Goal: Task Accomplishment & Management: Manage account settings

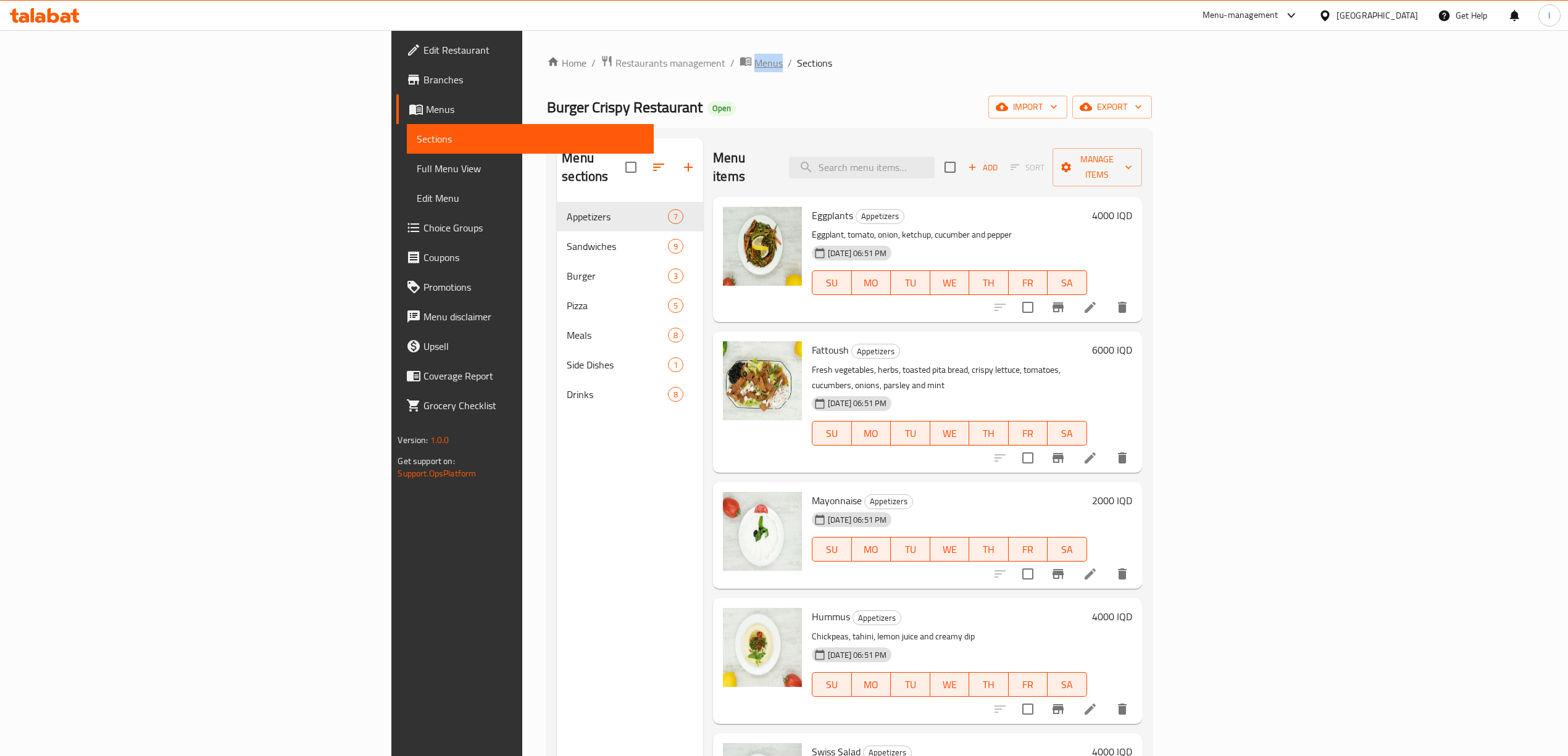
click at [754, 67] on span "Menus" at bounding box center [768, 62] width 28 height 15
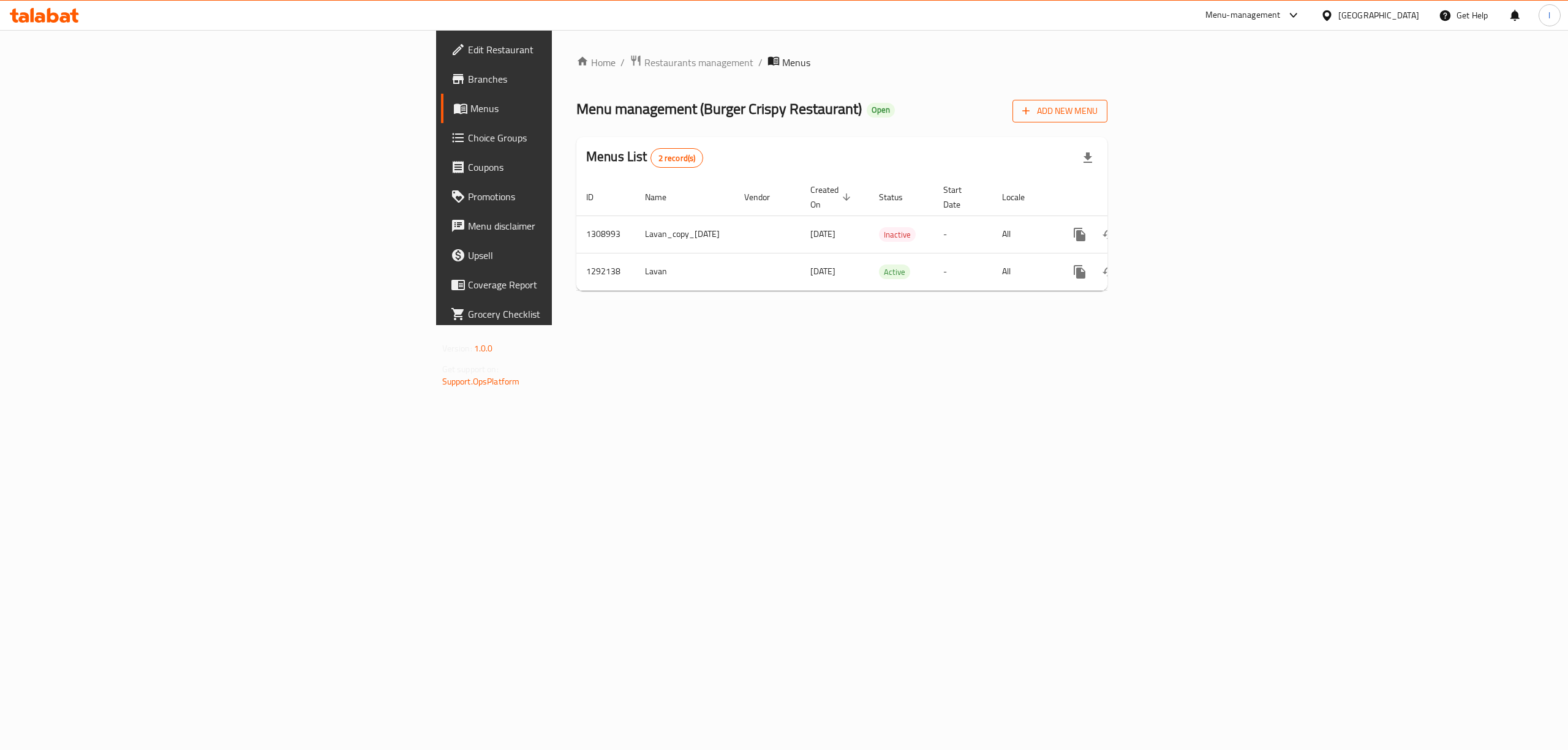
click at [1098, 118] on span "Add New Menu" at bounding box center [1059, 111] width 76 height 15
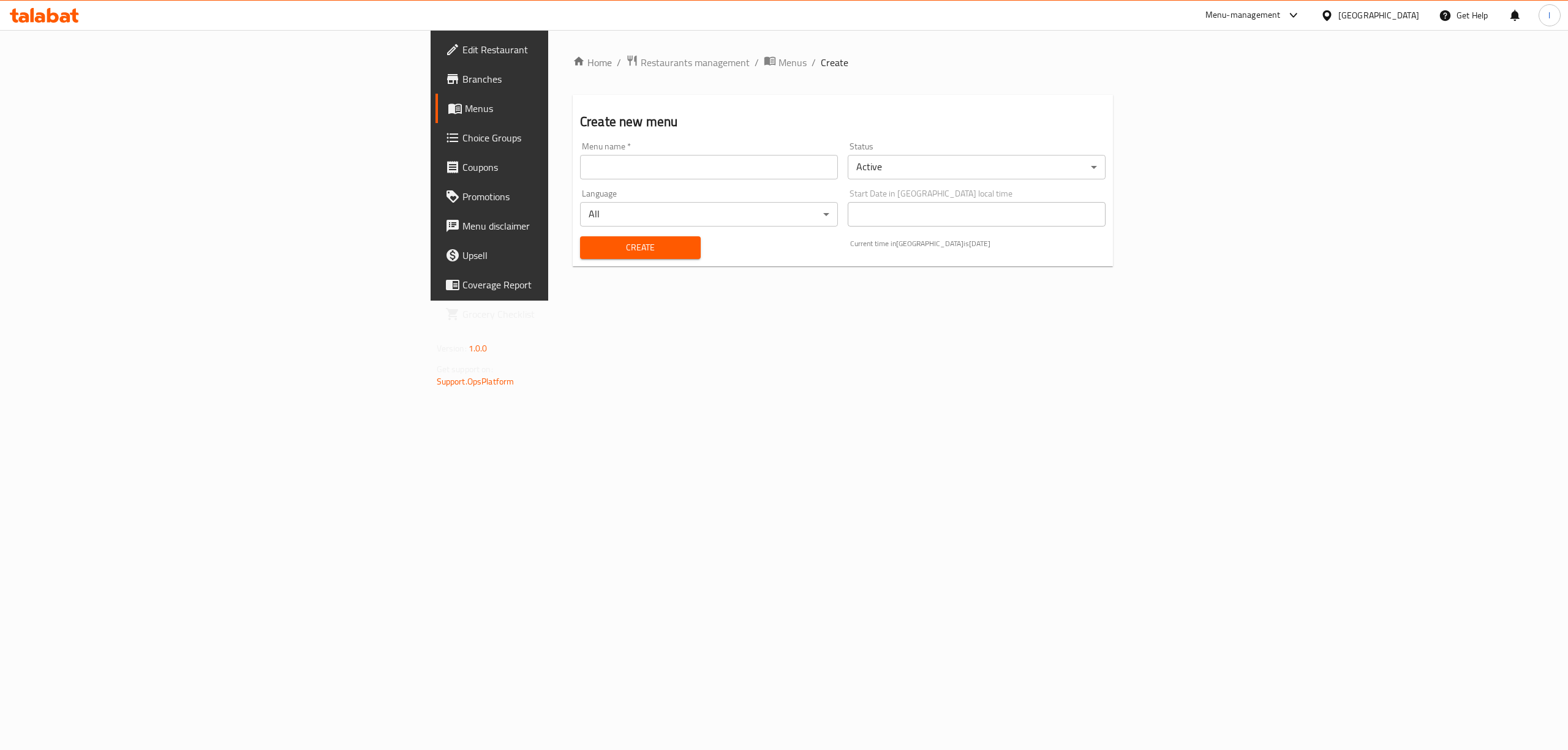
click at [785, 186] on div "Language All ​" at bounding box center [709, 208] width 268 height 47
click at [794, 163] on input "text" at bounding box center [708, 167] width 258 height 25
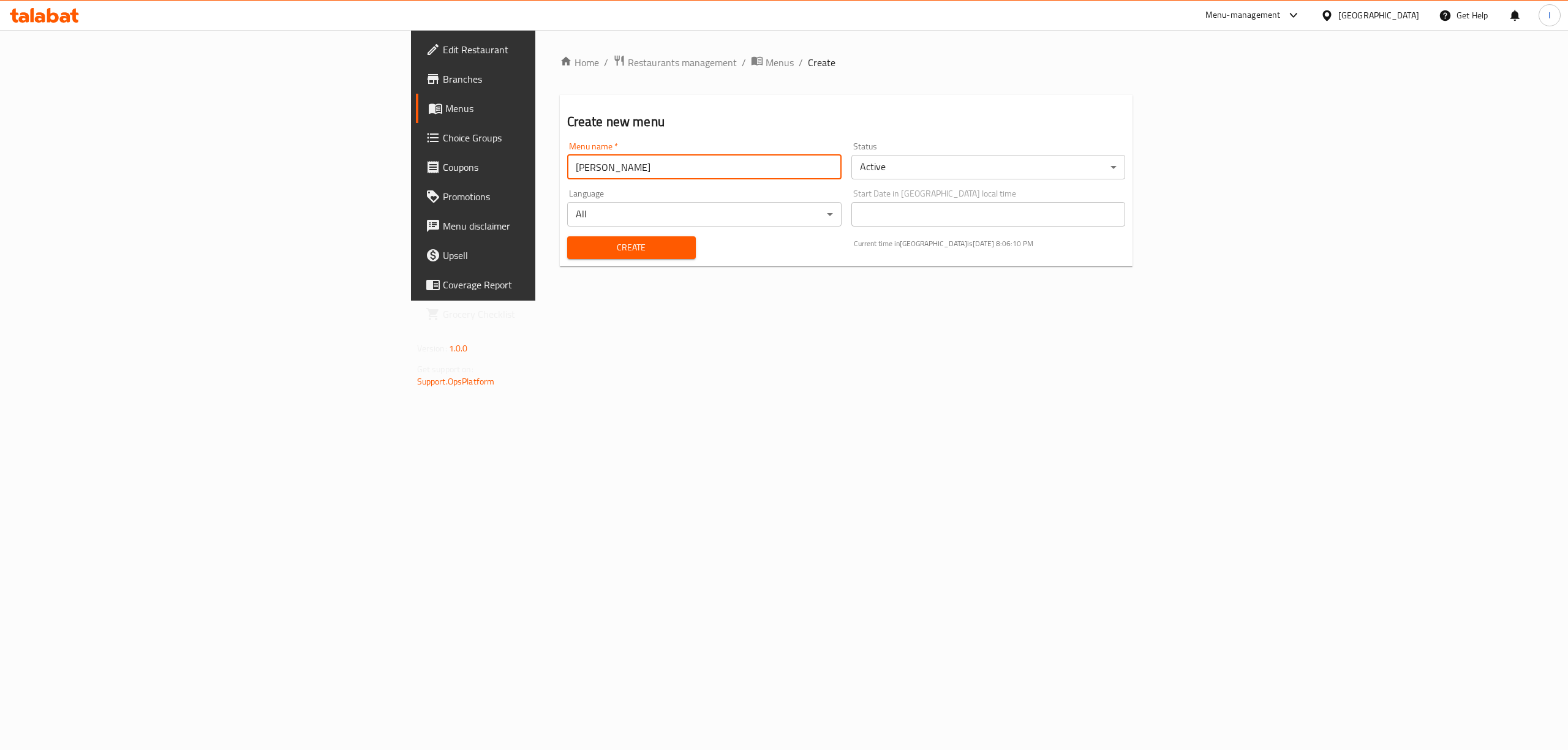
click at [567, 167] on input "[PERSON_NAME]" at bounding box center [704, 167] width 274 height 25
type input "New Menu"
click at [567, 238] on button "Create" at bounding box center [631, 247] width 129 height 23
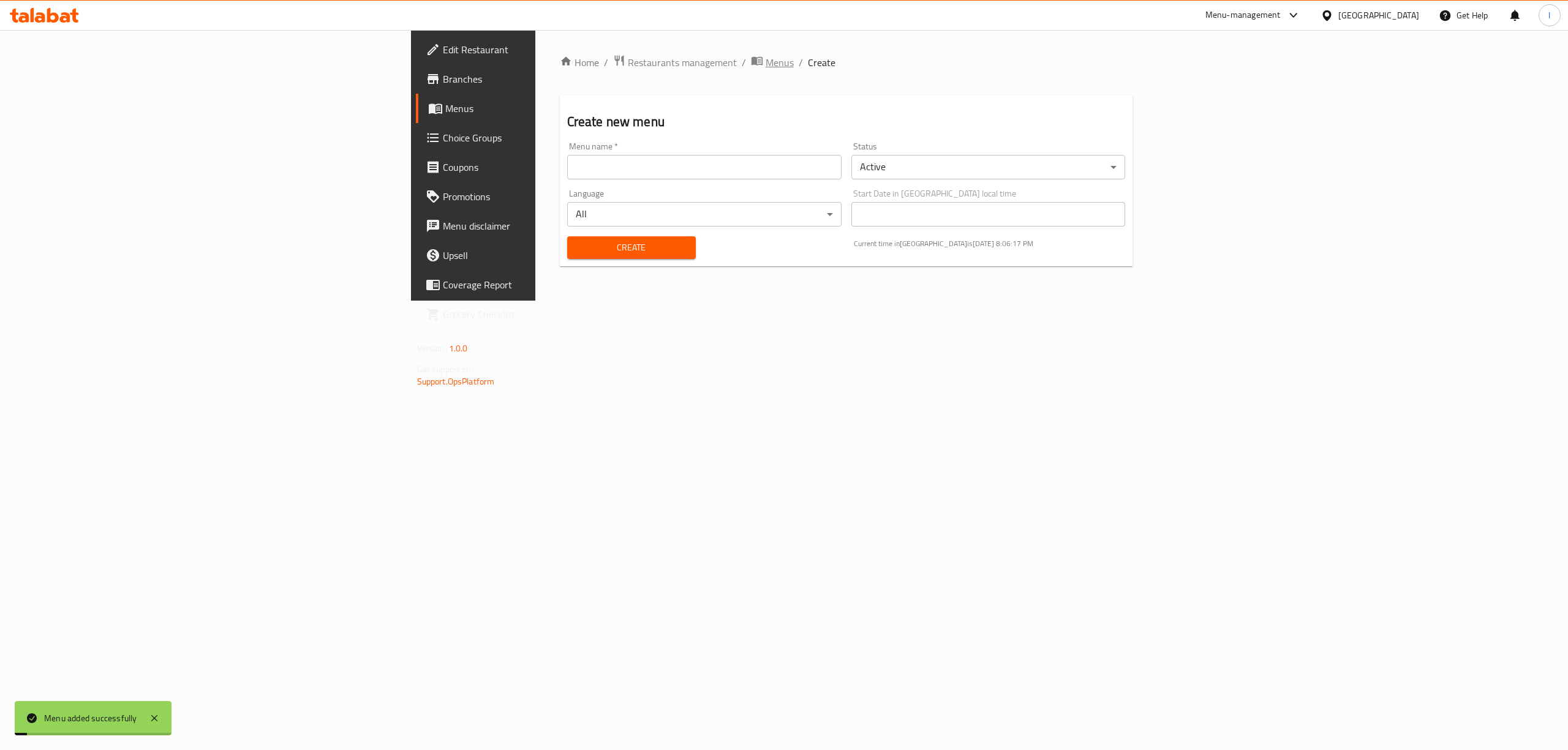
click at [751, 60] on icon "breadcrumb" at bounding box center [757, 60] width 12 height 12
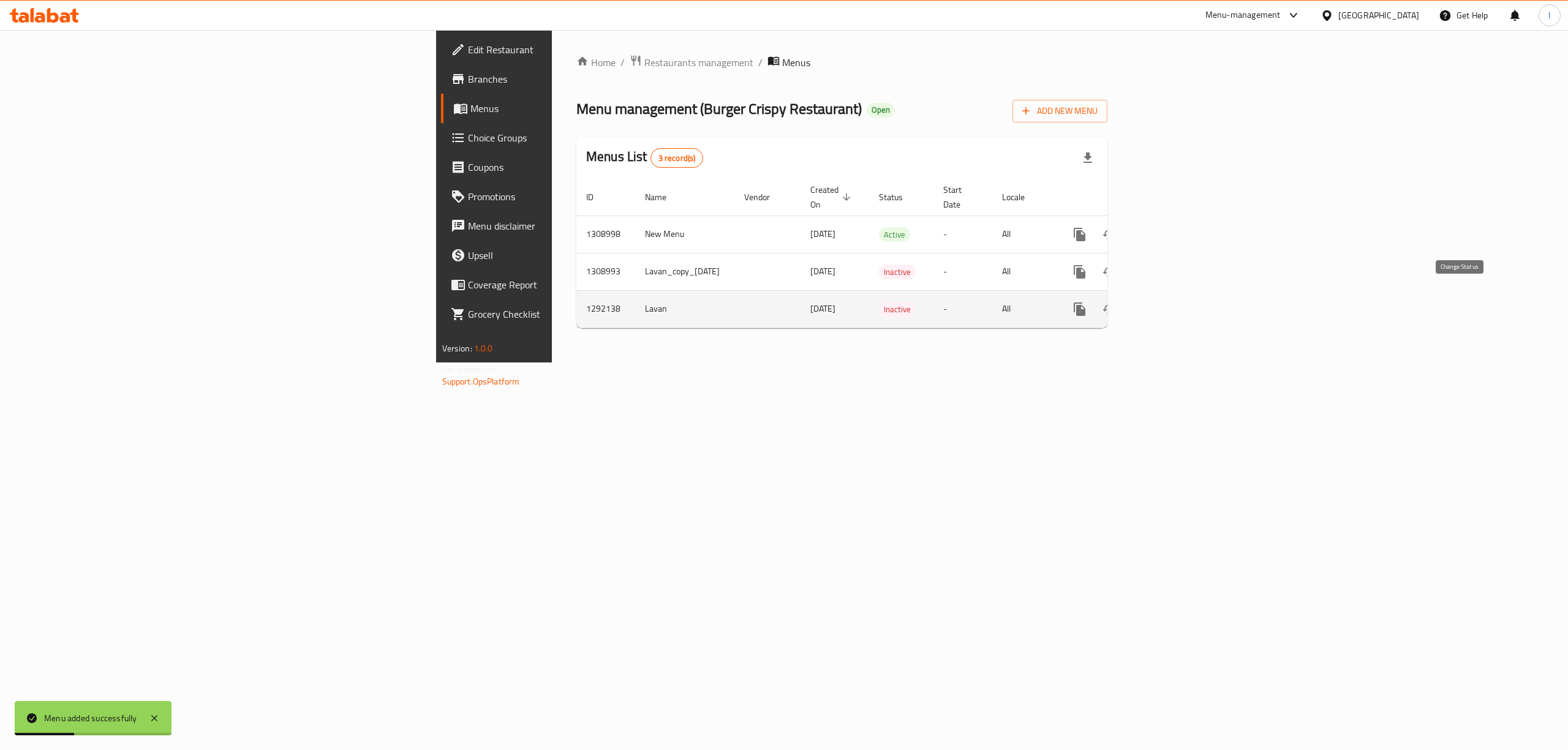
click at [1117, 302] on icon "enhanced table" at bounding box center [1109, 309] width 15 height 15
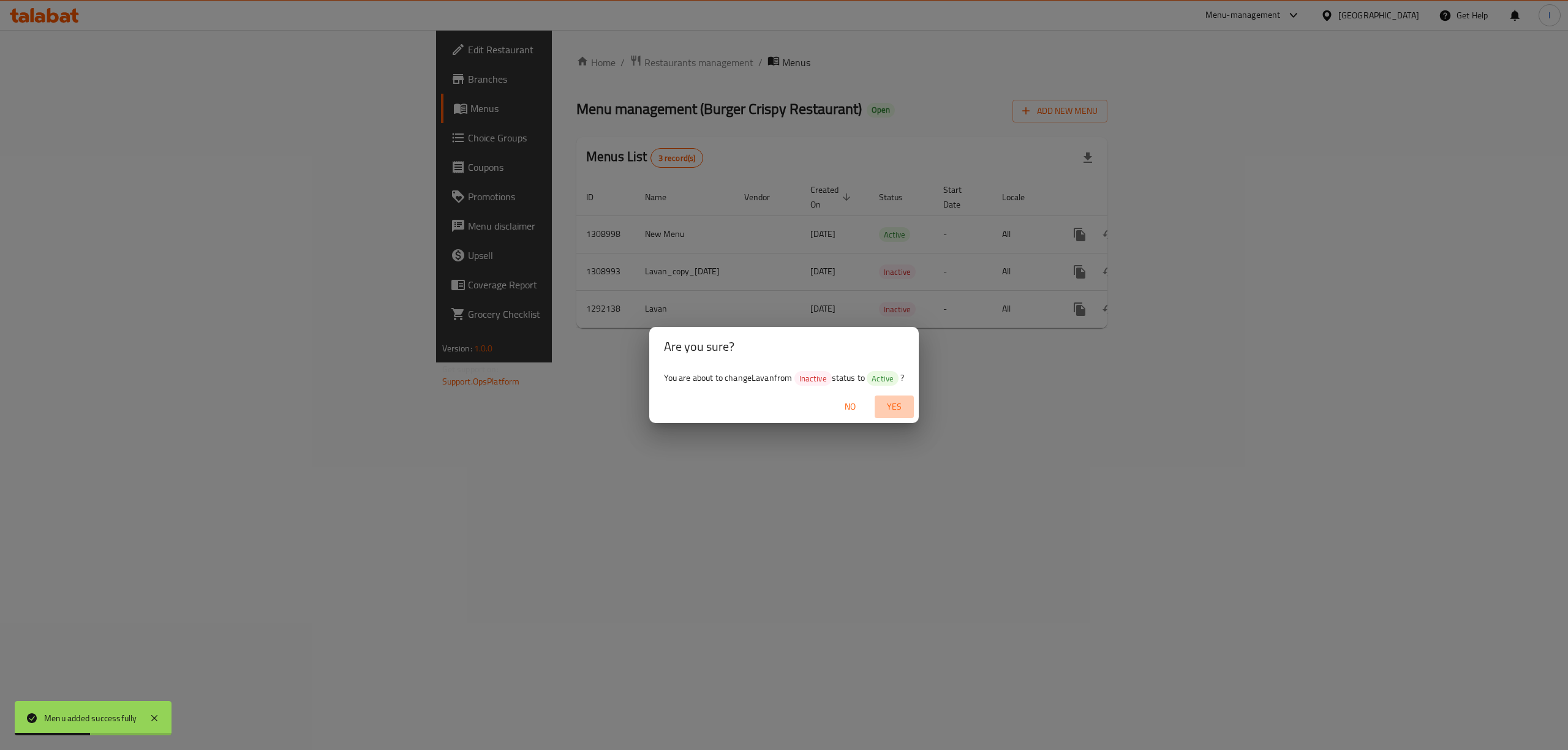
click at [912, 413] on button "Yes" at bounding box center [893, 406] width 39 height 23
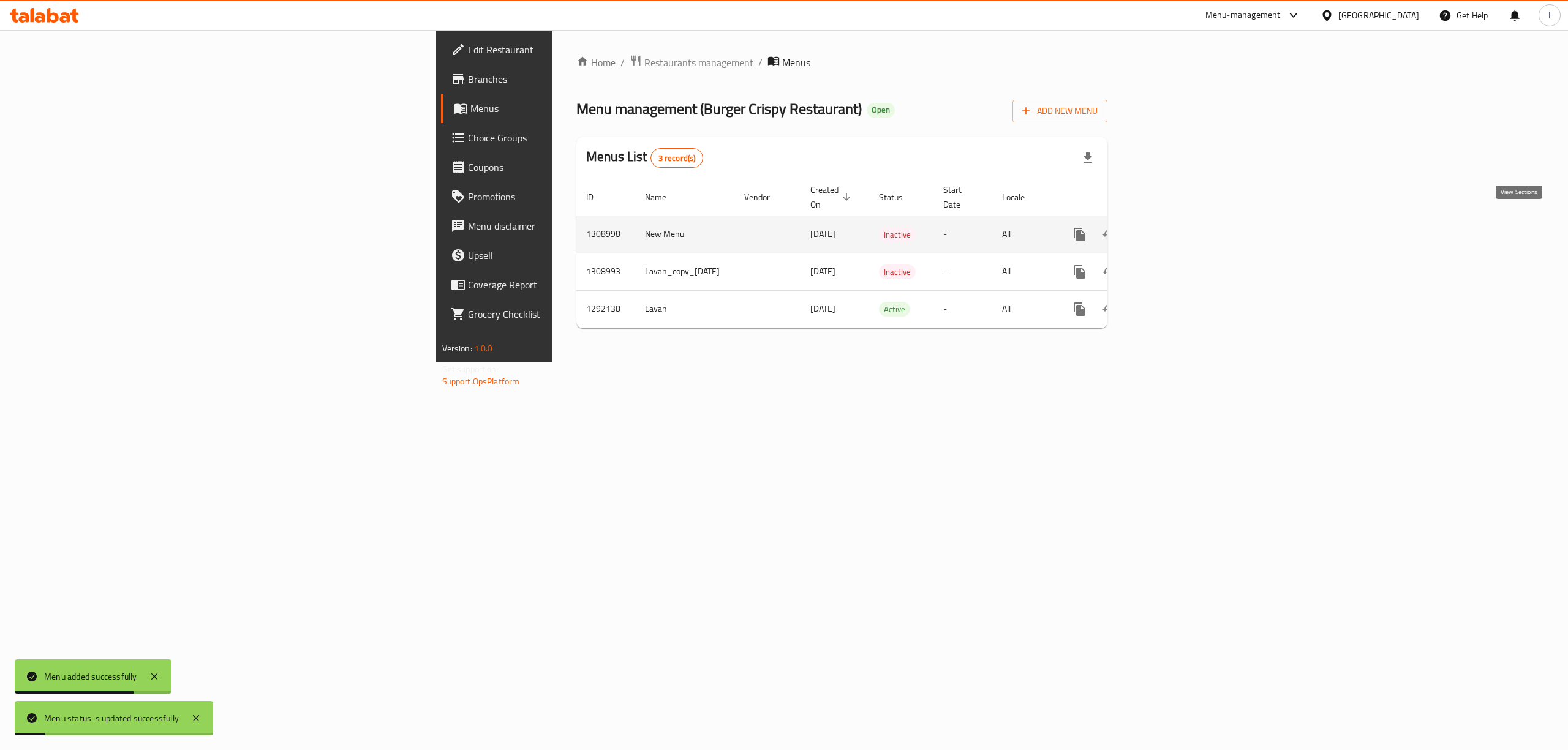
click at [1173, 229] on icon "enhanced table" at bounding box center [1168, 234] width 11 height 11
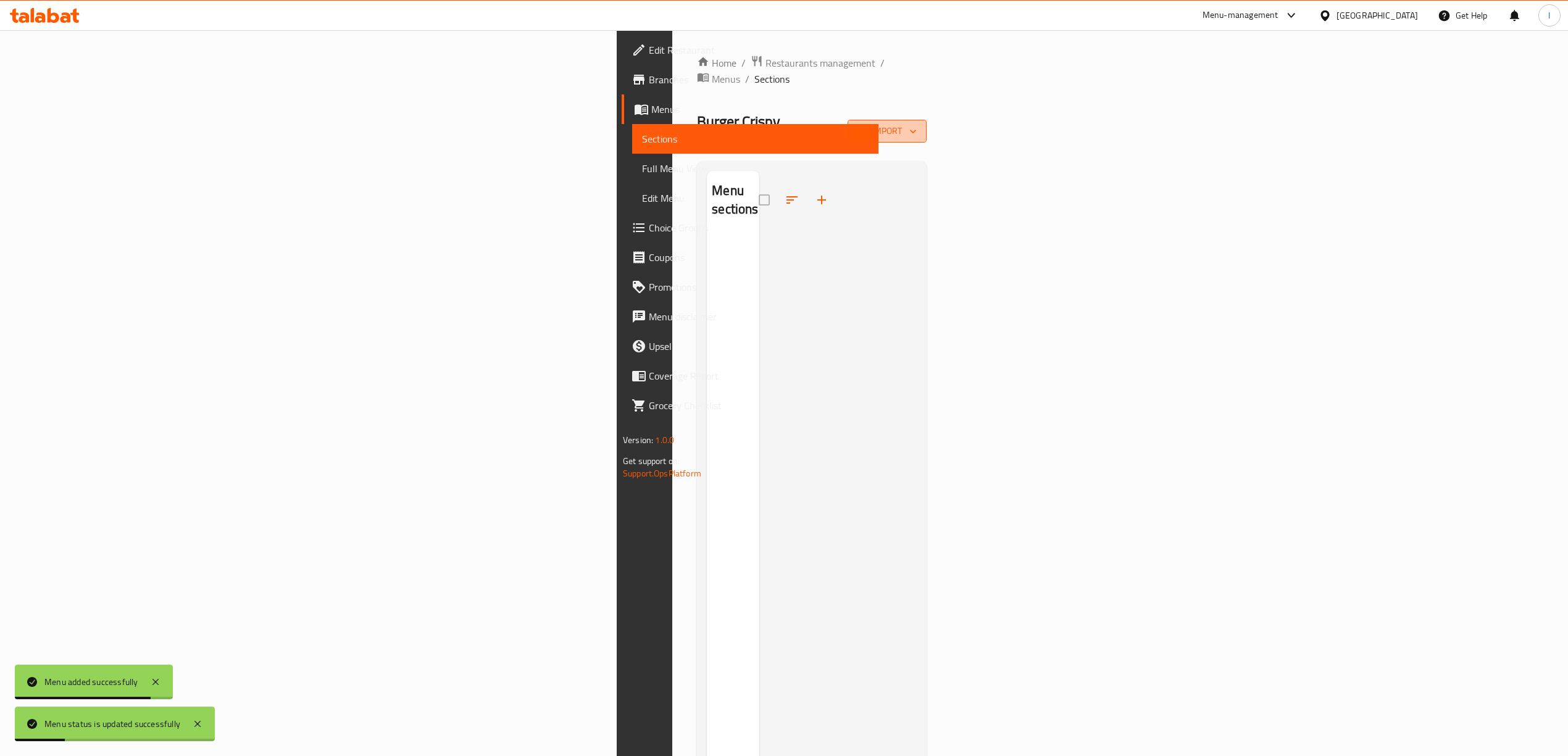
click at [917, 123] on span "import" at bounding box center [886, 130] width 60 height 16
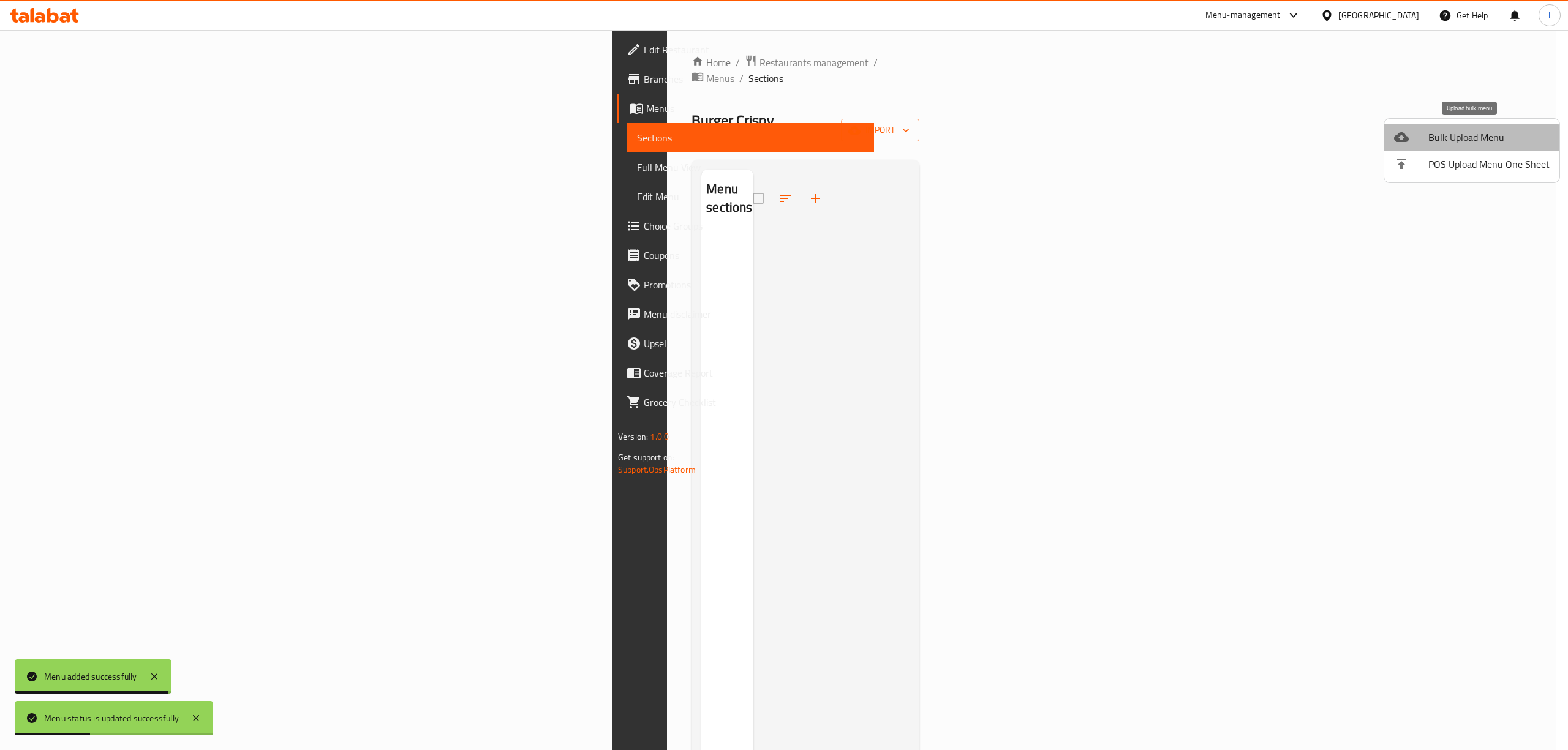
click at [1461, 146] on li "Bulk Upload Menu" at bounding box center [1472, 138] width 175 height 27
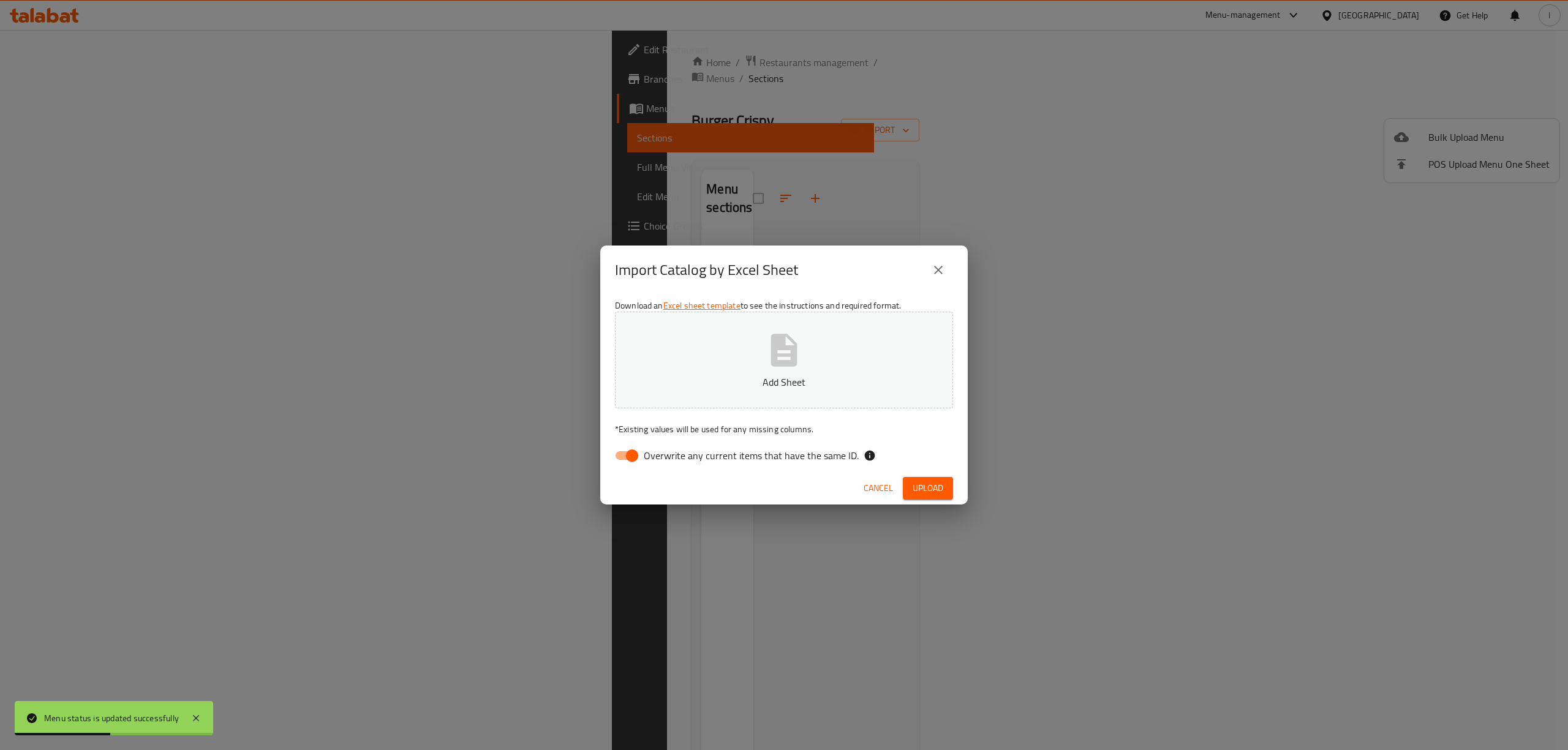
click at [634, 448] on input "Overwrite any current items that have the same ID." at bounding box center [632, 456] width 70 height 24
checkbox input "false"
click at [685, 380] on p "Add Sheet" at bounding box center [783, 382] width 300 height 15
click at [930, 491] on span "Upload" at bounding box center [928, 488] width 31 height 15
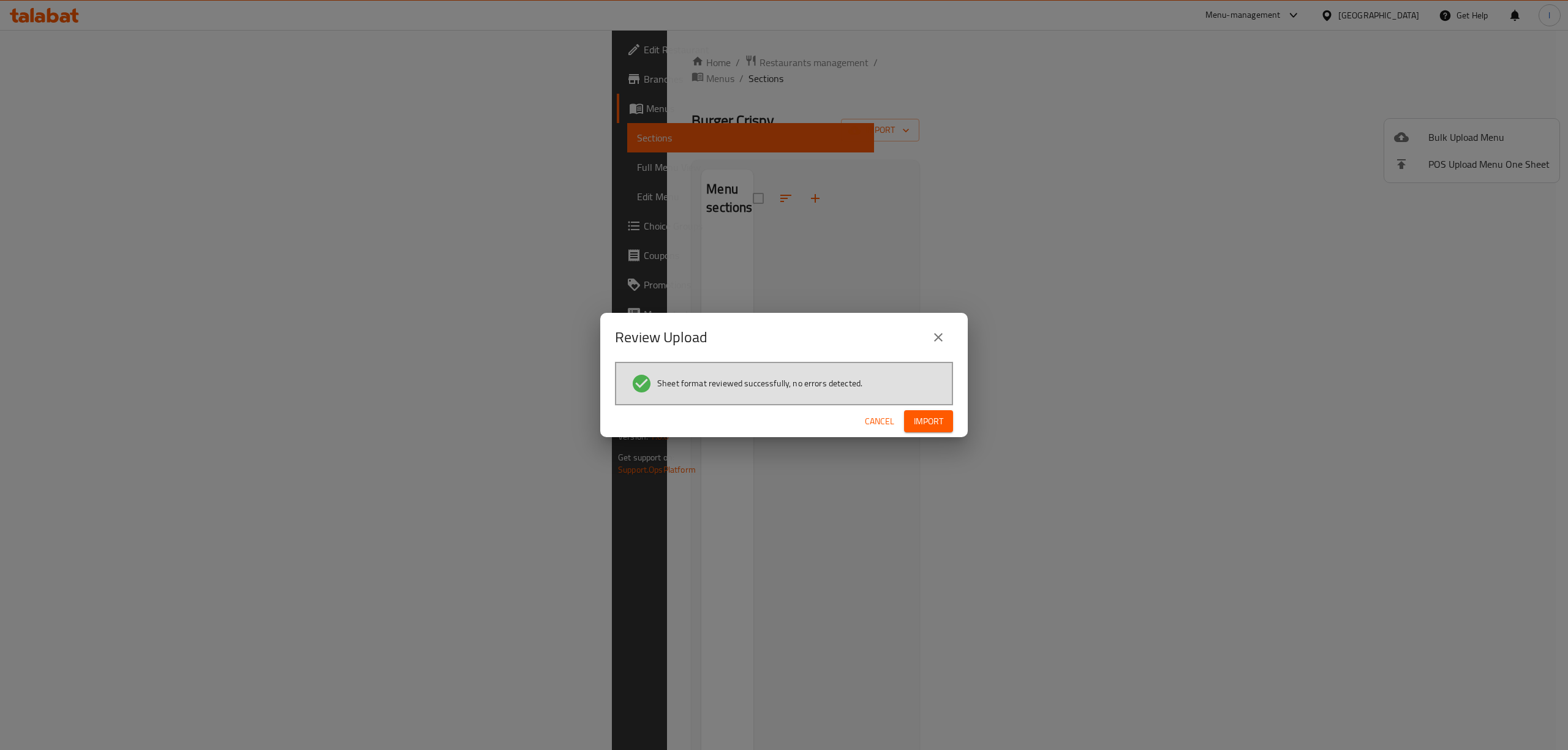
click at [944, 430] on button "Import" at bounding box center [929, 421] width 49 height 23
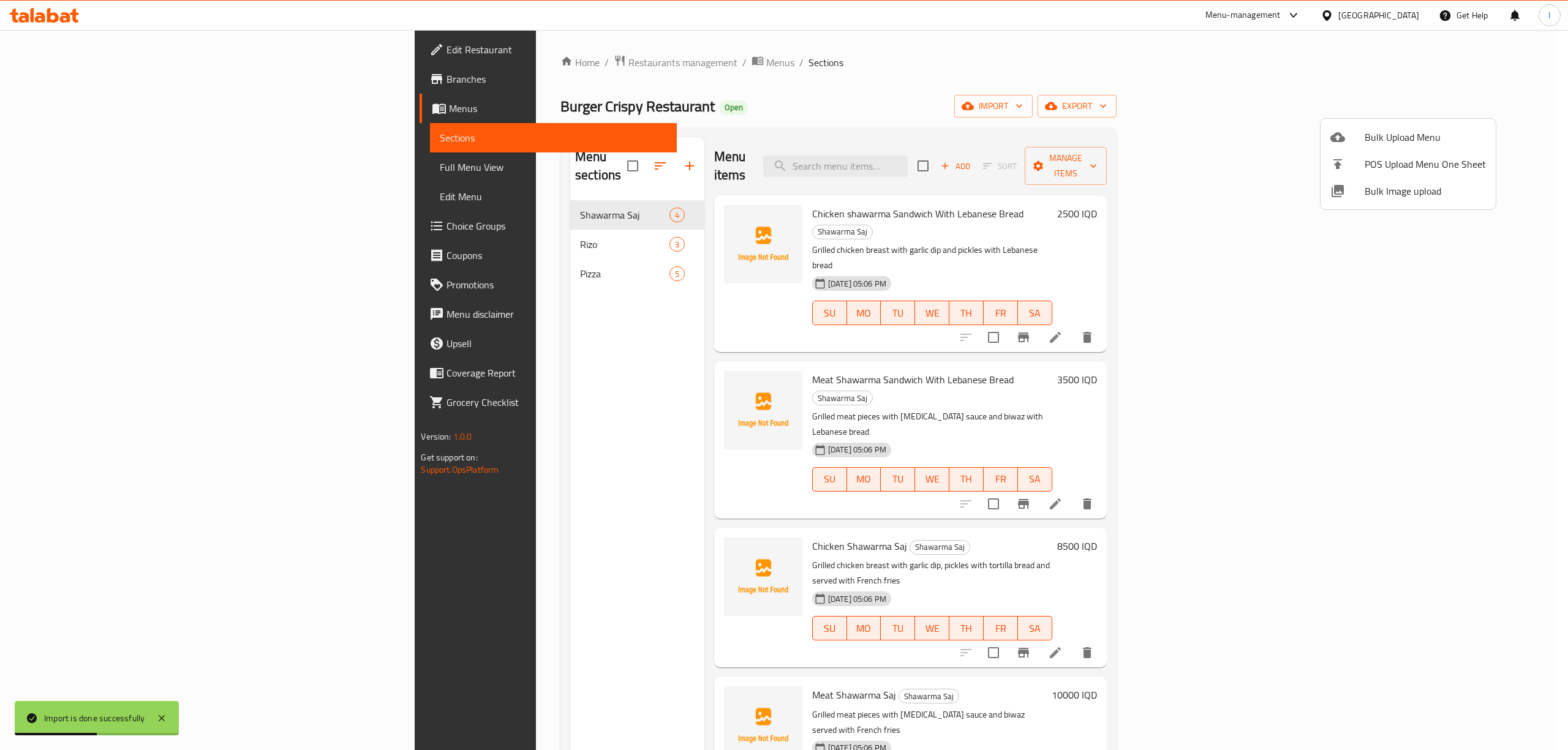
click at [77, 157] on div at bounding box center [784, 375] width 1568 height 750
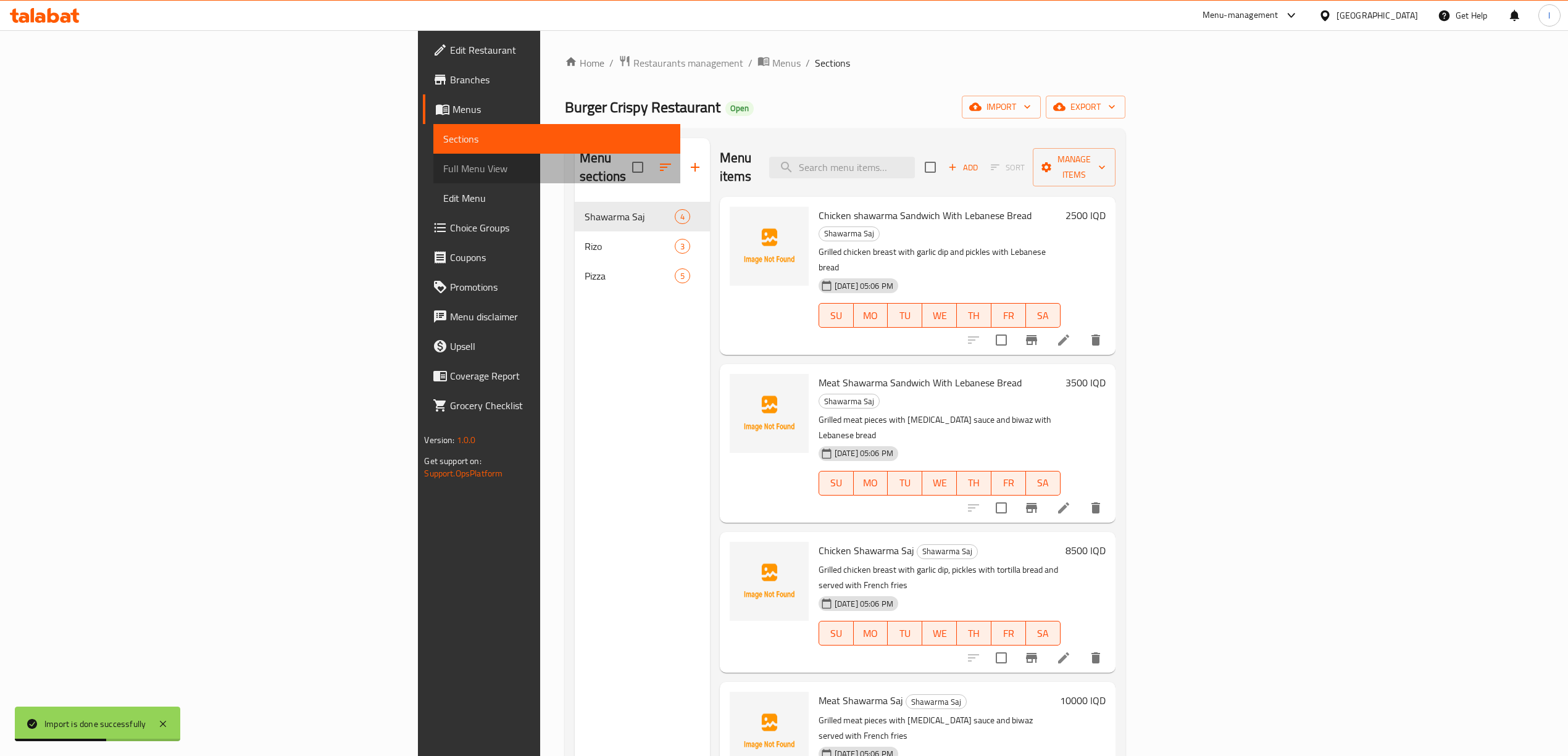
click at [443, 168] on span "Full Menu View" at bounding box center [556, 168] width 227 height 15
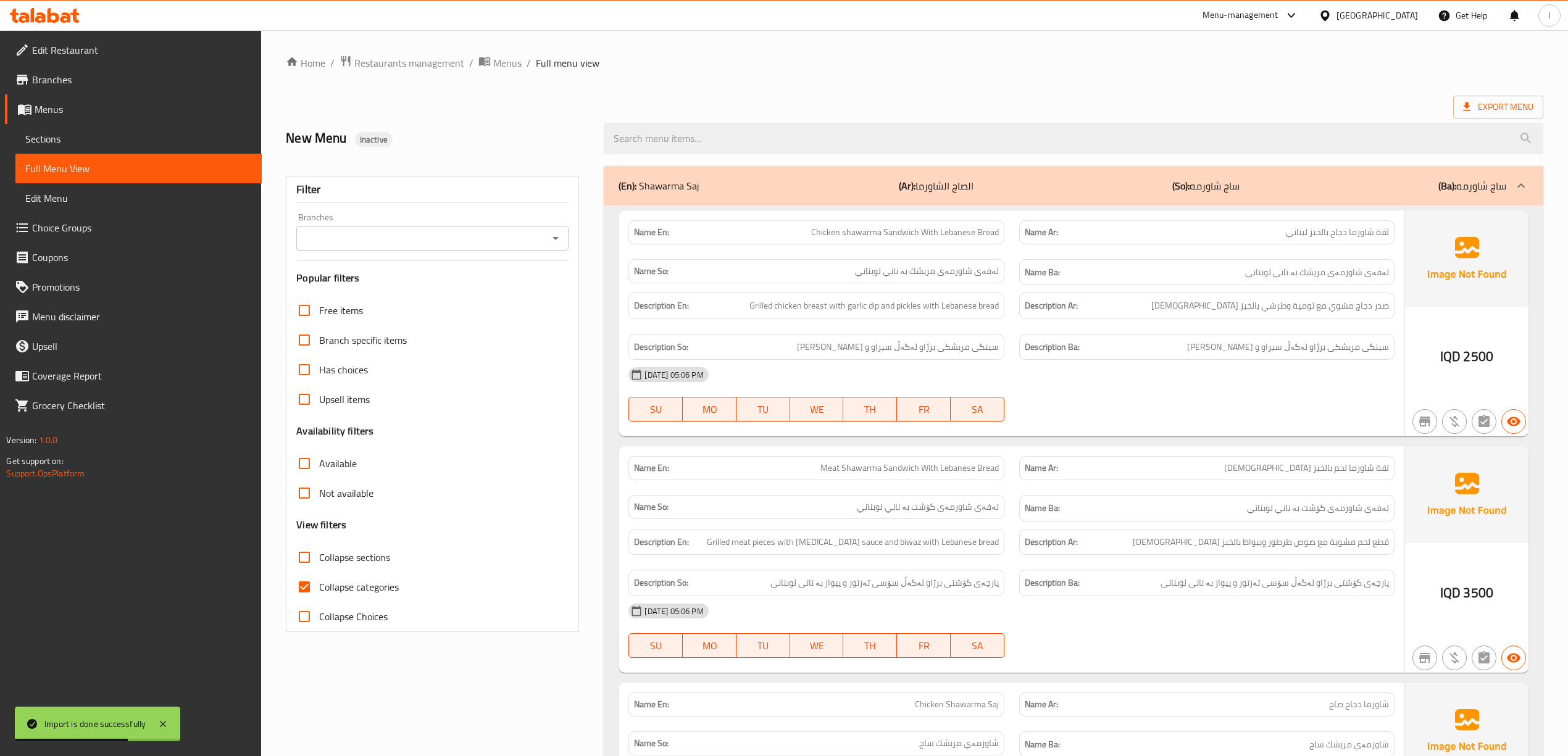
click at [502, 257] on div "Filter Branches Branches Popular filters Free items Branch specific items Has c…" at bounding box center [432, 403] width 293 height 457
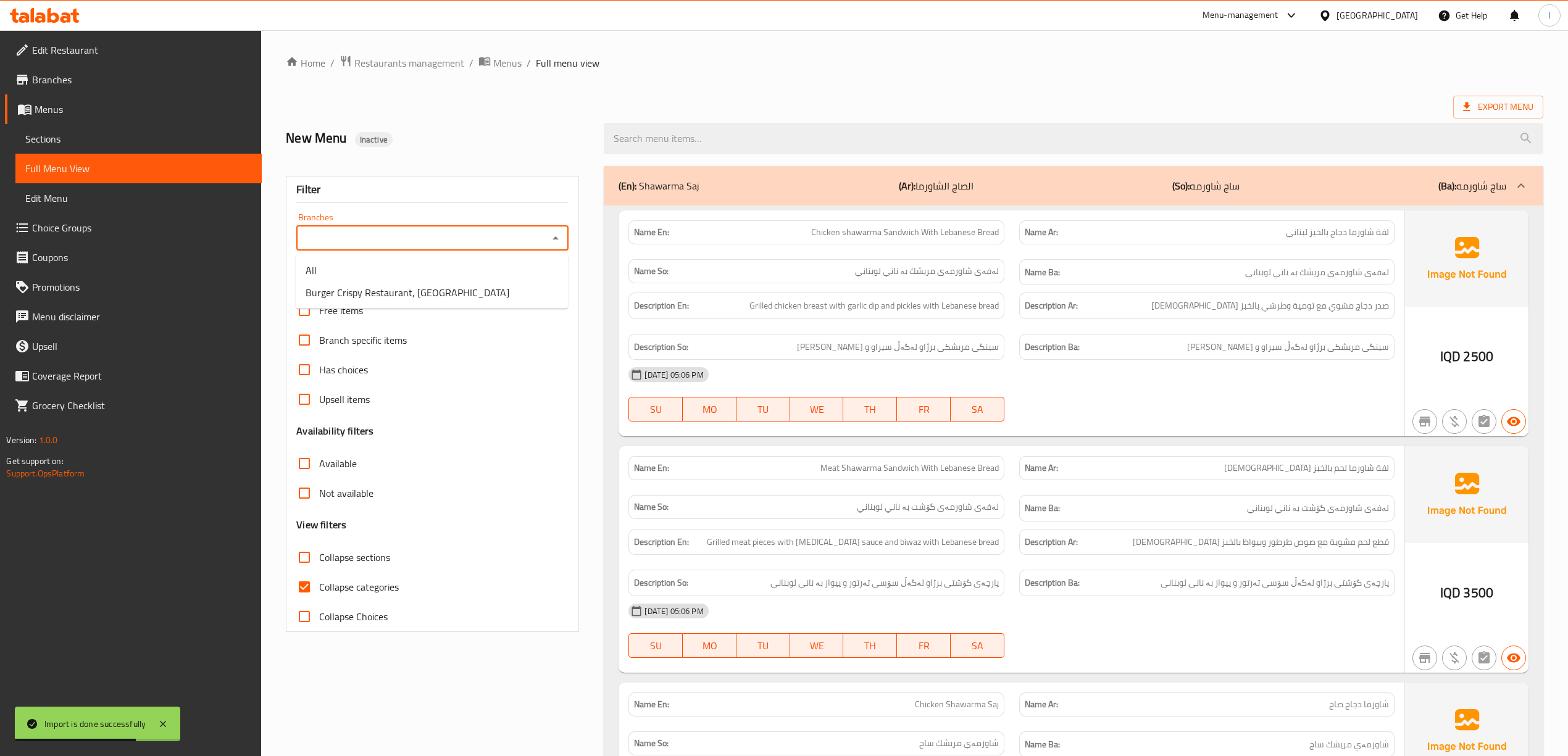
click at [502, 241] on input "Branches" at bounding box center [423, 238] width 244 height 17
click at [378, 287] on span "Burger Crispy Restaurant, [GEOGRAPHIC_DATA]" at bounding box center [408, 292] width 204 height 15
type input "Burger Crispy Restaurant, [GEOGRAPHIC_DATA]"
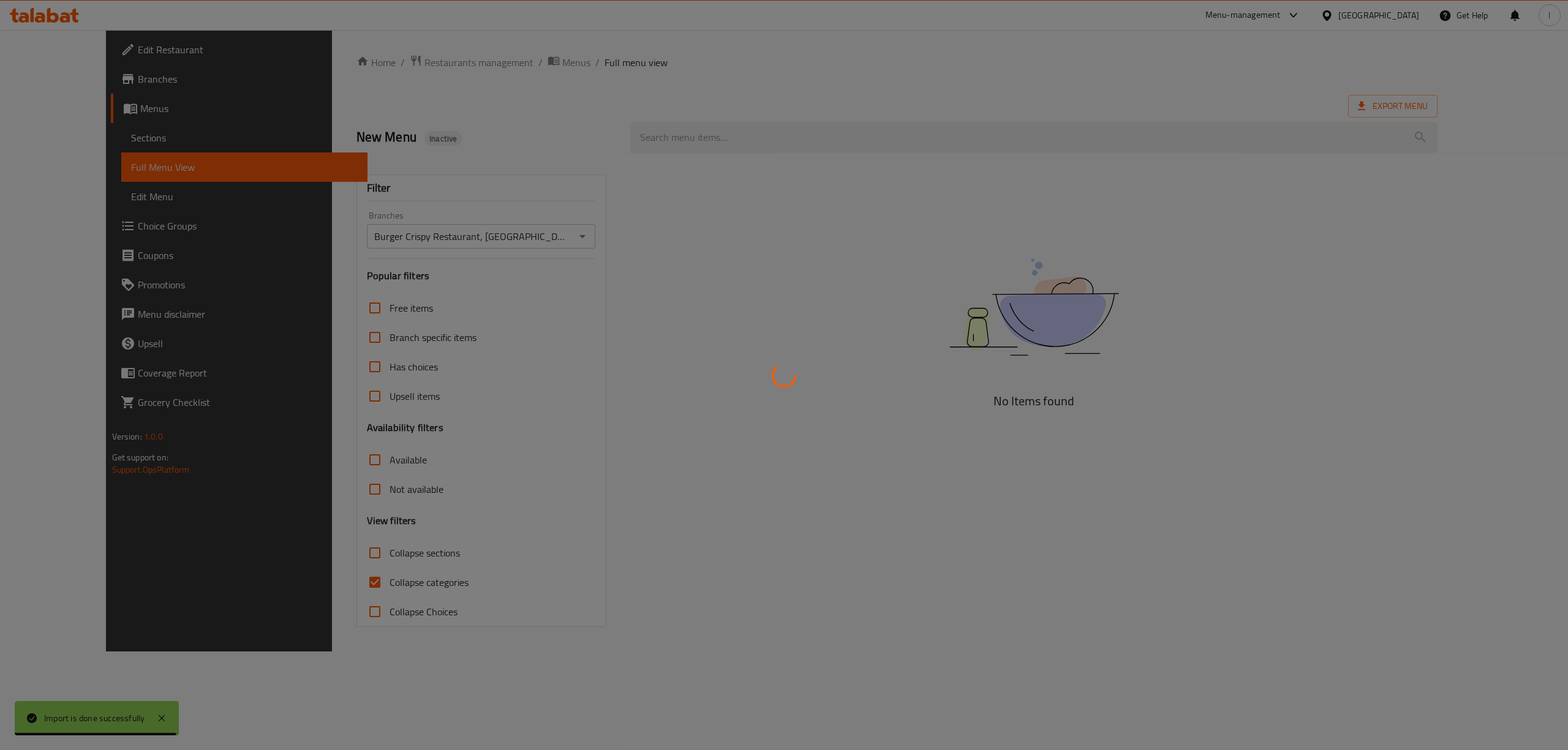
drag, startPoint x: 412, startPoint y: 663, endPoint x: 383, endPoint y: 609, distance: 61.3
click at [409, 648] on div at bounding box center [784, 375] width 1568 height 750
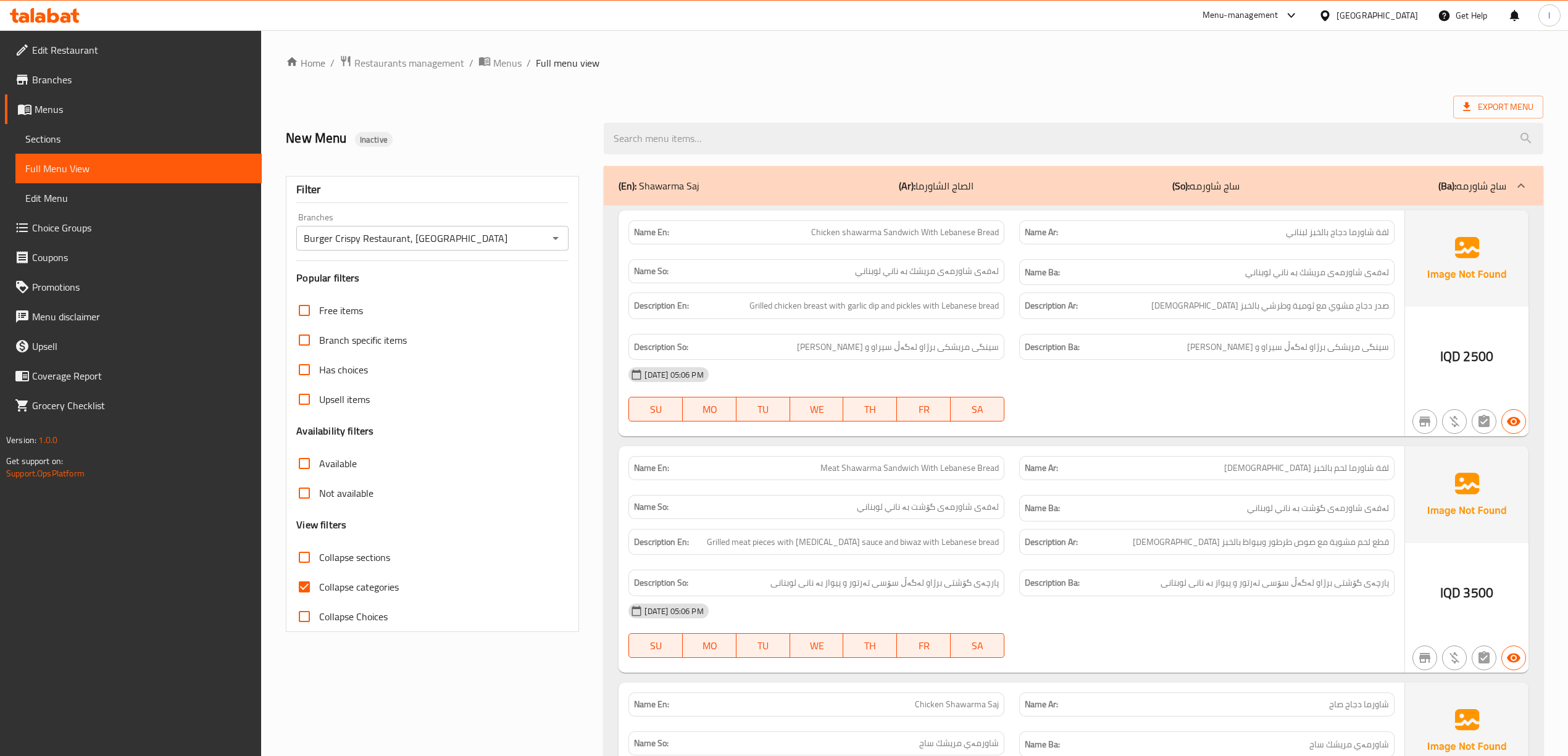
click at [378, 593] on div at bounding box center [784, 378] width 1568 height 756
click at [373, 585] on span "Collapse categories" at bounding box center [358, 587] width 80 height 15
click at [319, 585] on input "Collapse categories" at bounding box center [304, 587] width 29 height 29
checkbox input "false"
click at [330, 564] on span "Collapse sections" at bounding box center [354, 558] width 71 height 15
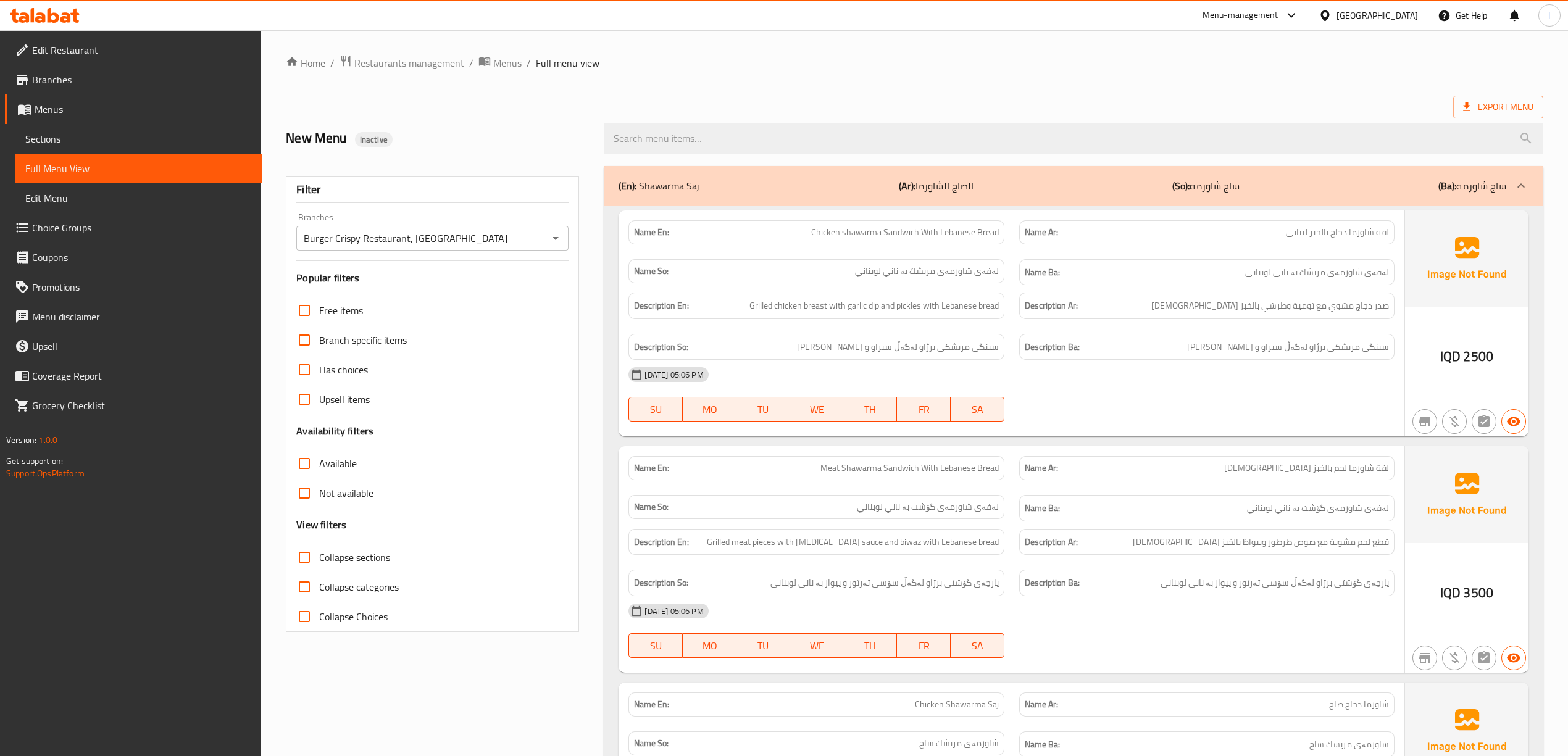
click at [319, 564] on input "Collapse sections" at bounding box center [304, 558] width 29 height 29
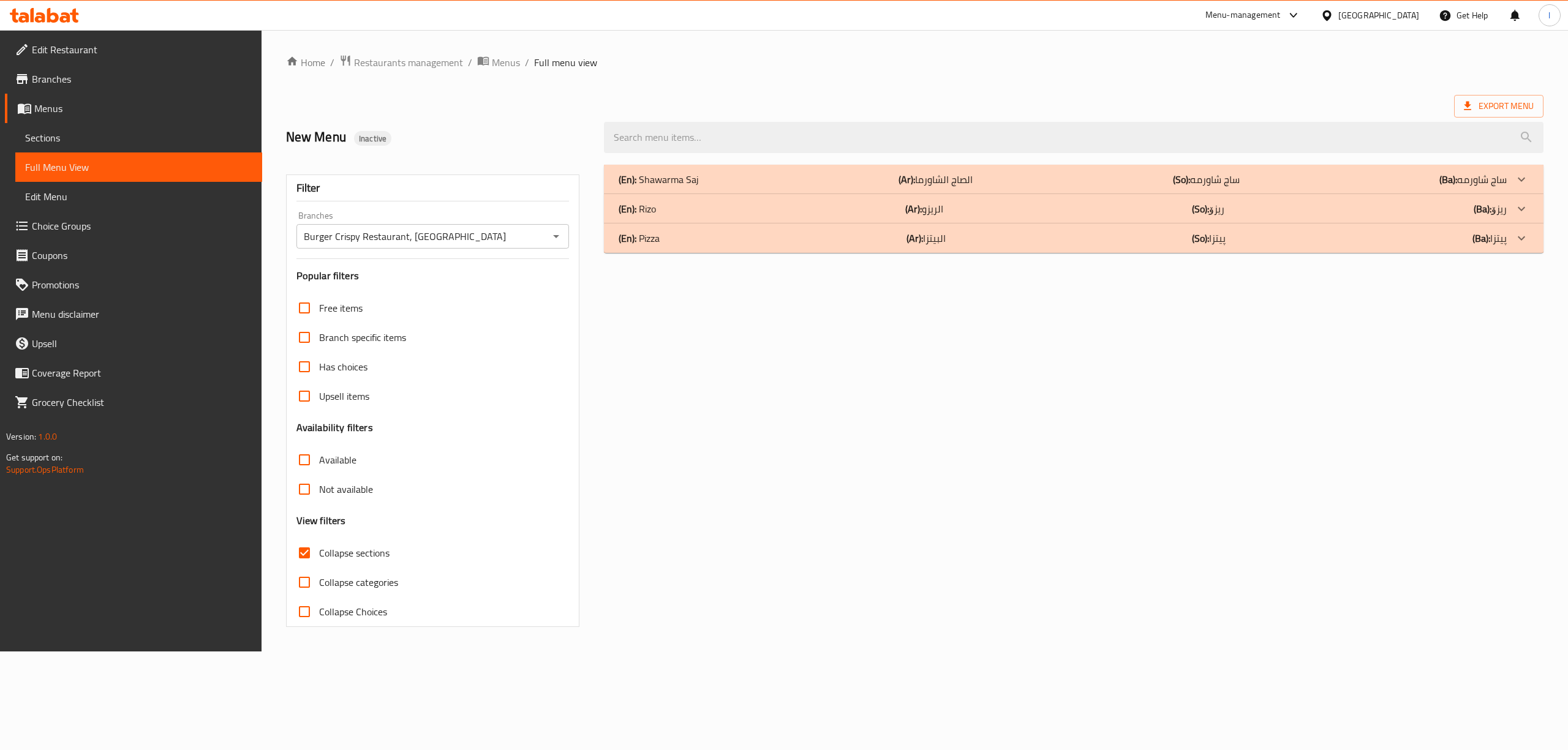
click at [327, 560] on span "Collapse sections" at bounding box center [354, 553] width 70 height 15
click at [319, 560] on input "Collapse sections" at bounding box center [304, 553] width 29 height 29
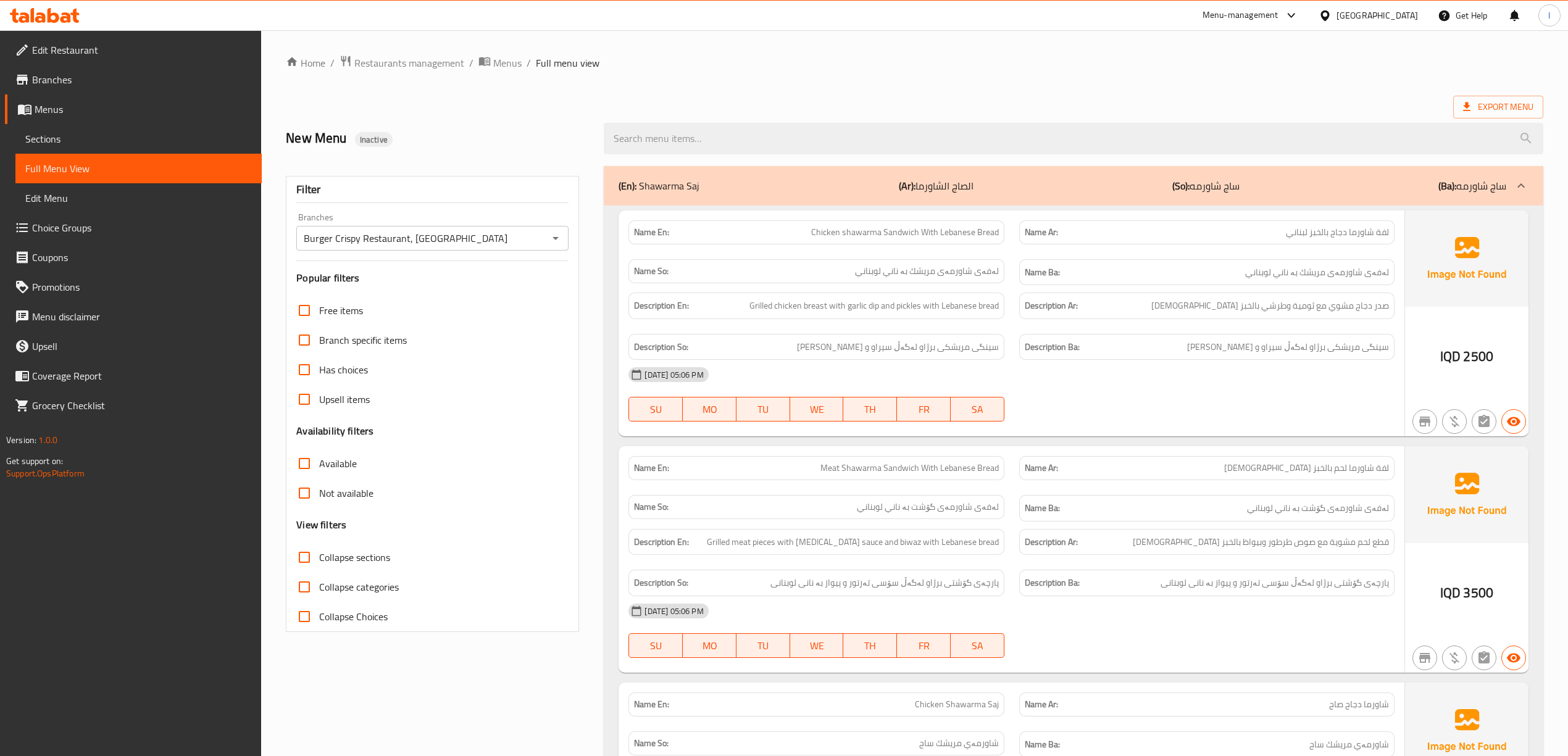
click at [330, 564] on span "Collapse sections" at bounding box center [354, 558] width 71 height 15
click at [319, 564] on input "Collapse sections" at bounding box center [304, 558] width 29 height 29
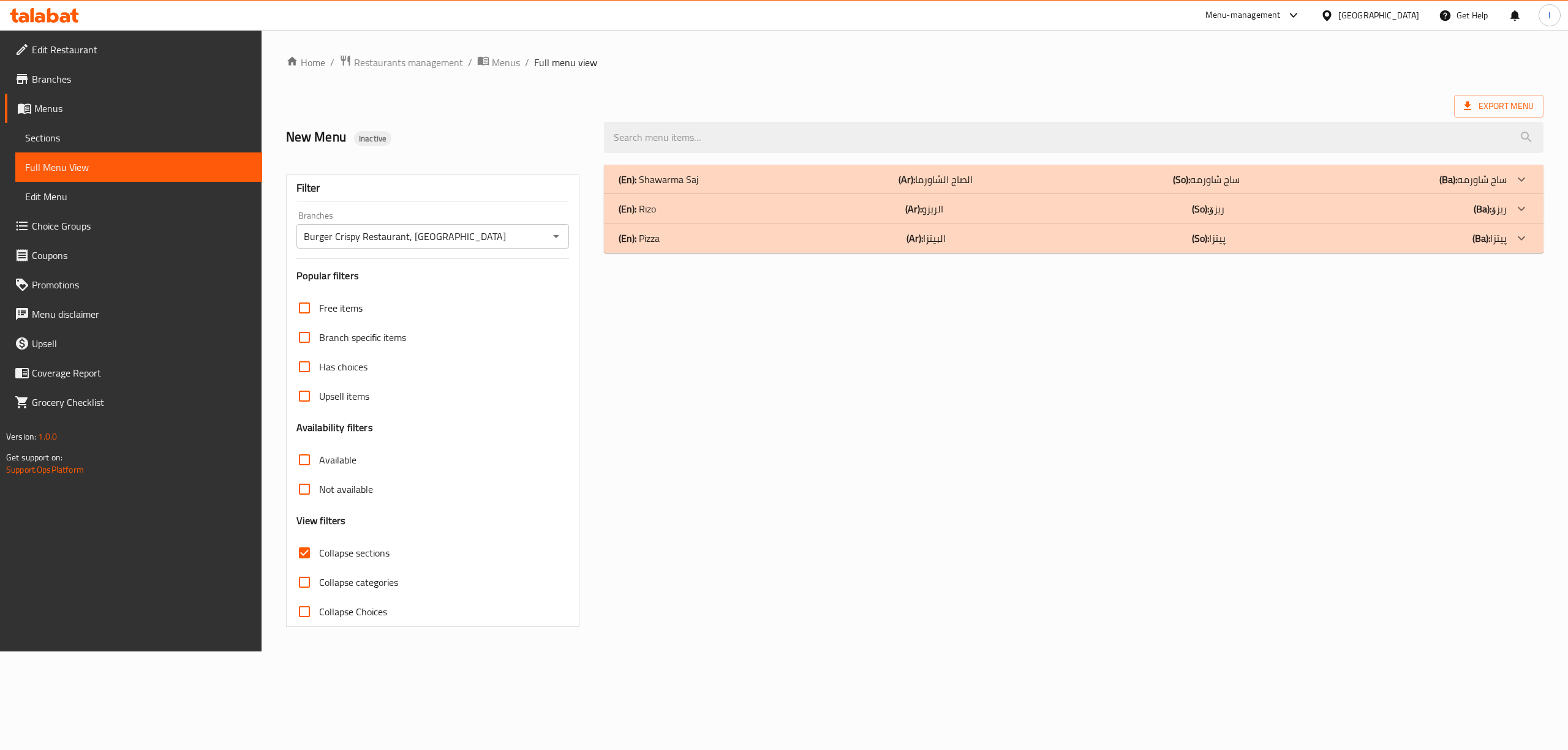
click at [327, 560] on span "Collapse sections" at bounding box center [354, 553] width 70 height 15
click at [319, 560] on input "Collapse sections" at bounding box center [304, 553] width 29 height 29
checkbox input "false"
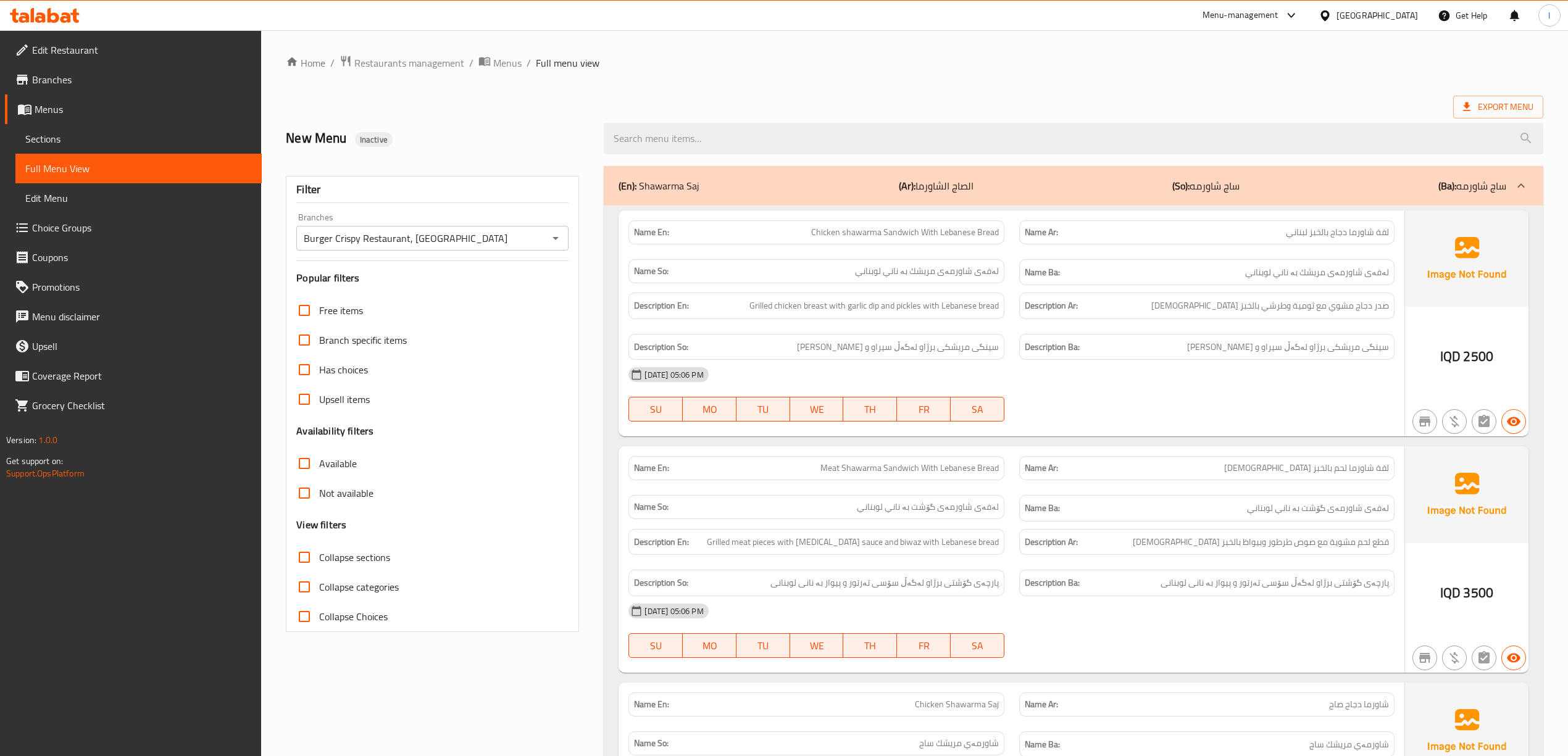
click at [1198, 496] on div "Name Ba: لەفەی شاورمەی گۆشت بە ناني لوبناني" at bounding box center [1206, 508] width 390 height 41
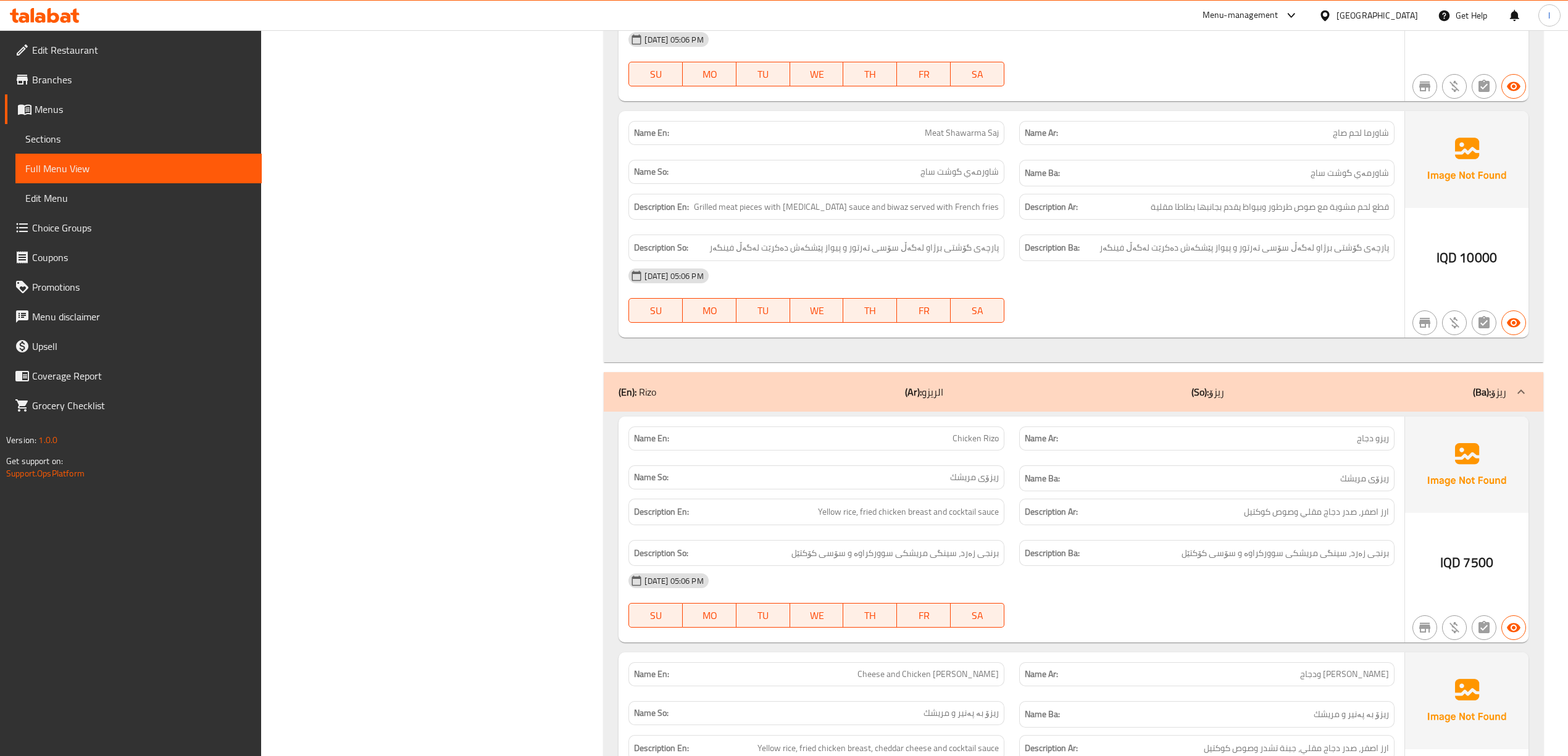
scroll to position [823, 0]
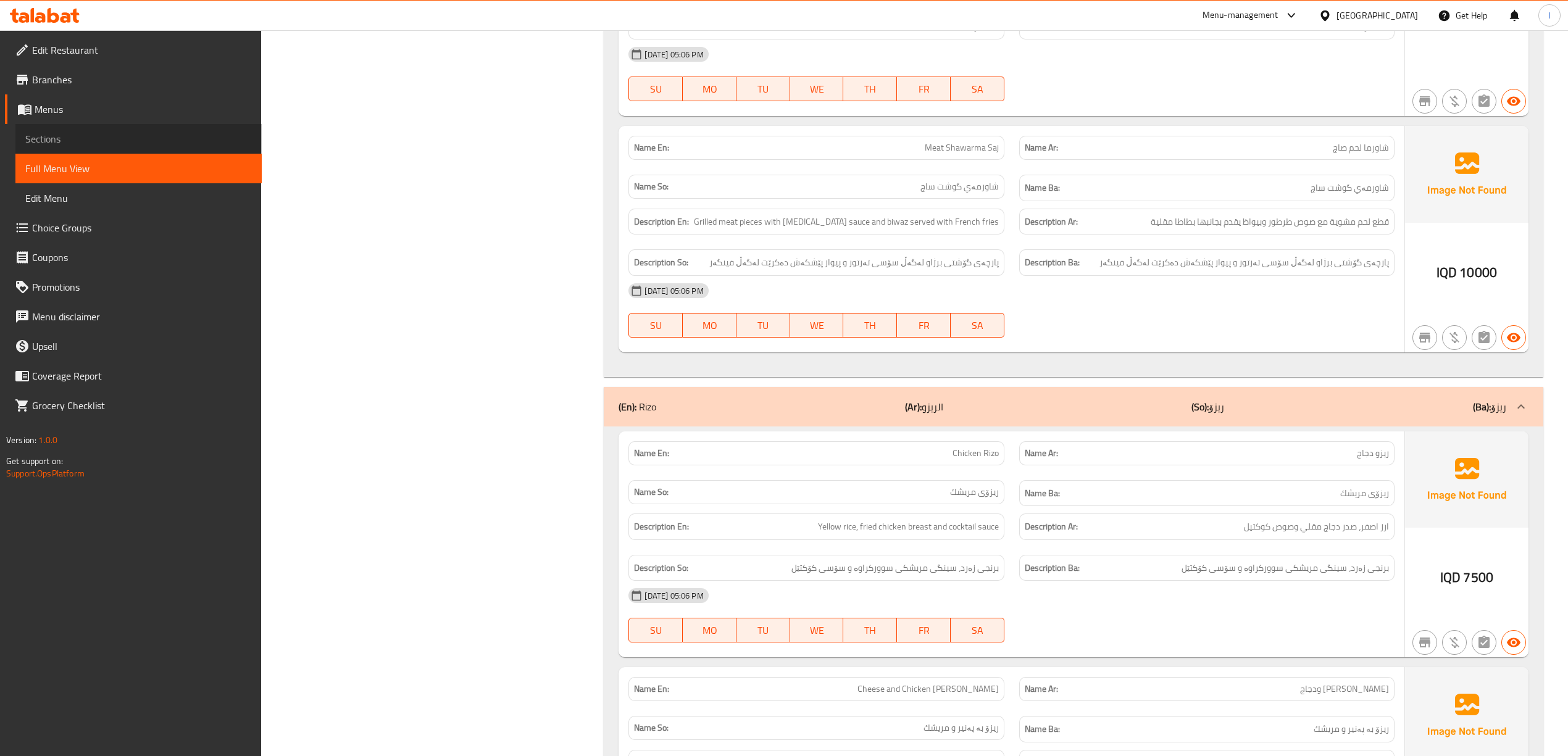
click at [42, 144] on span "Sections" at bounding box center [139, 139] width 227 height 15
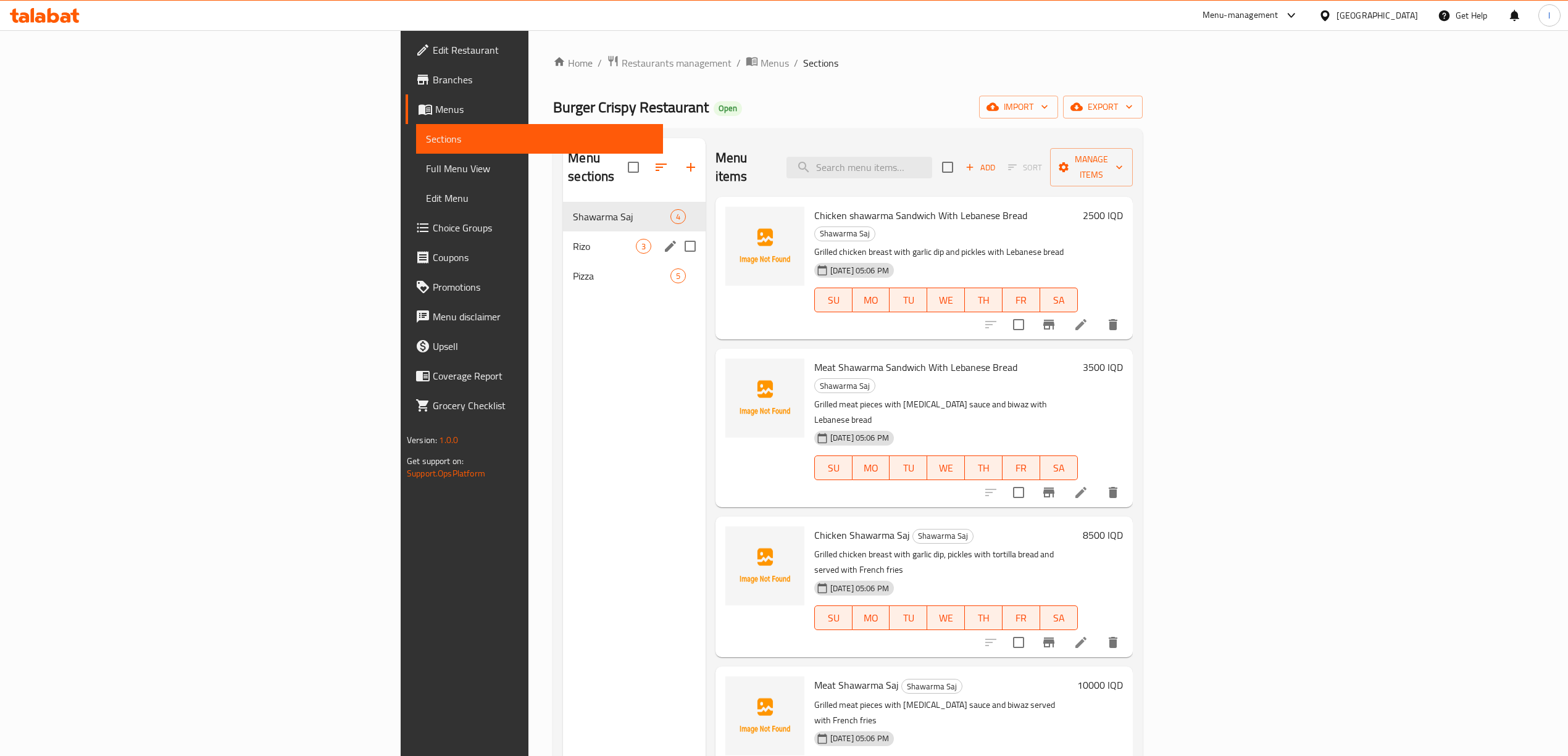
click at [573, 239] on span "Rizo" at bounding box center [604, 246] width 62 height 15
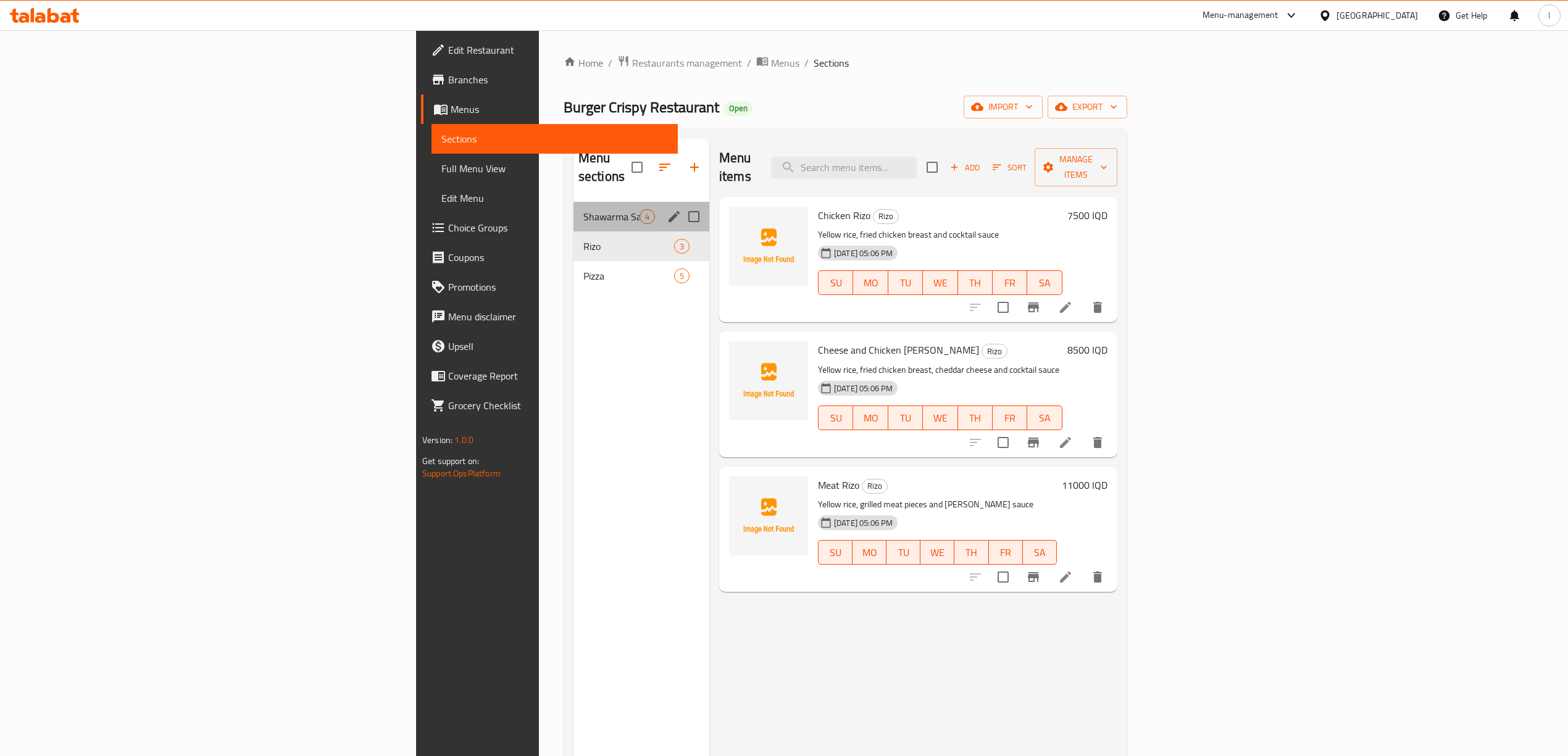
click at [573, 208] on div "Shawarma Saj 4" at bounding box center [641, 217] width 136 height 29
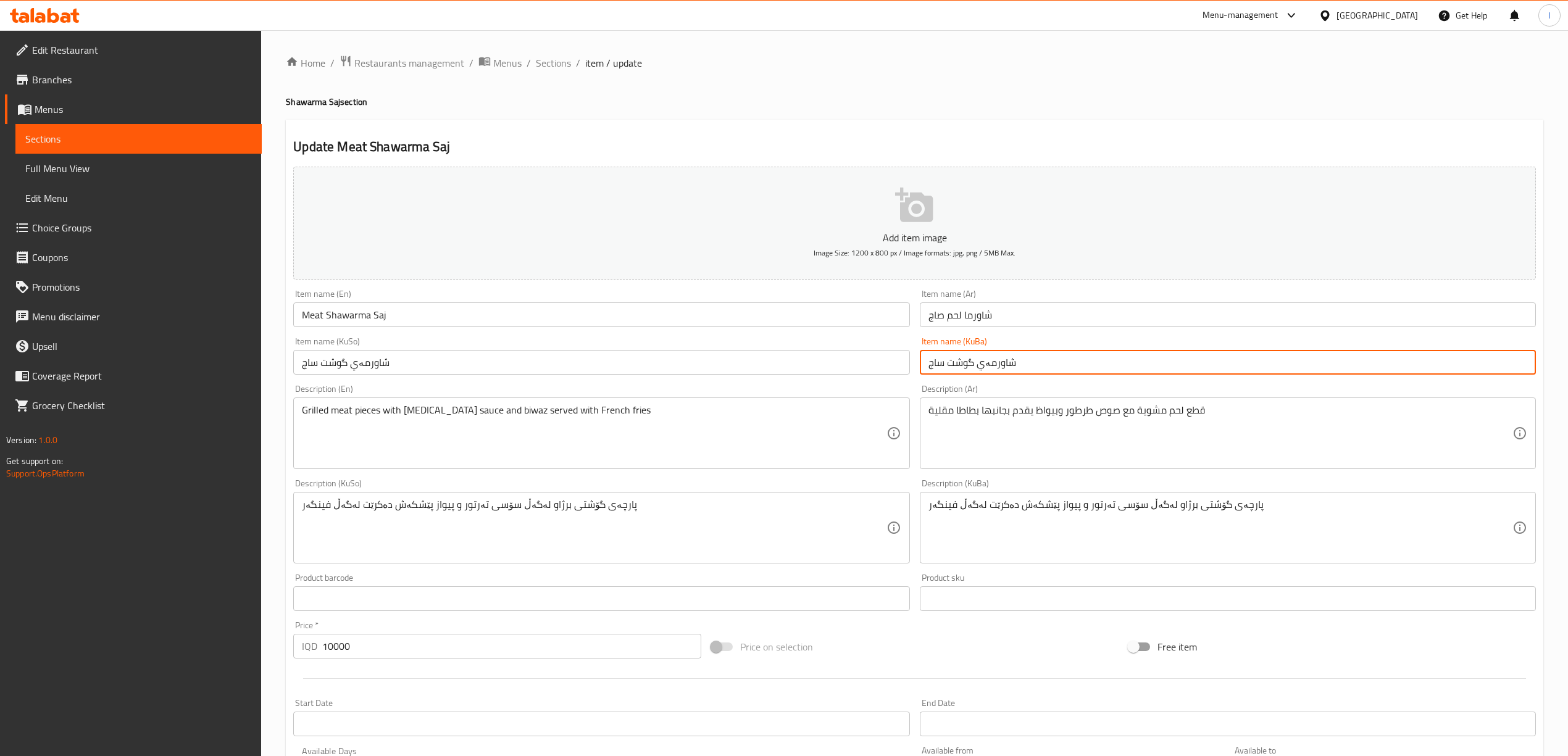
drag, startPoint x: 976, startPoint y: 367, endPoint x: 985, endPoint y: 371, distance: 9.8
click at [985, 371] on input "شاورمەي گوشت ساج" at bounding box center [1227, 362] width 616 height 25
click at [973, 367] on input "شاورمەی گوشت ساج" at bounding box center [1227, 362] width 616 height 25
click at [961, 367] on input "شاورمەی گوشت ساج" at bounding box center [1227, 362] width 616 height 25
drag, startPoint x: 963, startPoint y: 367, endPoint x: 977, endPoint y: 373, distance: 15.2
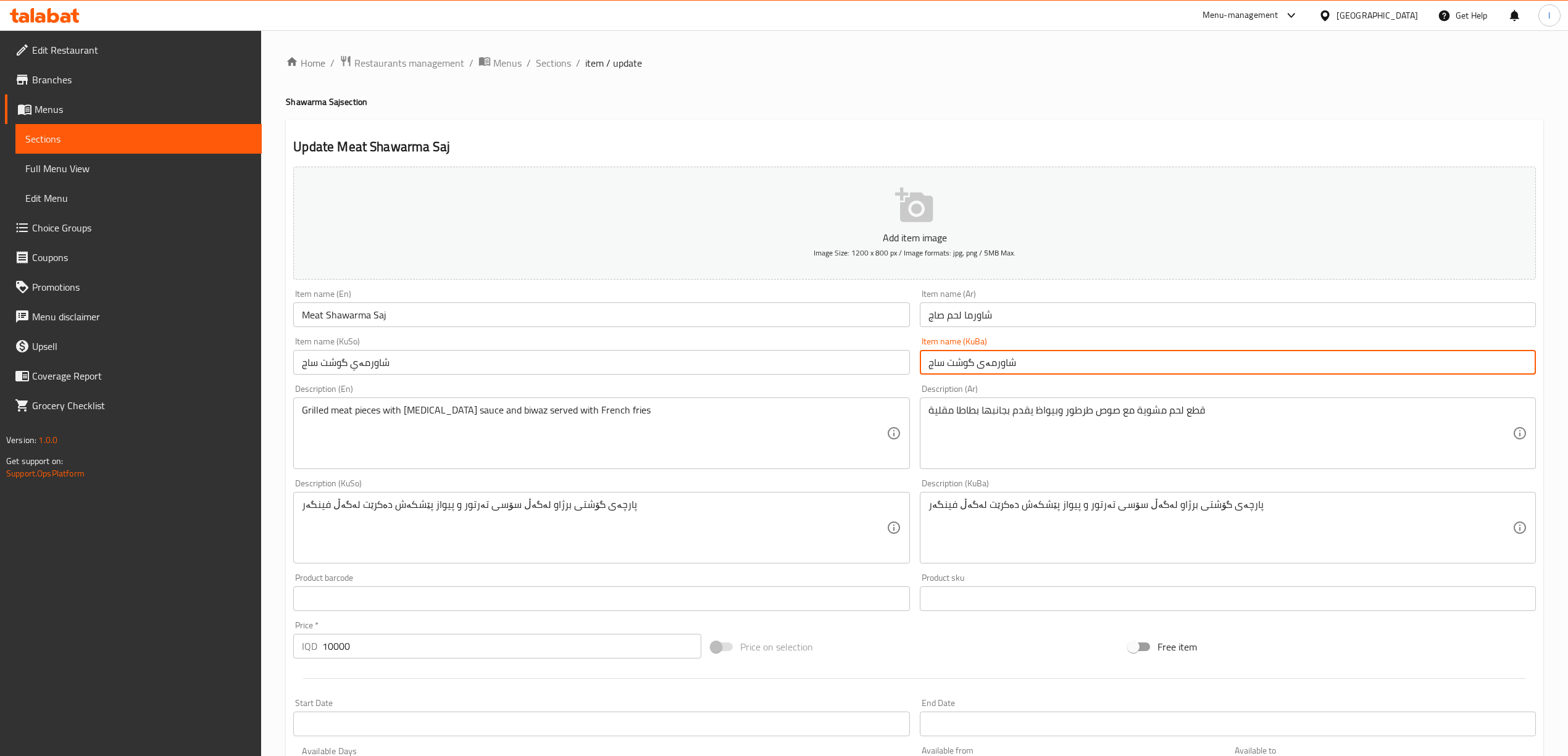
click at [977, 373] on input "شاورمەی گوشت ساج" at bounding box center [1227, 362] width 616 height 25
click at [974, 367] on input "شاورمەیگۆشت ساج" at bounding box center [1227, 362] width 616 height 25
click at [992, 367] on input "شاورمەی گۆشت ساج" at bounding box center [1227, 362] width 616 height 25
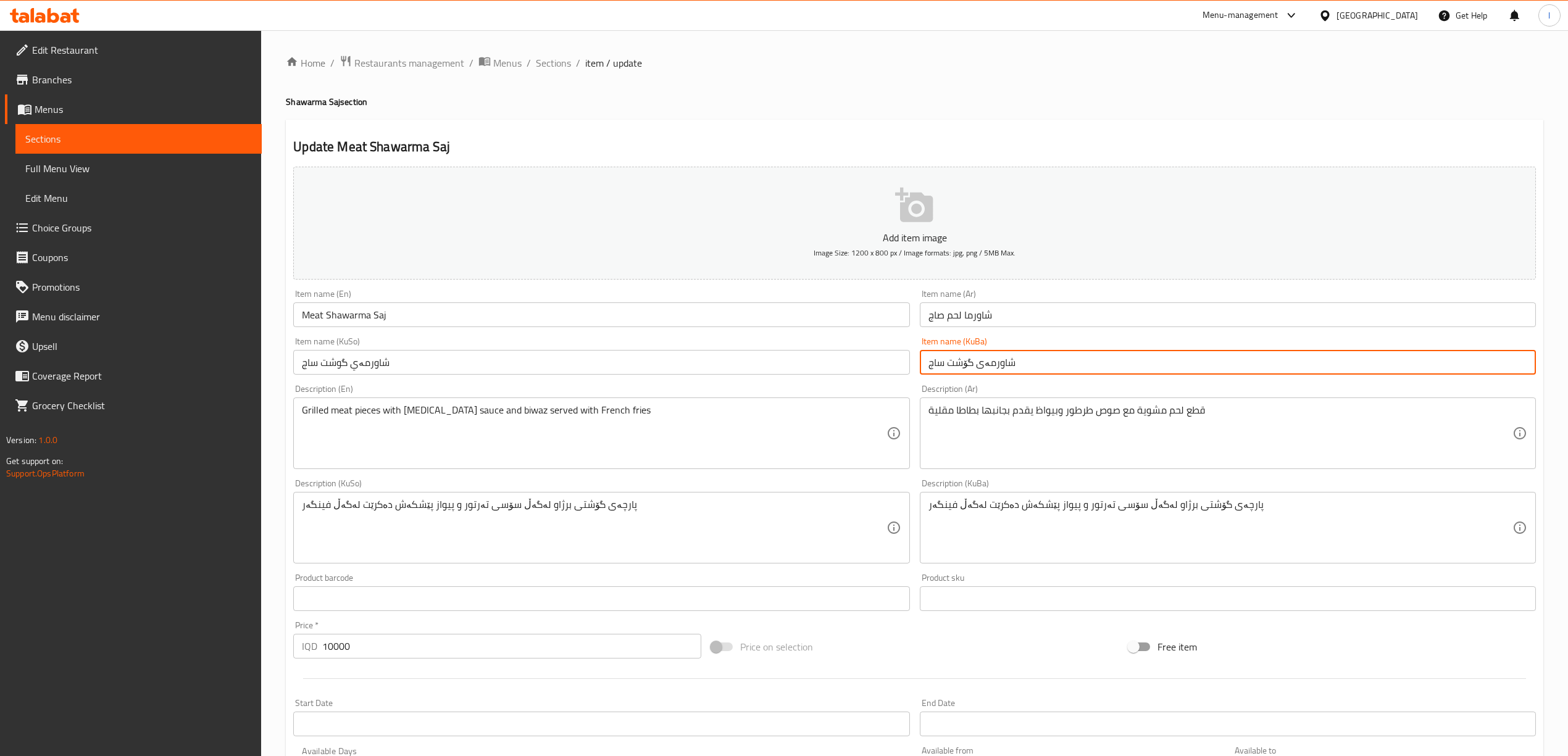
type input "شاورمەی گۆشت ساج"
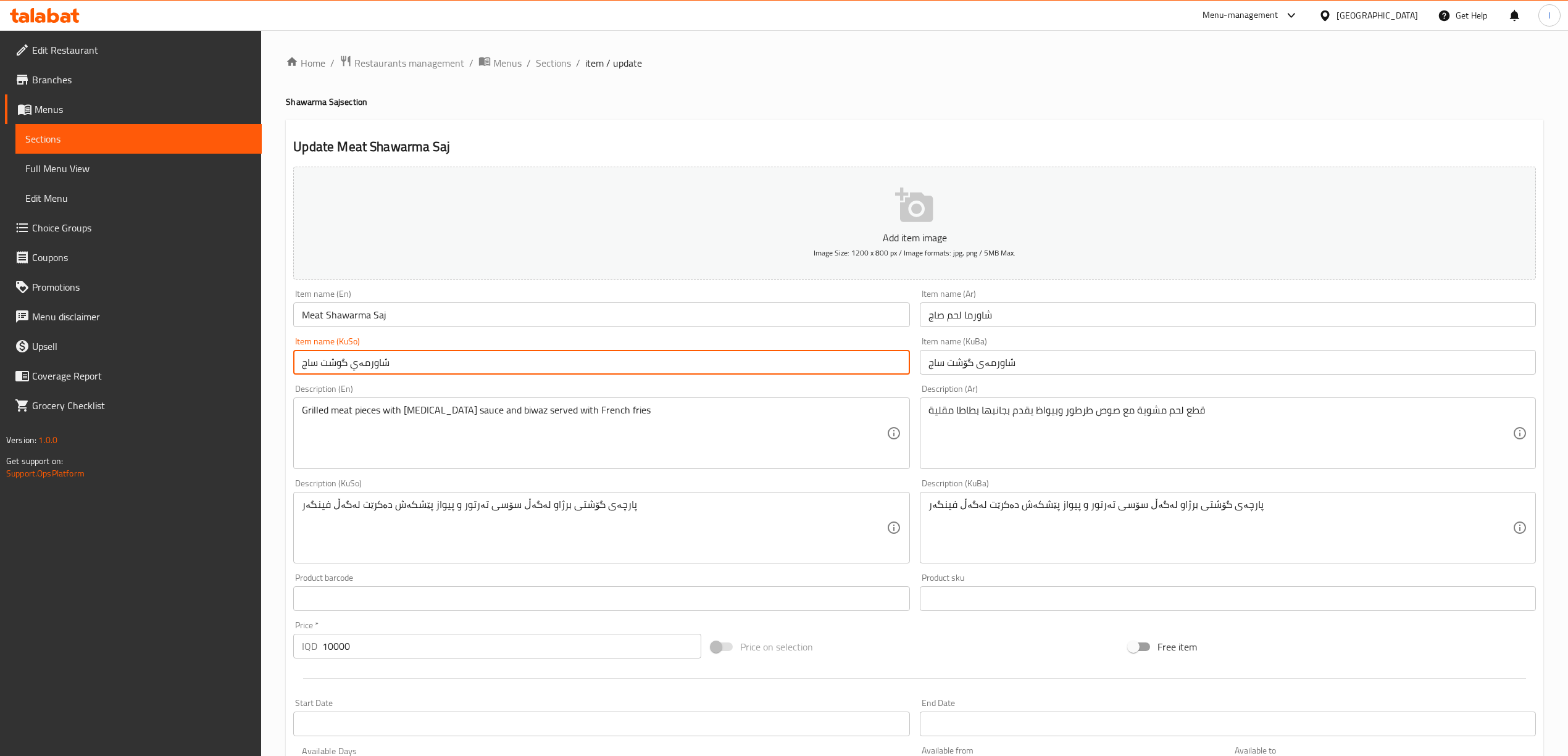
click at [692, 364] on input "شاورمەي گوشت ساج" at bounding box center [601, 362] width 616 height 25
paste input "ی گۆ"
type input "شاورمەی گۆشت ساج"
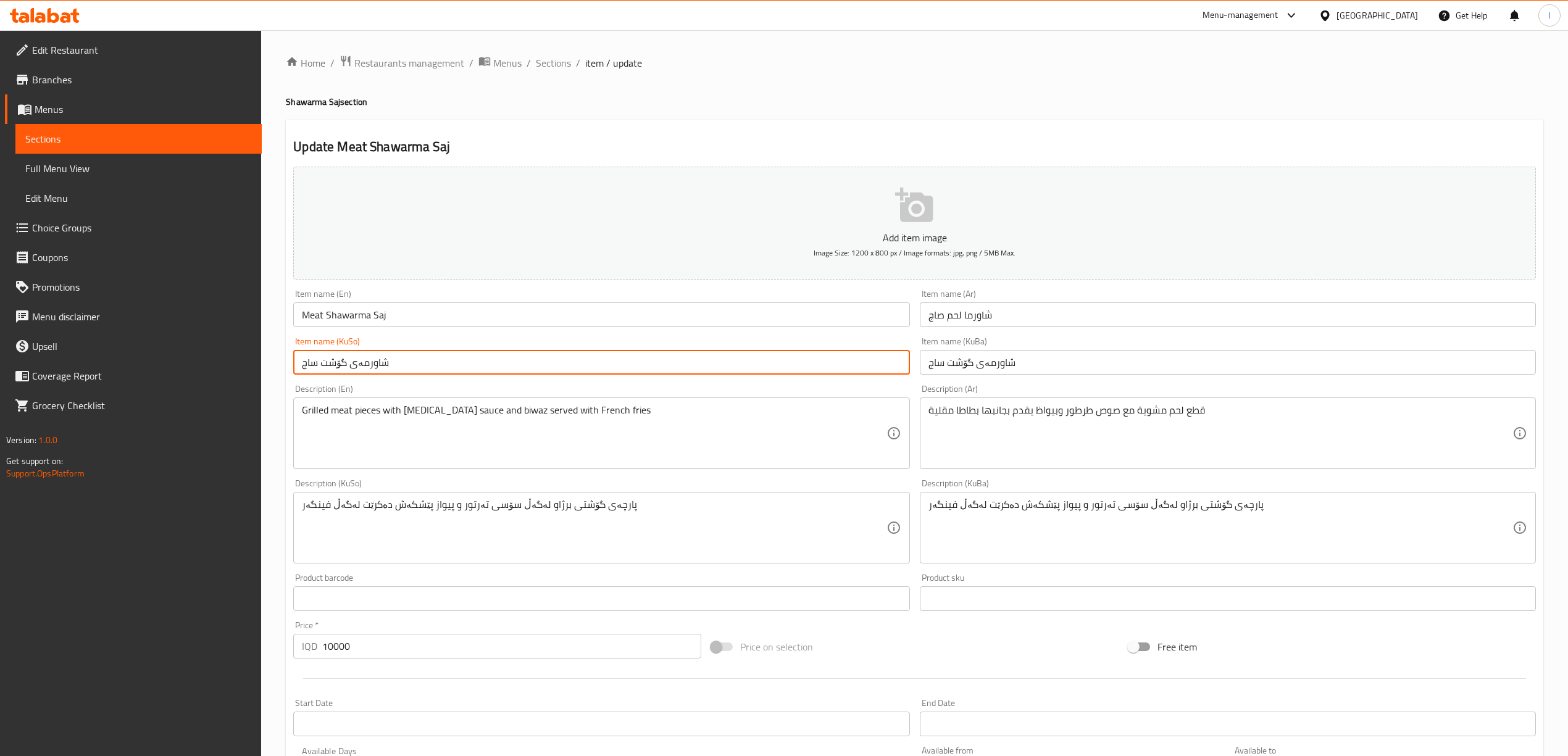
click at [611, 484] on div "Description (KuSo) پارچەی گۆشتی برژاو لەگەڵ سۆسی تەرتور و پیواز پێشکەش دەکرێت ل…" at bounding box center [601, 521] width 616 height 85
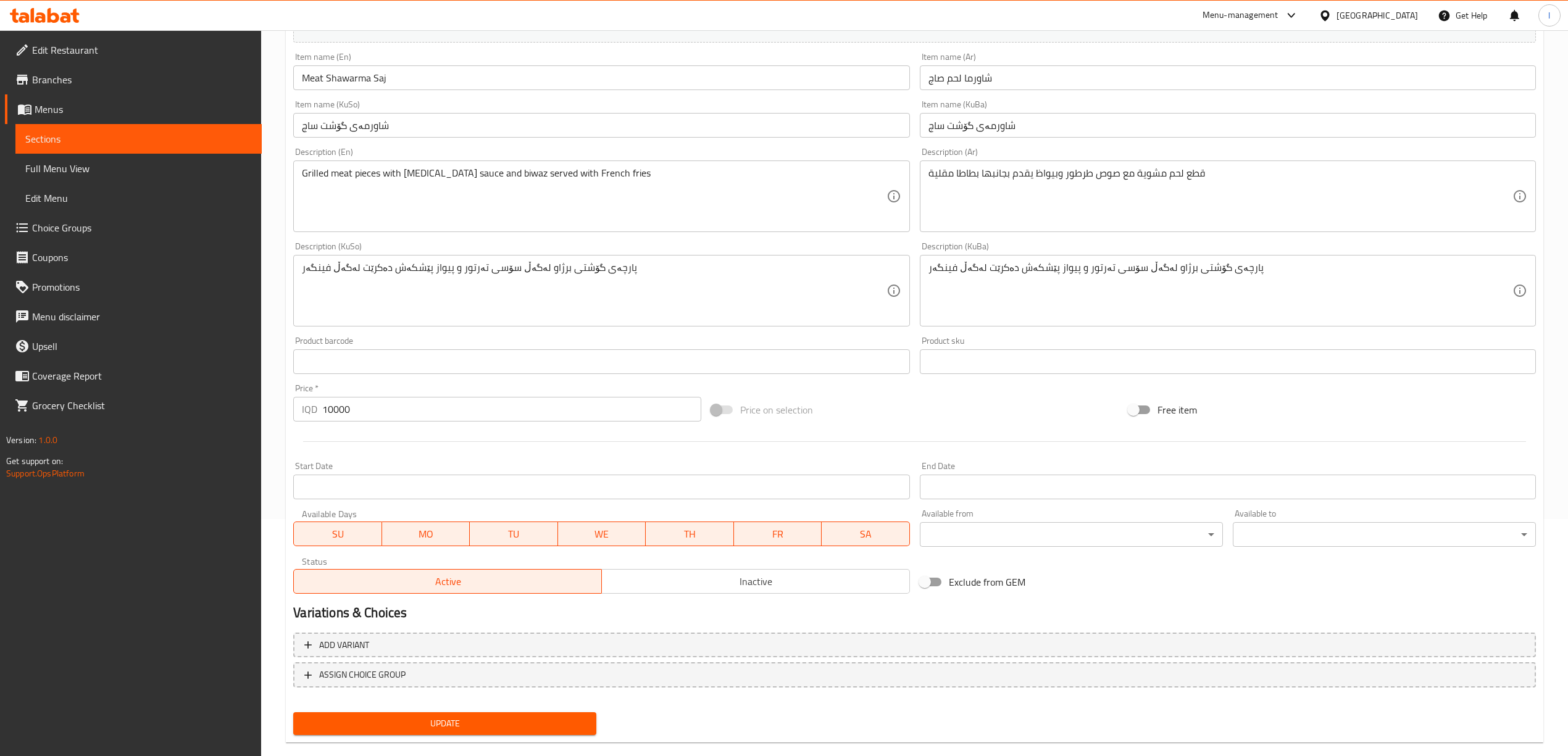
scroll to position [257, 0]
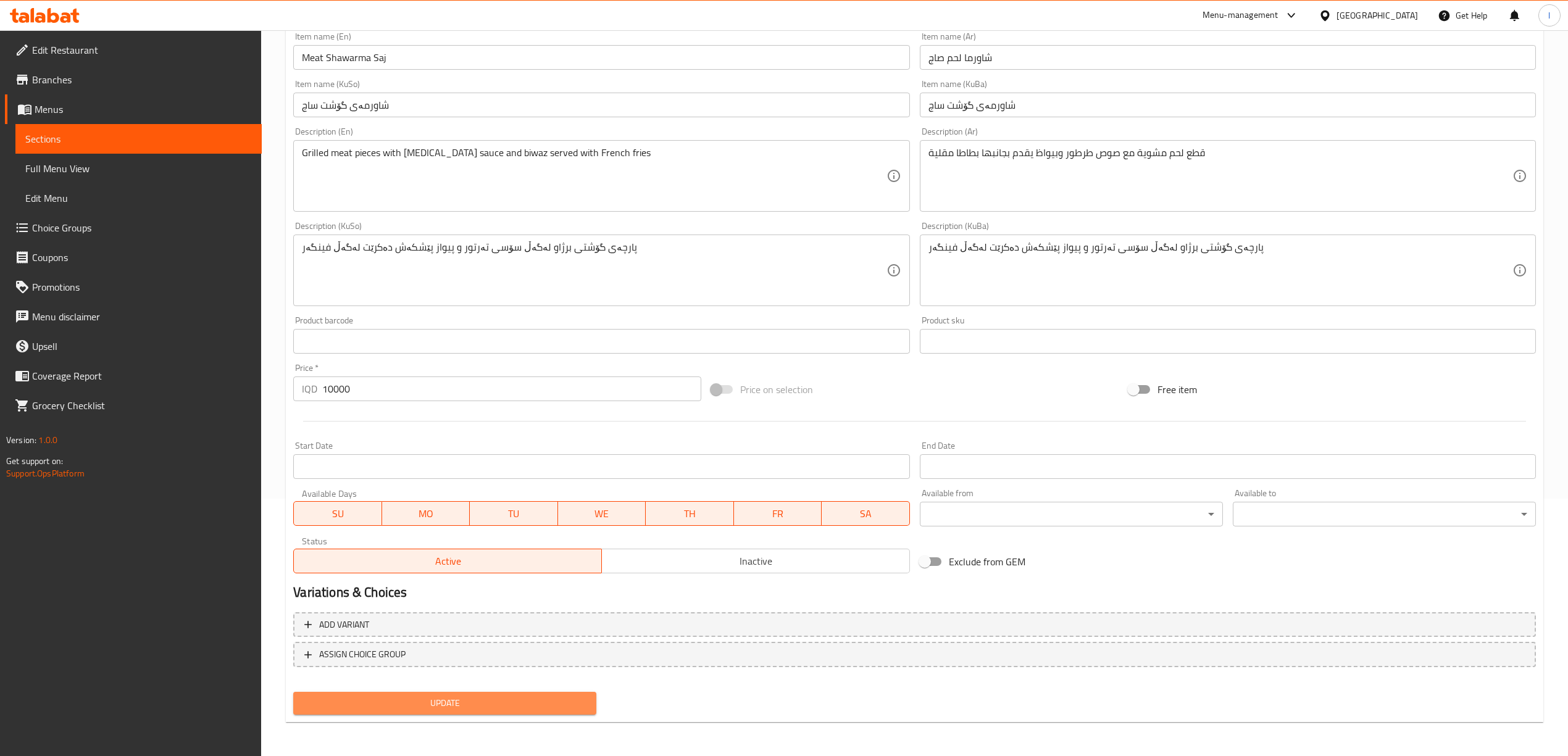
click at [487, 705] on span "Update" at bounding box center [445, 703] width 283 height 16
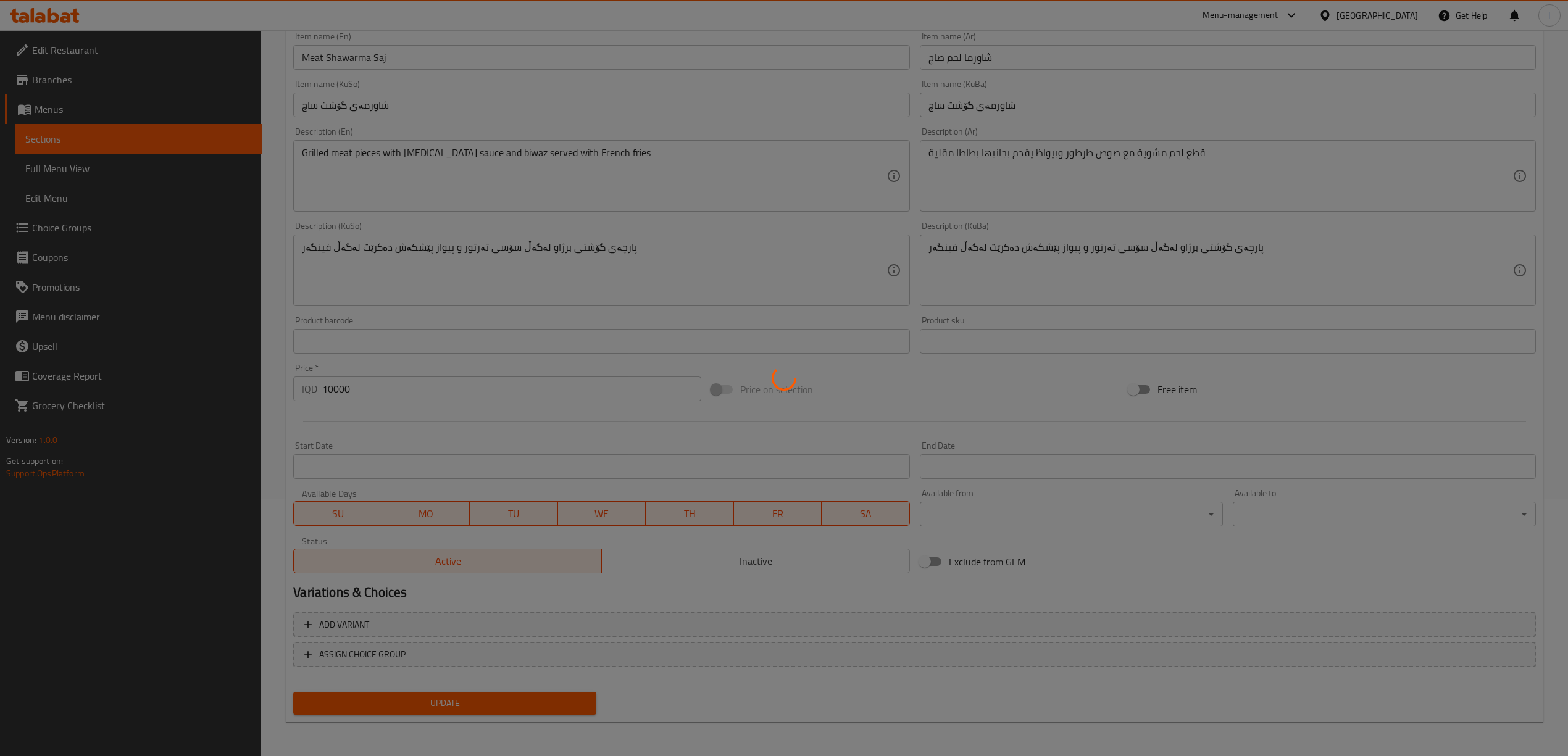
click at [90, 181] on div at bounding box center [784, 378] width 1568 height 756
click at [57, 161] on div at bounding box center [784, 378] width 1568 height 756
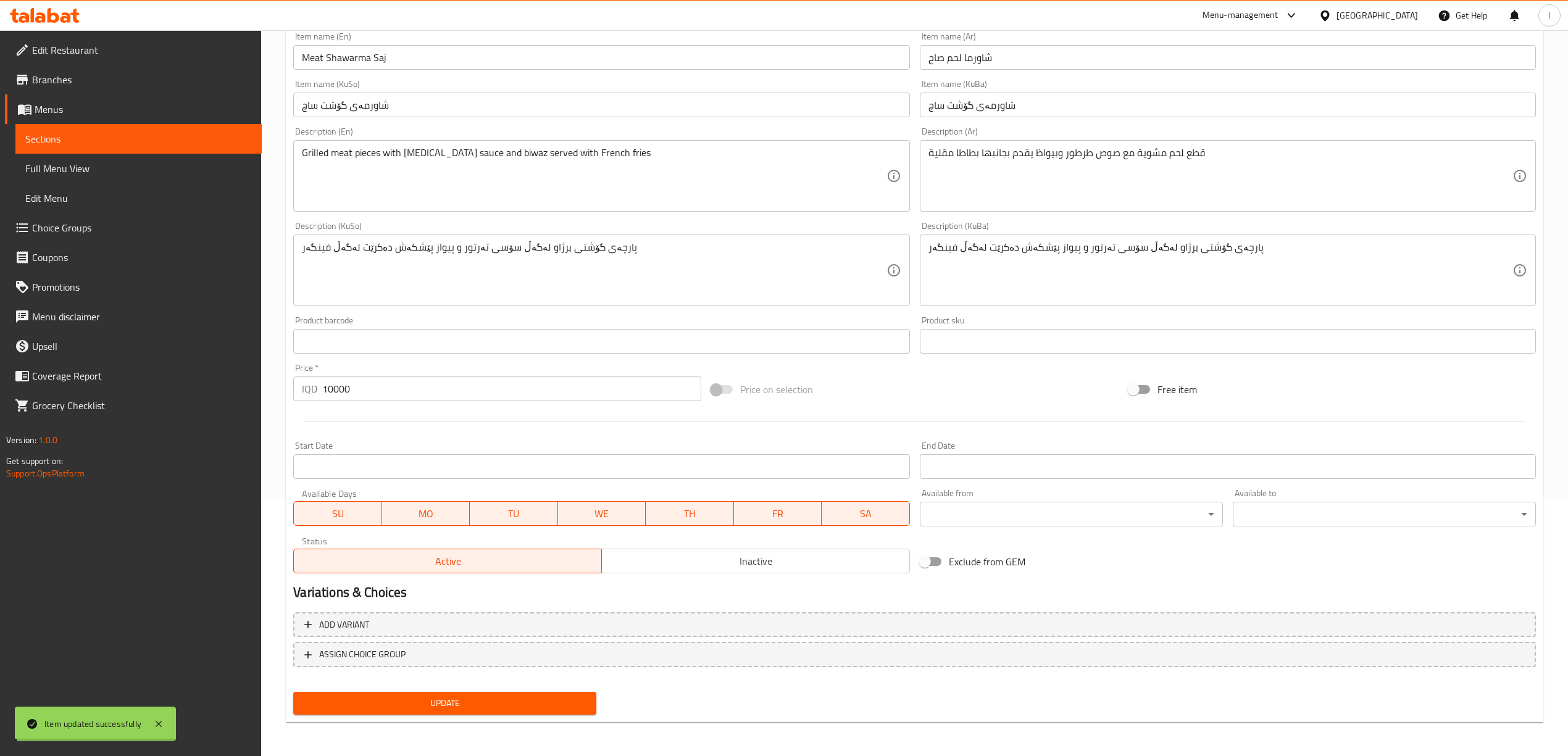
click at [60, 168] on div "Edit Restaurant Branches Menus Sections Full Menu View Edit Menu Choice Groups …" at bounding box center [784, 265] width 1568 height 984
click at [57, 169] on span "Full Menu View" at bounding box center [139, 168] width 227 height 15
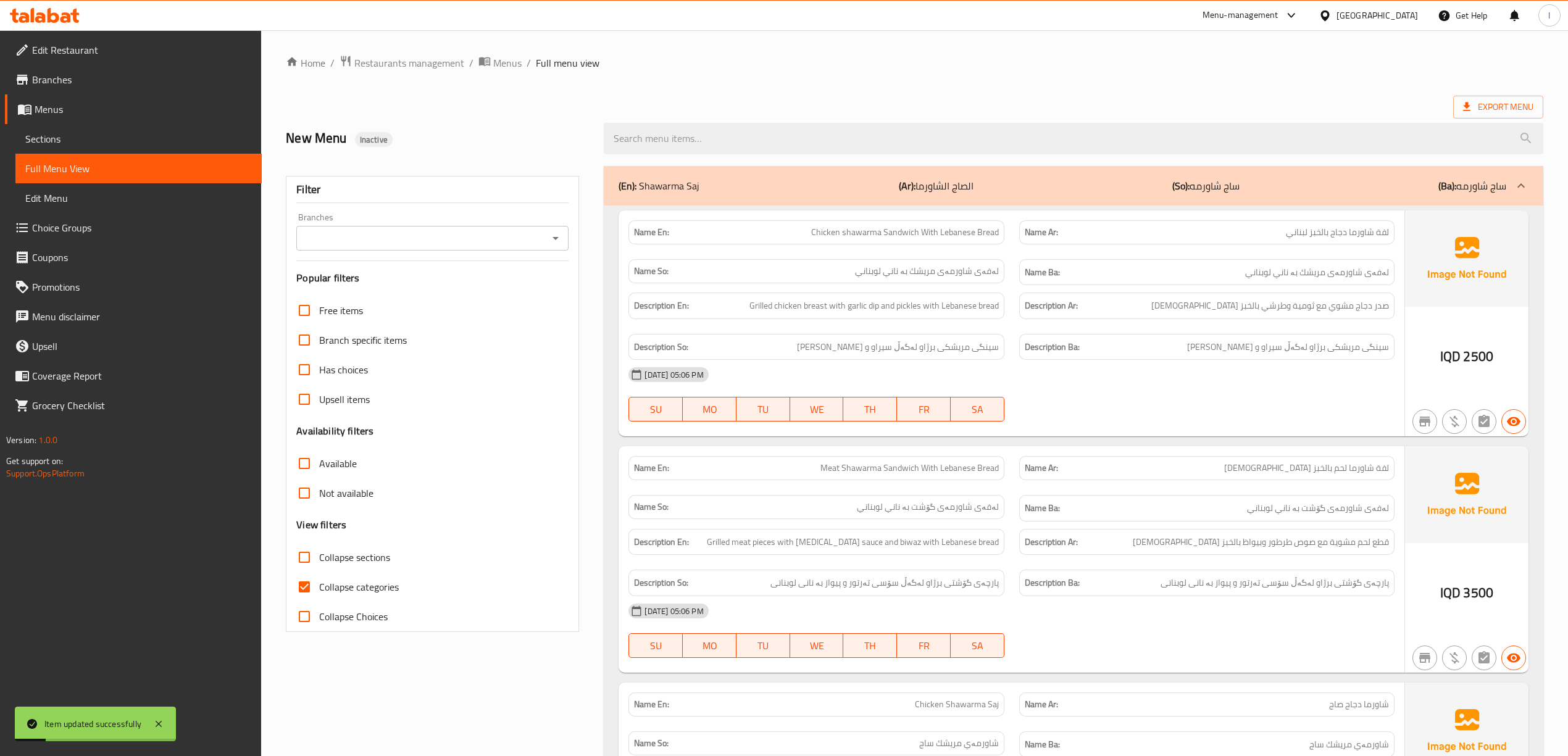
click at [367, 228] on div "Branches" at bounding box center [433, 238] width 272 height 25
click at [359, 238] on input "Branches" at bounding box center [423, 238] width 244 height 17
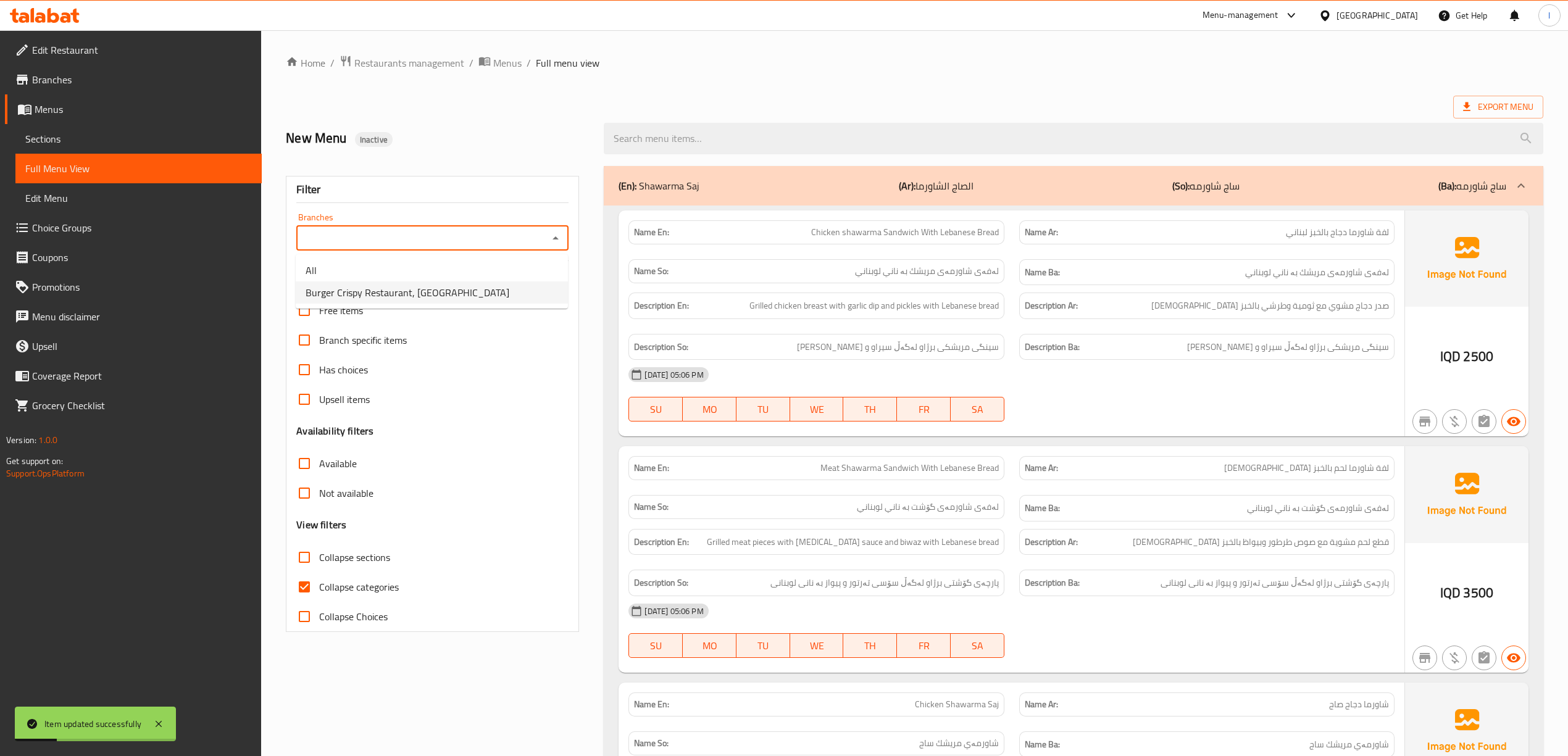
click at [351, 299] on span "Burger Crispy Restaurant, [GEOGRAPHIC_DATA]" at bounding box center [408, 292] width 204 height 15
type input "Burger Crispy Restaurant, [GEOGRAPHIC_DATA]"
click at [347, 606] on label "Collapse Choices" at bounding box center [338, 616] width 98 height 29
click at [319, 606] on input "Collapse Choices" at bounding box center [304, 616] width 29 height 29
checkbox input "true"
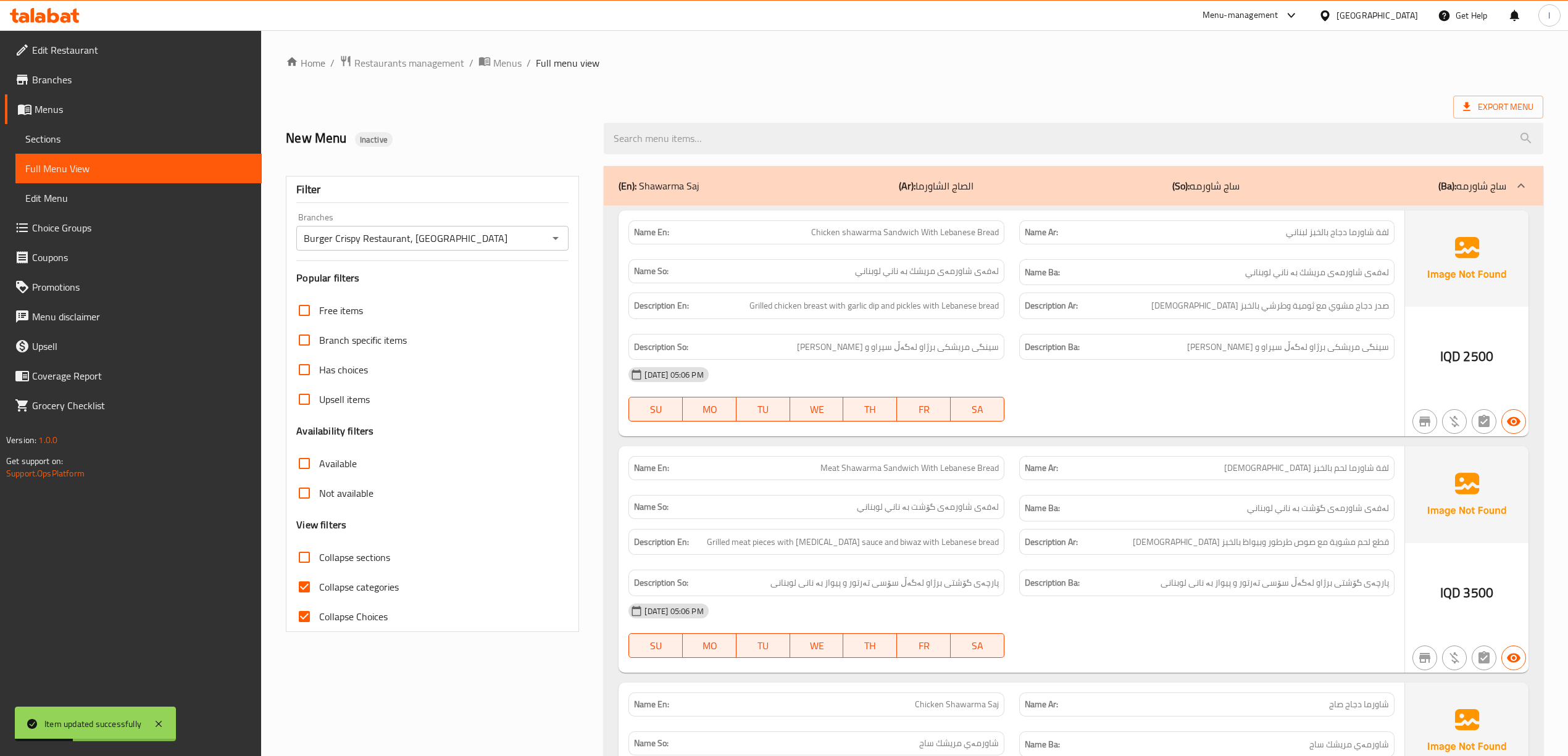
click at [353, 581] on span "Collapse categories" at bounding box center [358, 587] width 80 height 15
click at [319, 581] on input "Collapse categories" at bounding box center [304, 587] width 29 height 29
checkbox input "false"
click at [342, 610] on span "Collapse Choices" at bounding box center [353, 616] width 69 height 15
click at [319, 610] on input "Collapse Choices" at bounding box center [304, 616] width 29 height 29
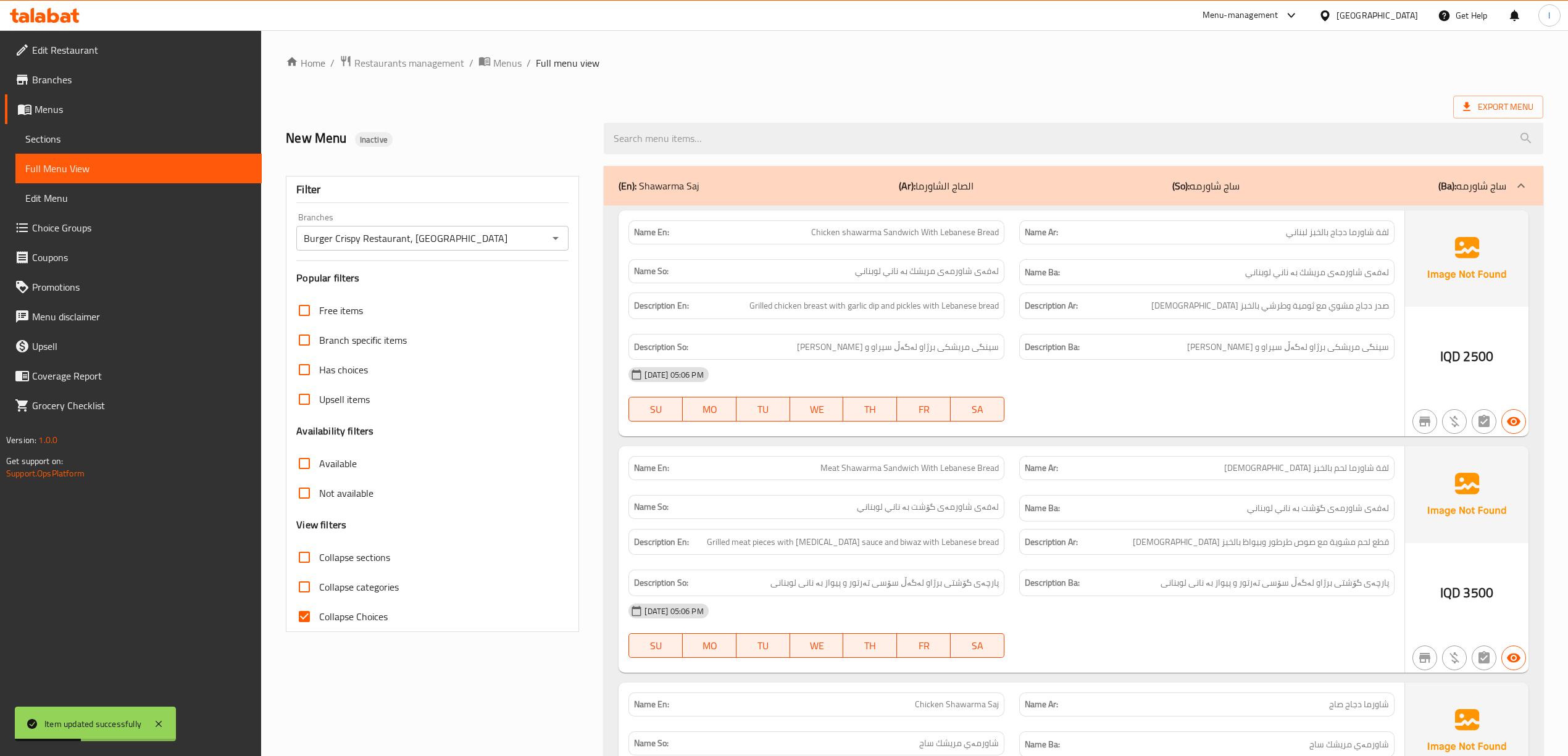
checkbox input "false"
click at [369, 563] on span "Collapse sections" at bounding box center [354, 558] width 71 height 15
click at [319, 563] on input "Collapse sections" at bounding box center [304, 558] width 29 height 29
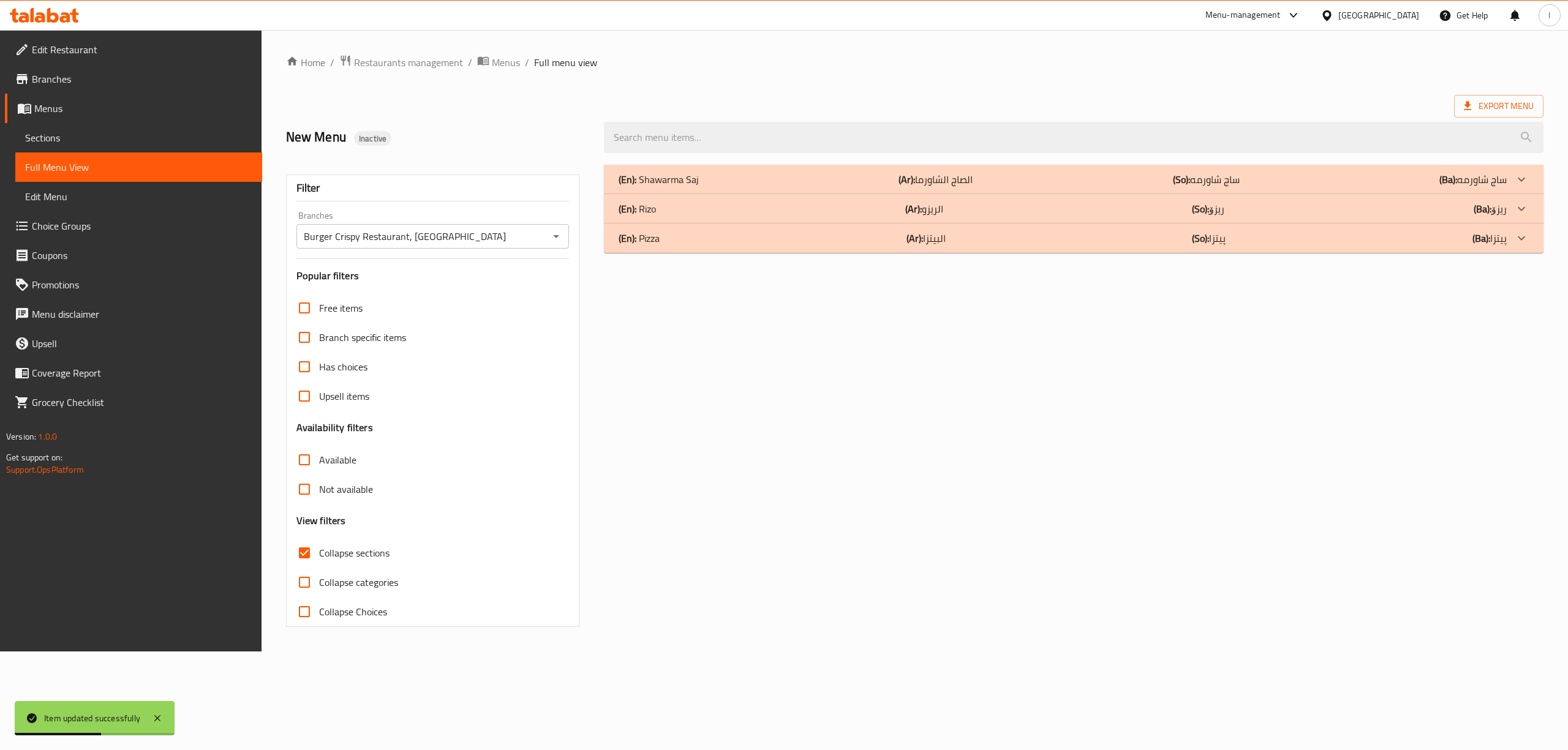
click at [367, 552] on span "Collapse sections" at bounding box center [354, 553] width 70 height 15
click at [319, 552] on input "Collapse sections" at bounding box center [304, 553] width 29 height 29
checkbox input "false"
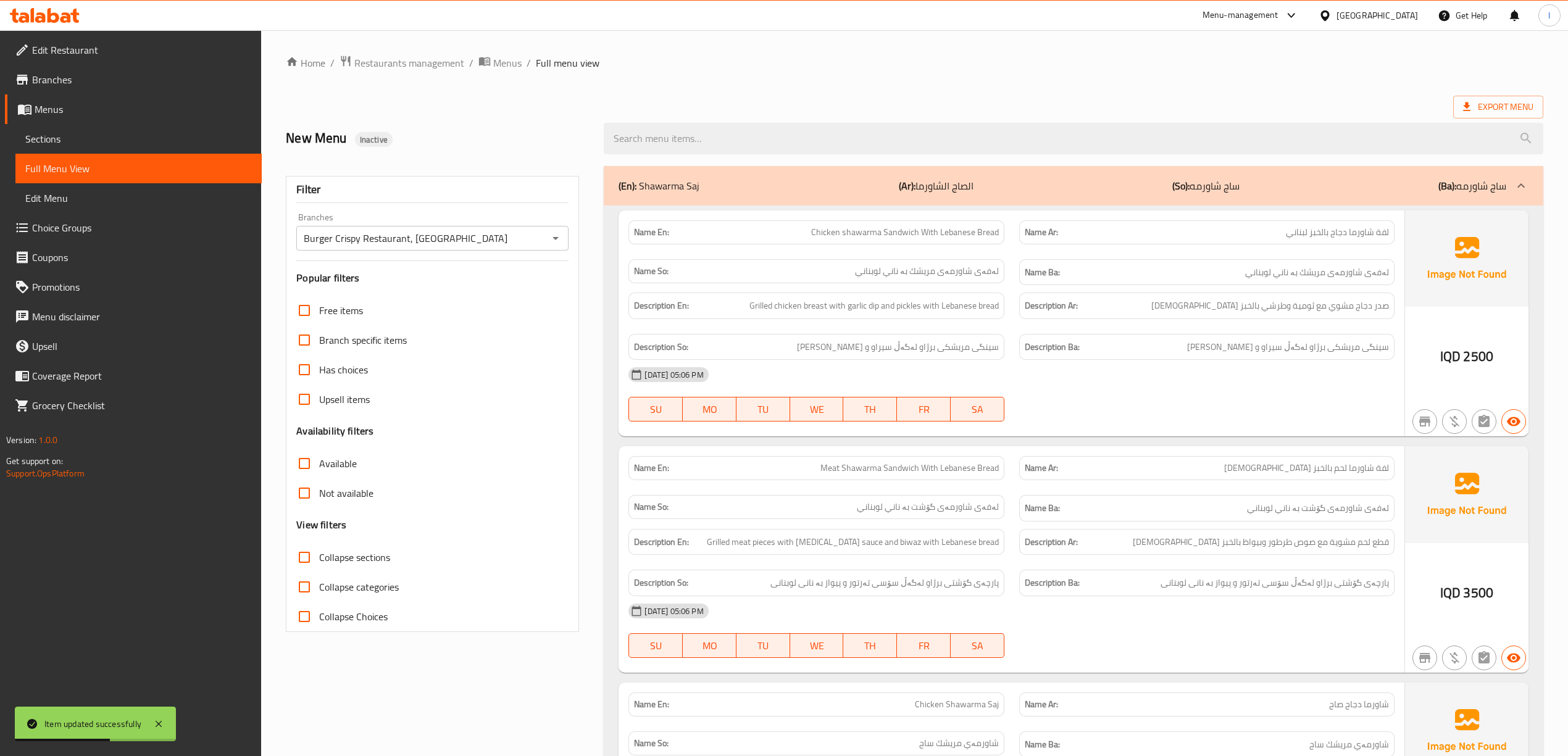
click at [1188, 449] on div "Name En: Meat Shawarma Sandwich With Lebanese Bread Name Ar: لفة شاورما لحم بال…" at bounding box center [1010, 559] width 785 height 227
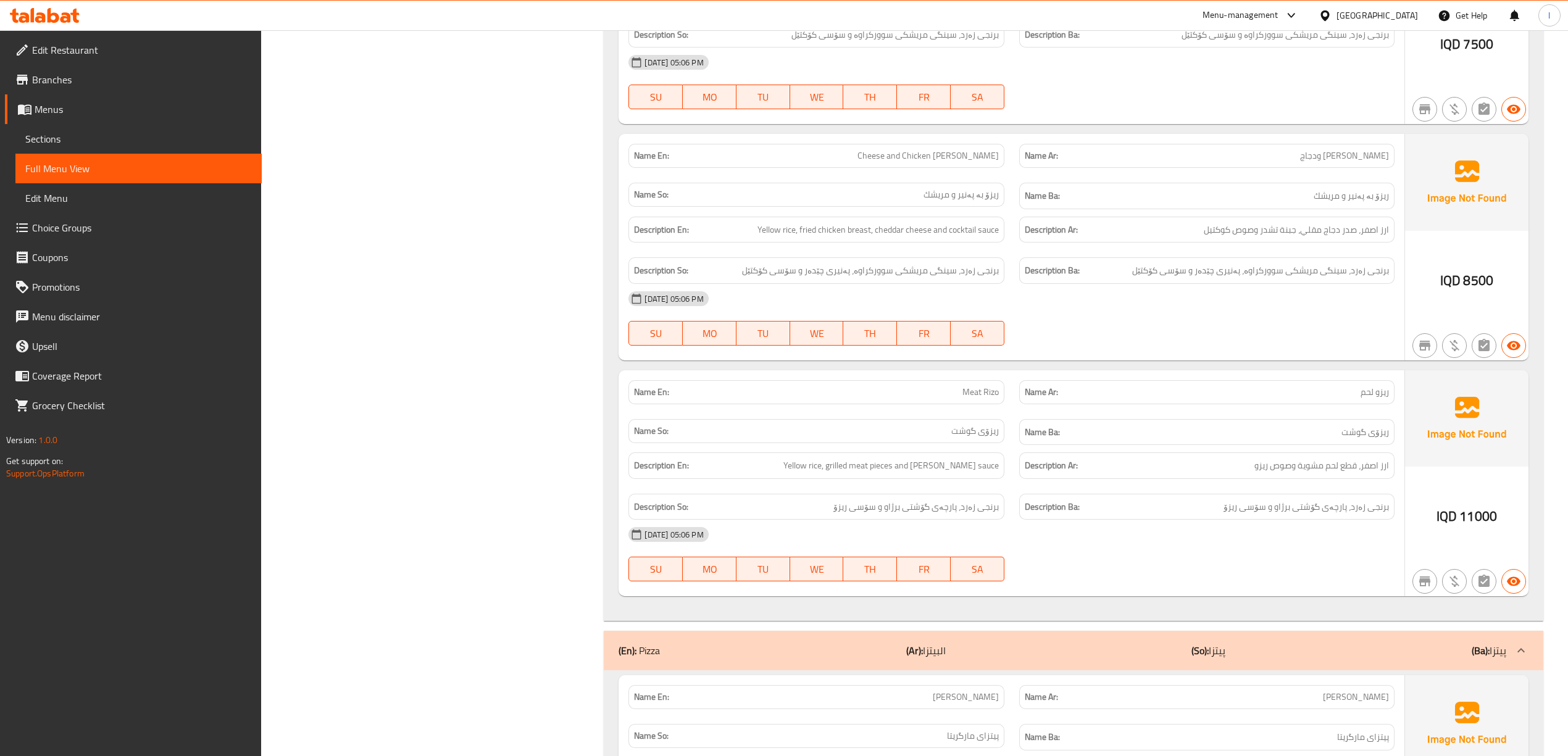
scroll to position [1371, 0]
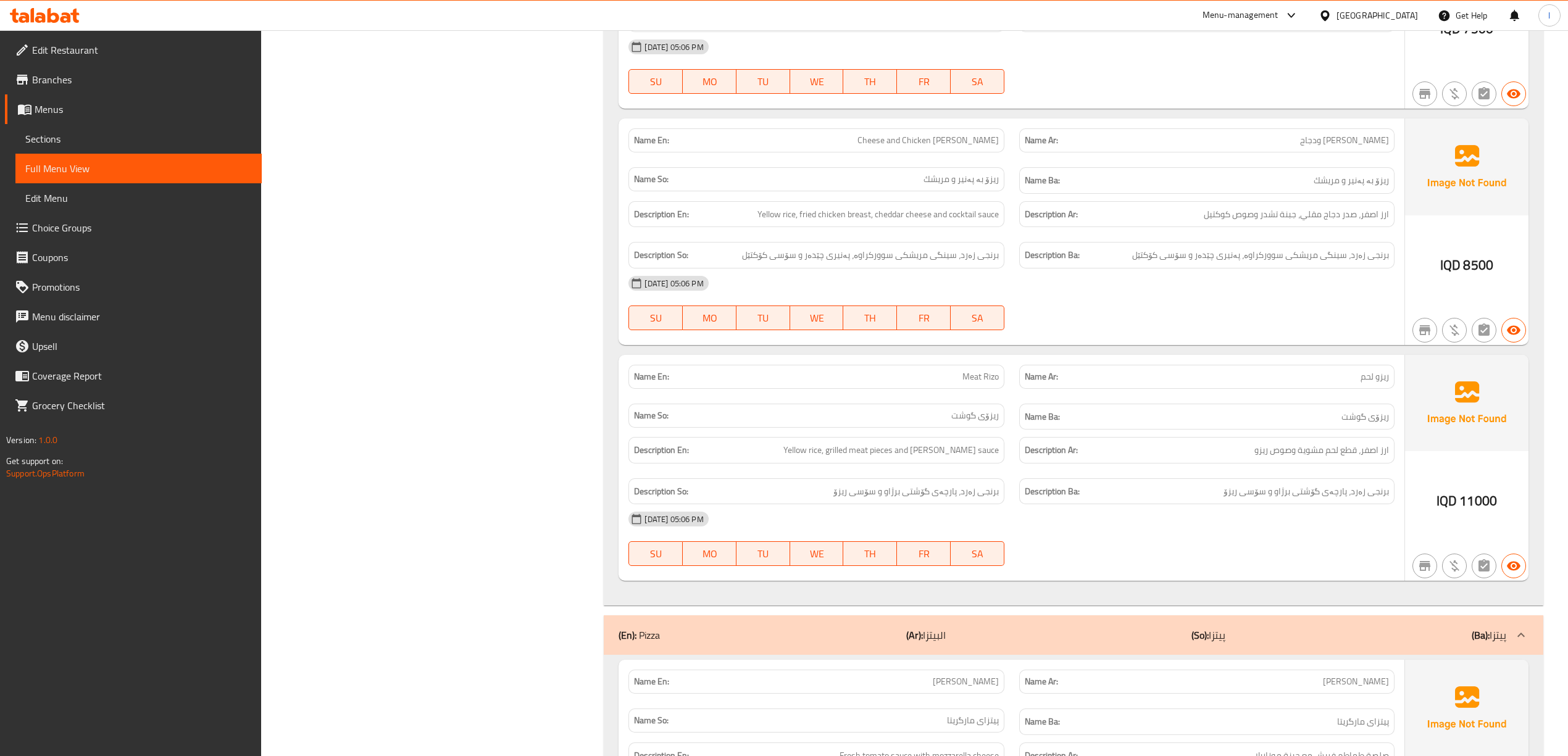
click at [69, 132] on span "Sections" at bounding box center [139, 139] width 227 height 15
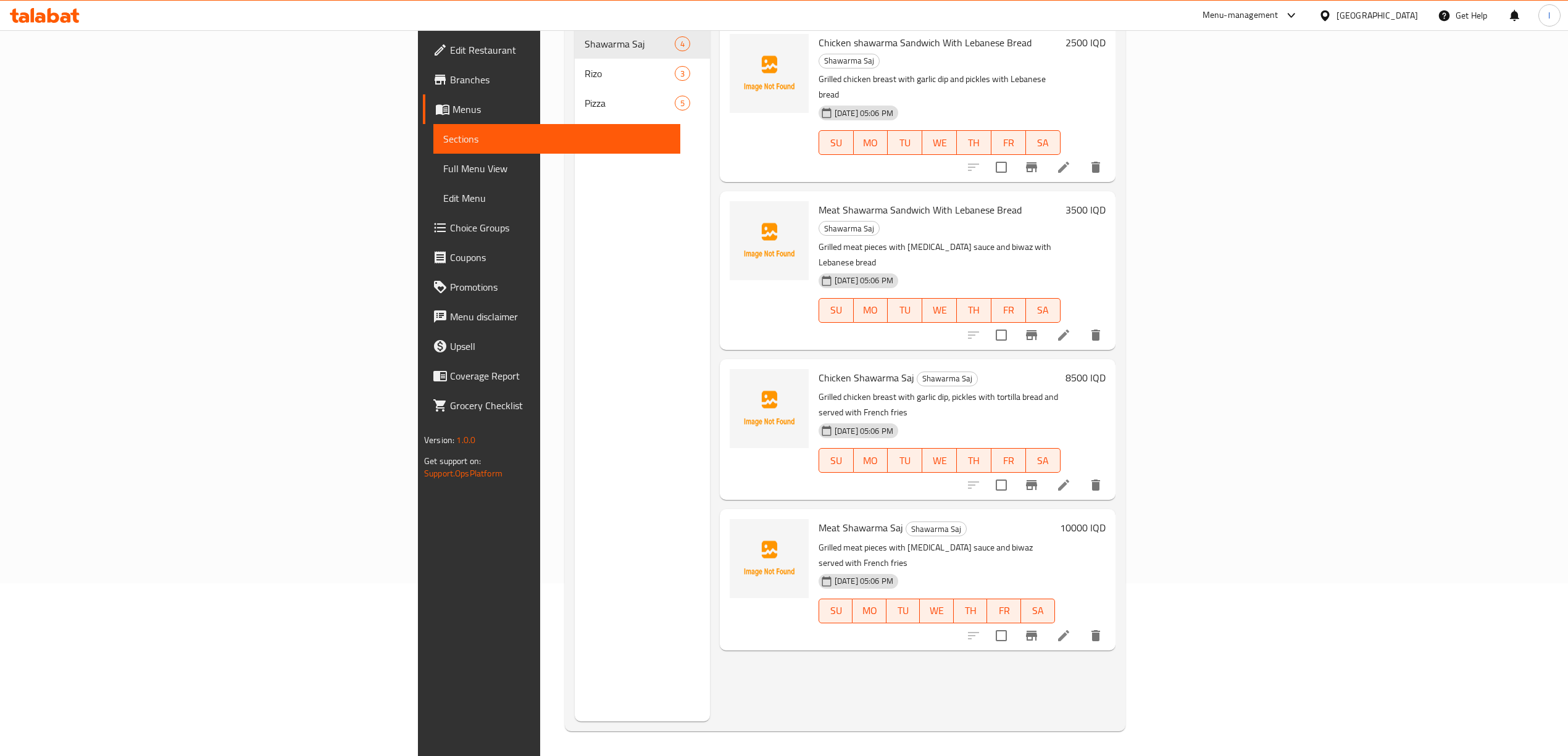
scroll to position [174, 0]
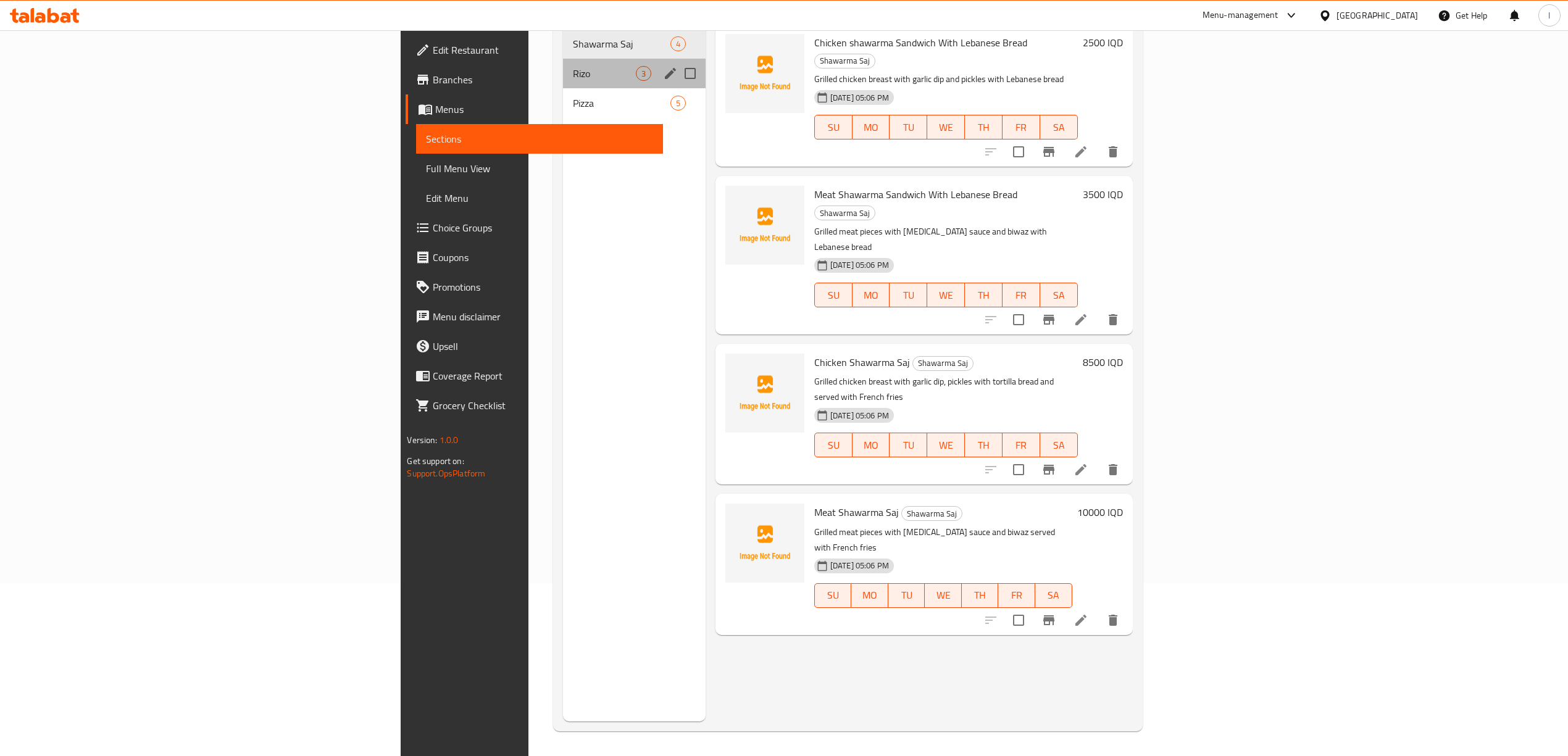
click at [563, 65] on div "Rizo 3" at bounding box center [634, 73] width 142 height 29
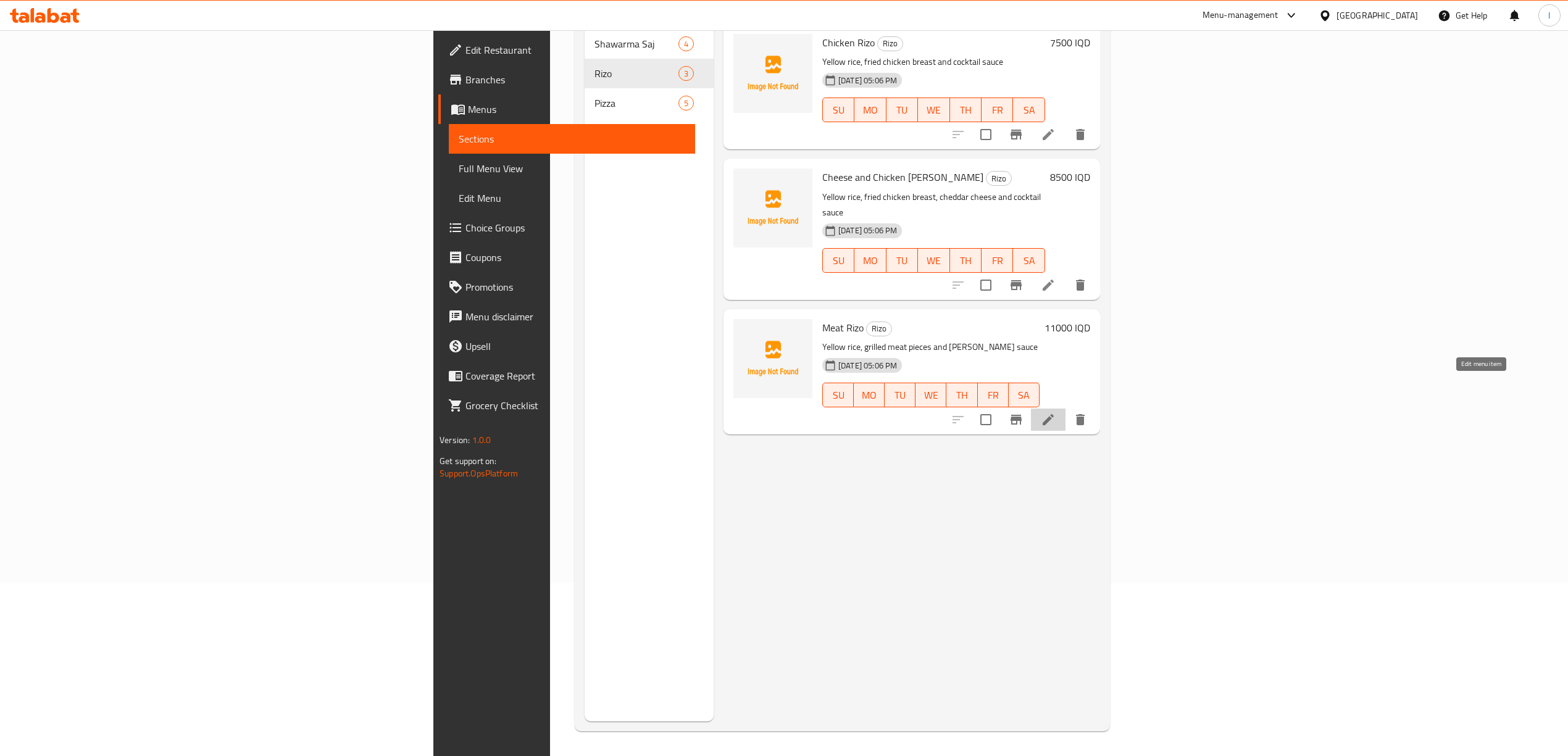
click at [1055, 412] on icon at bounding box center [1048, 420] width 15 height 15
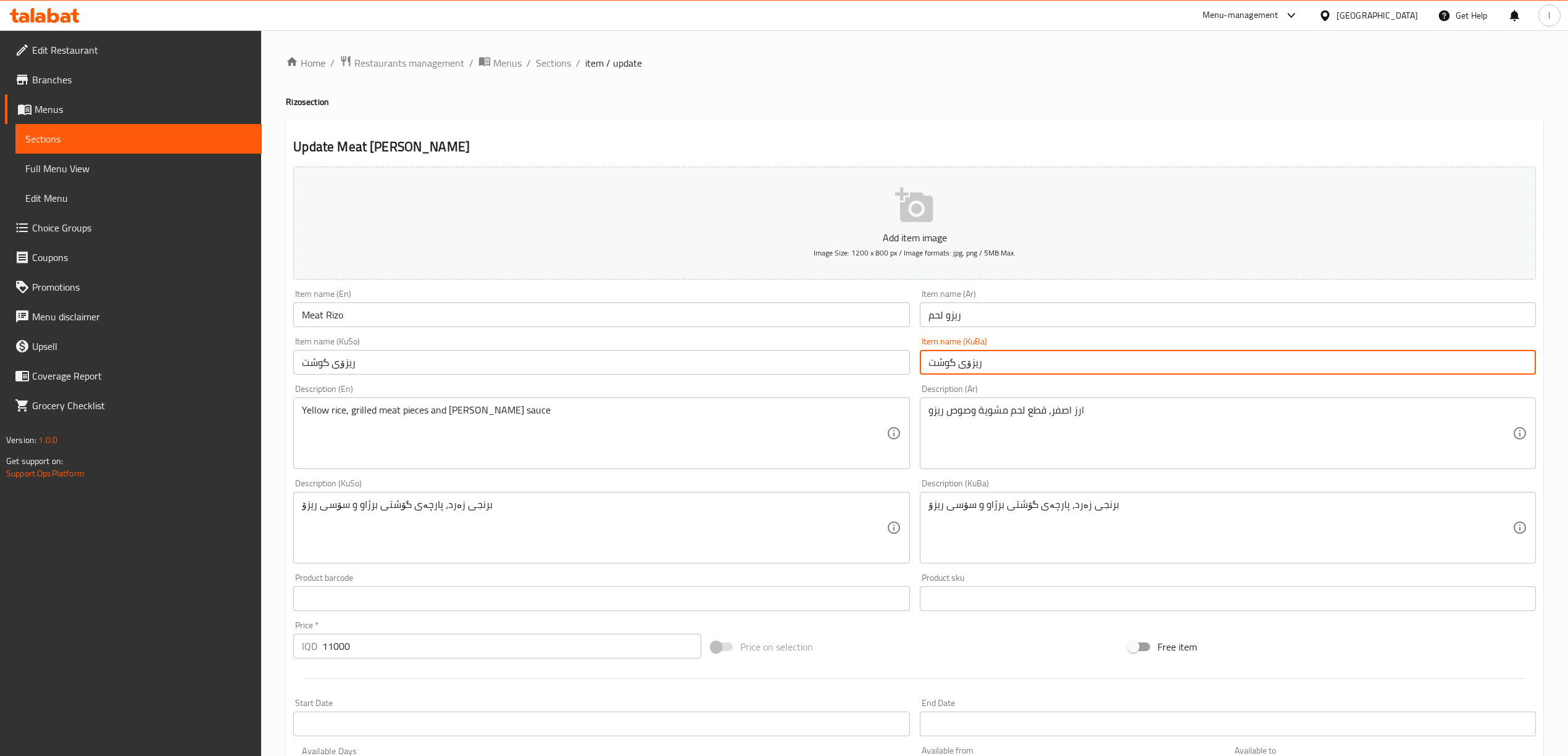
drag, startPoint x: 944, startPoint y: 368, endPoint x: 959, endPoint y: 385, distance: 22.7
click at [959, 385] on div "Add item image Image Size: 1200 x 800 px / Image formats: jpg, png / 5MB Max. I…" at bounding box center [914, 499] width 1252 height 674
click at [987, 360] on input "ريزۆی گۆشت" at bounding box center [1227, 362] width 616 height 25
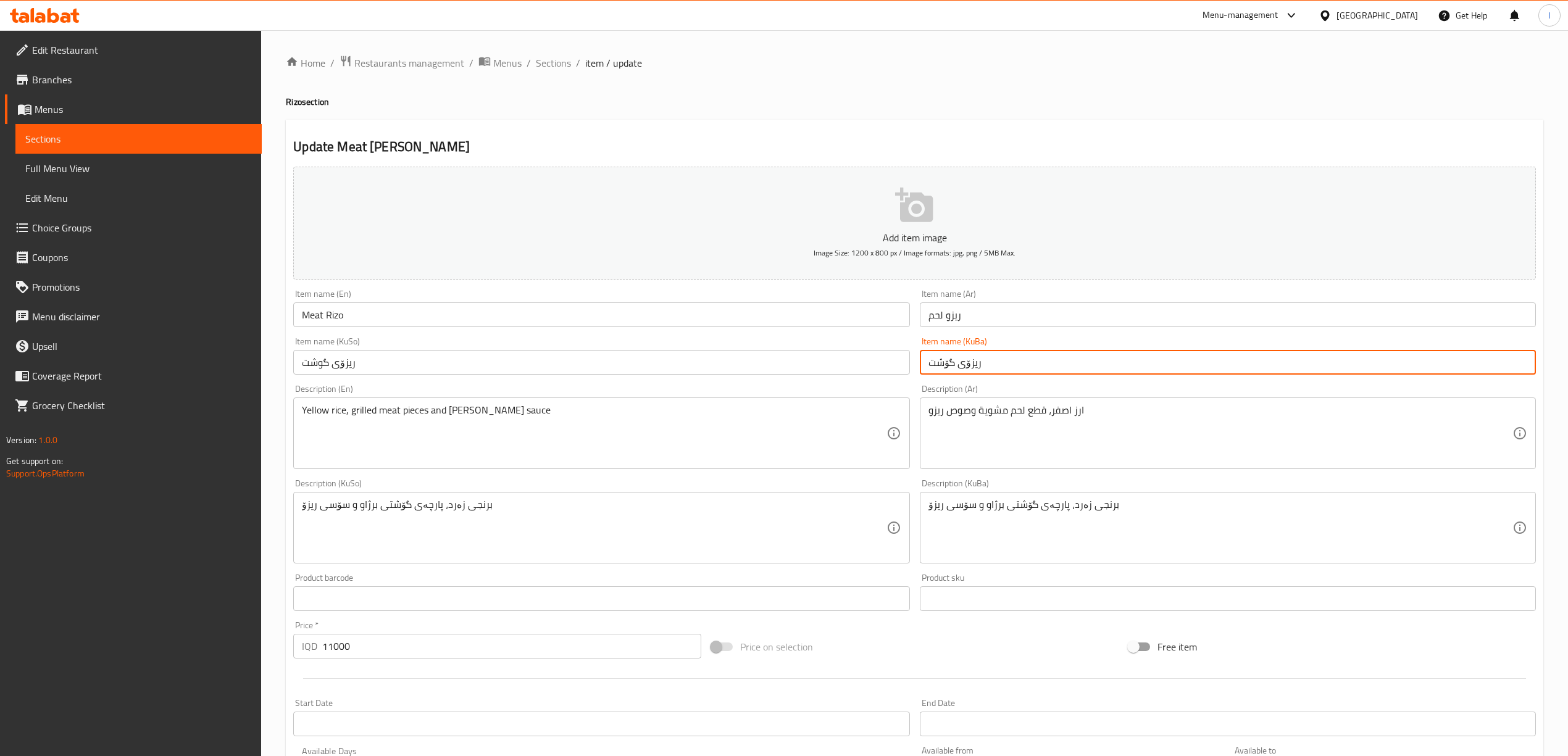
type input "ريزۆی گۆشت"
click at [791, 359] on input "ريزۆی گوشت" at bounding box center [601, 362] width 616 height 25
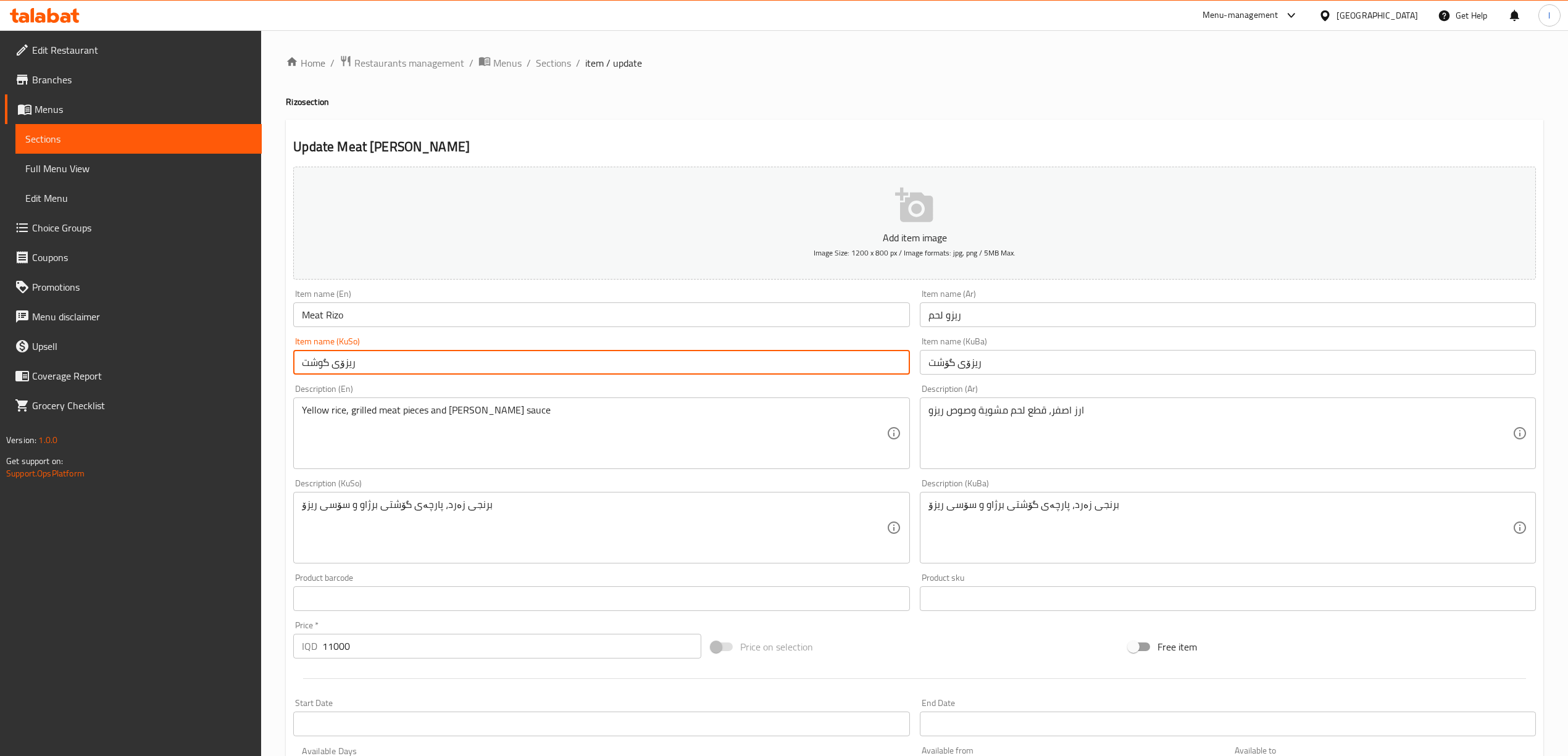
click at [791, 359] on input "ريزۆی گوشت" at bounding box center [601, 362] width 616 height 25
paste input "ۆ"
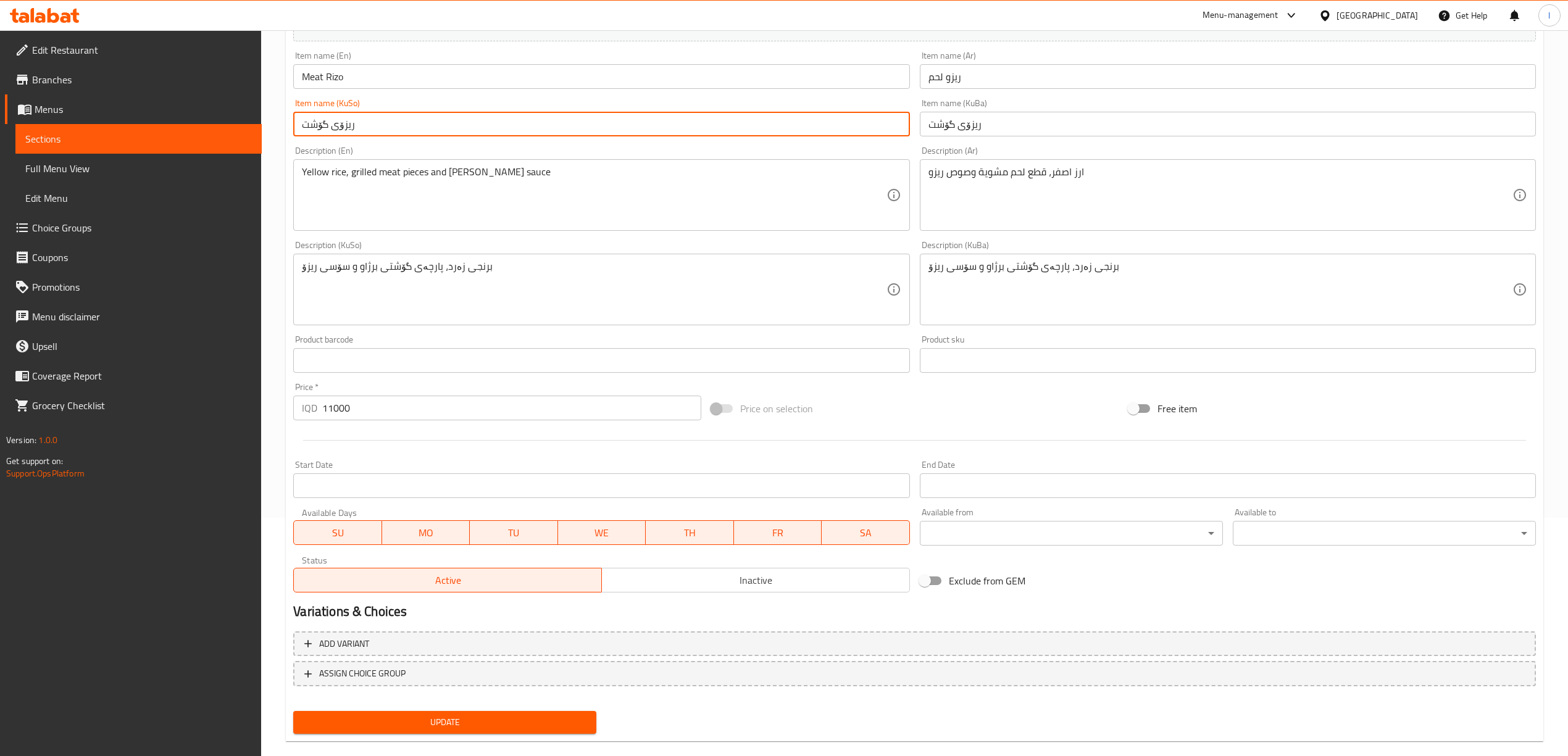
scroll to position [257, 0]
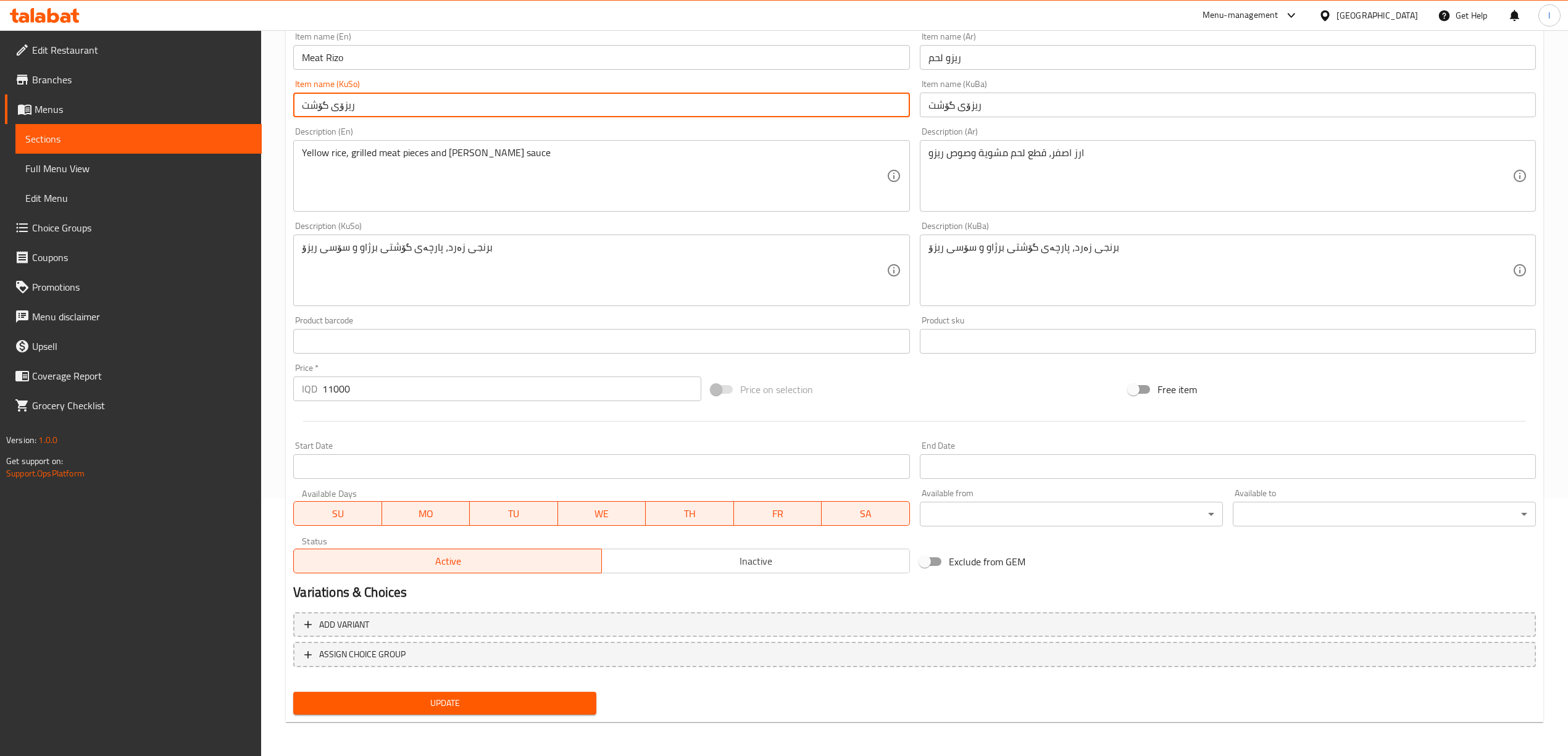
type input "ريزۆی گۆشت"
click at [526, 700] on span "Update" at bounding box center [445, 703] width 283 height 16
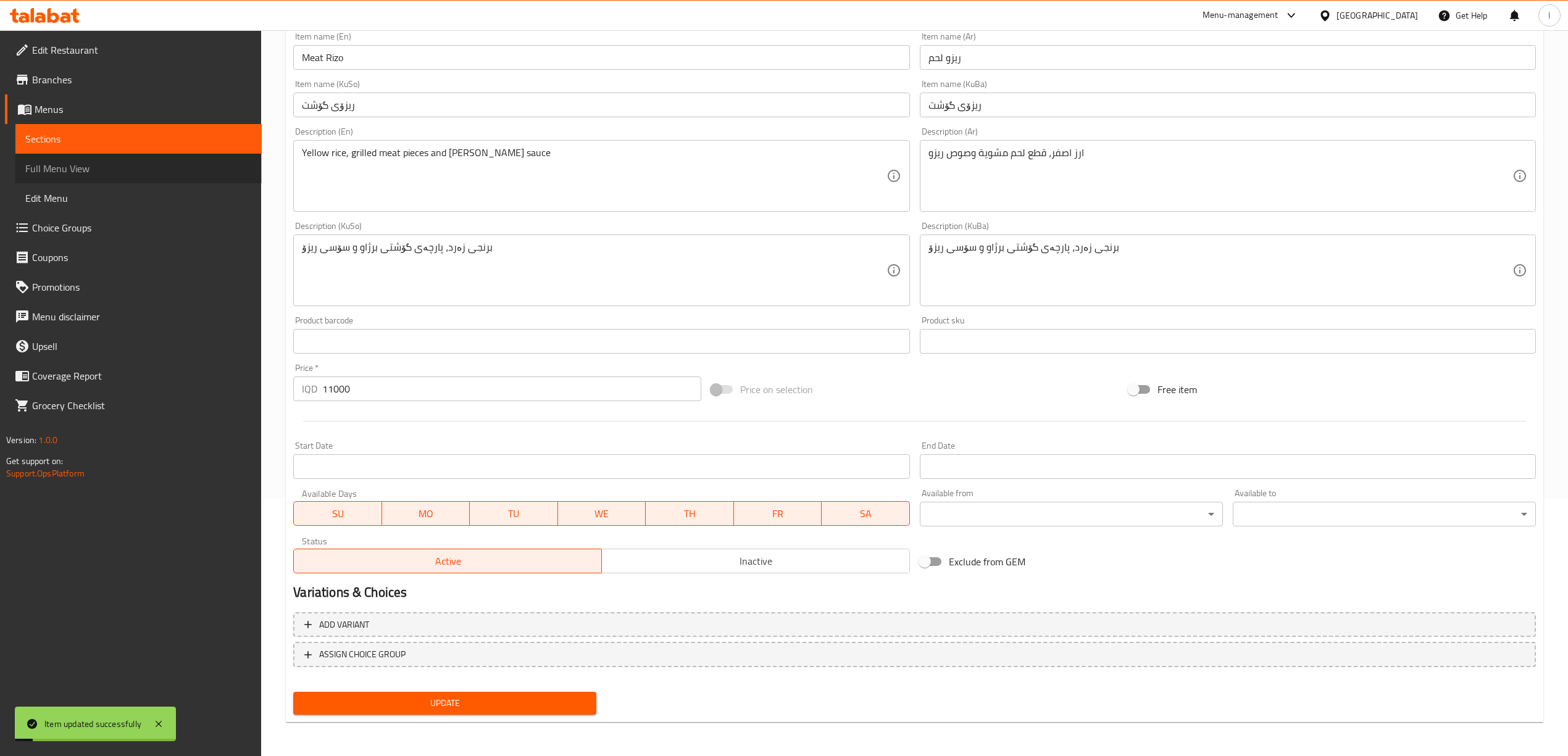
click at [72, 168] on span "Full Menu View" at bounding box center [139, 168] width 227 height 15
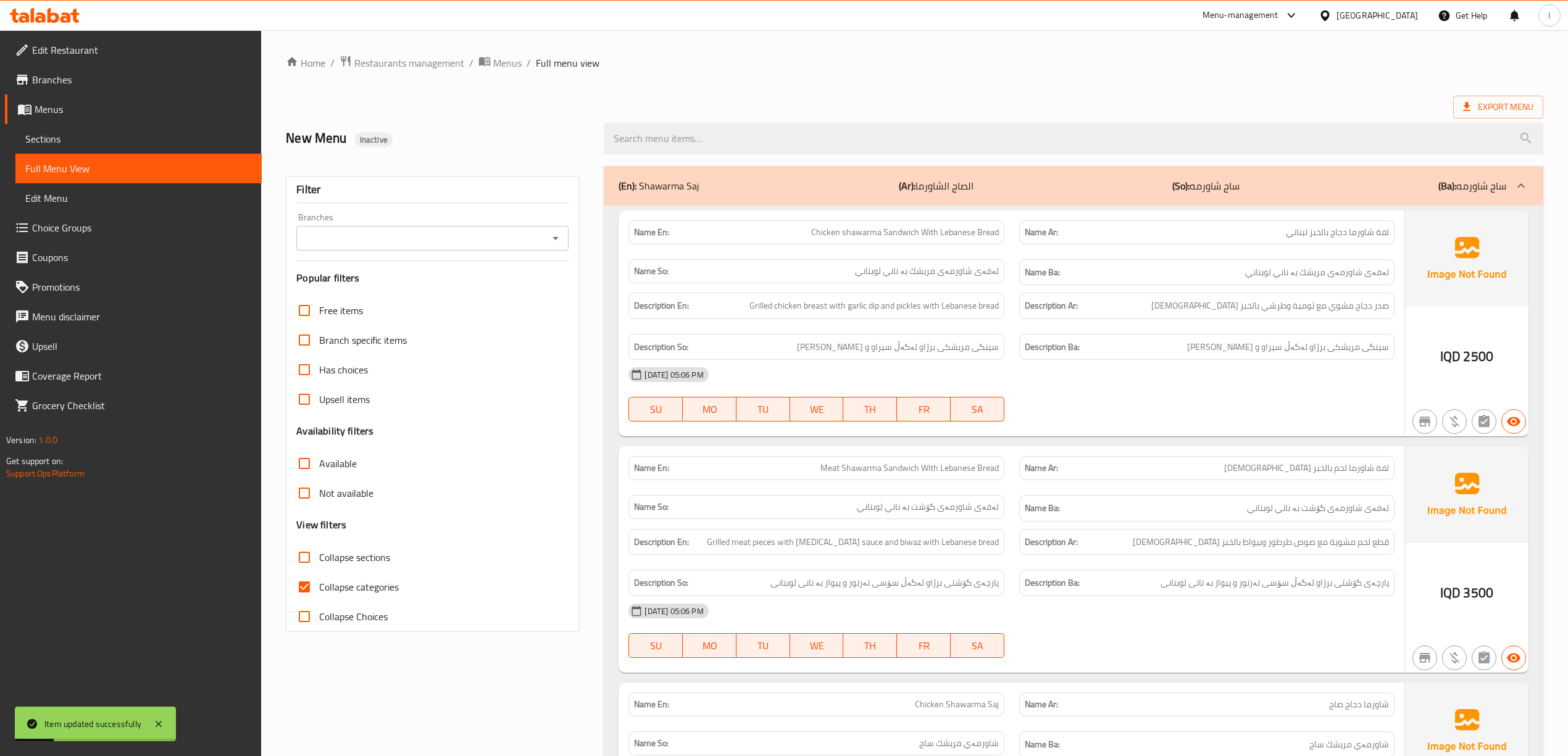
click at [391, 225] on div "Branches Branches" at bounding box center [433, 231] width 272 height 38
click at [389, 230] on div "Branches" at bounding box center [433, 238] width 272 height 25
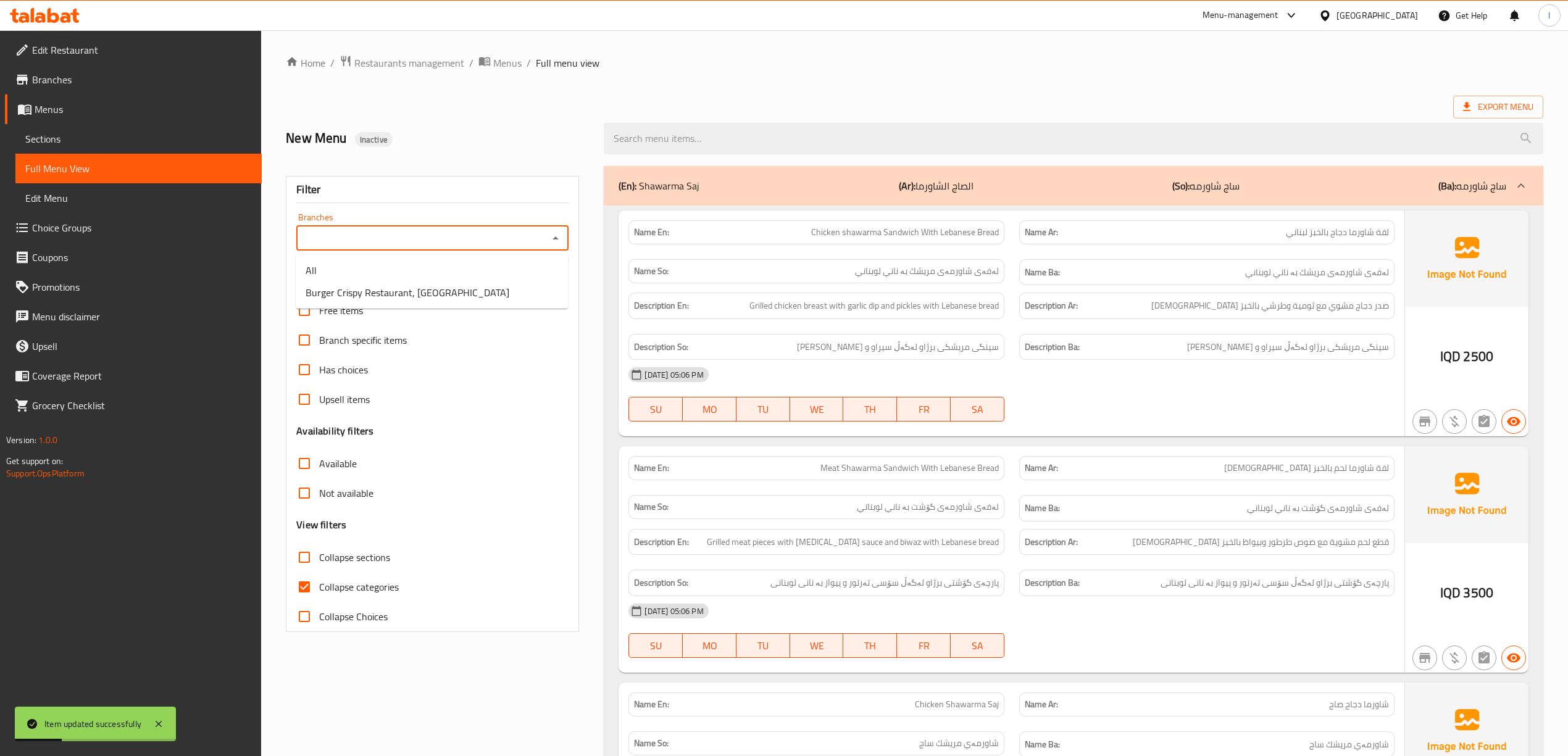
click at [379, 247] on input "Branches" at bounding box center [423, 238] width 244 height 17
click at [360, 299] on span "Burger Crispy Restaurant, [GEOGRAPHIC_DATA]" at bounding box center [408, 292] width 204 height 15
type input "Burger Crispy Restaurant, [GEOGRAPHIC_DATA]"
click at [359, 584] on span "Collapse categories" at bounding box center [358, 587] width 80 height 15
click at [319, 584] on input "Collapse categories" at bounding box center [304, 587] width 29 height 29
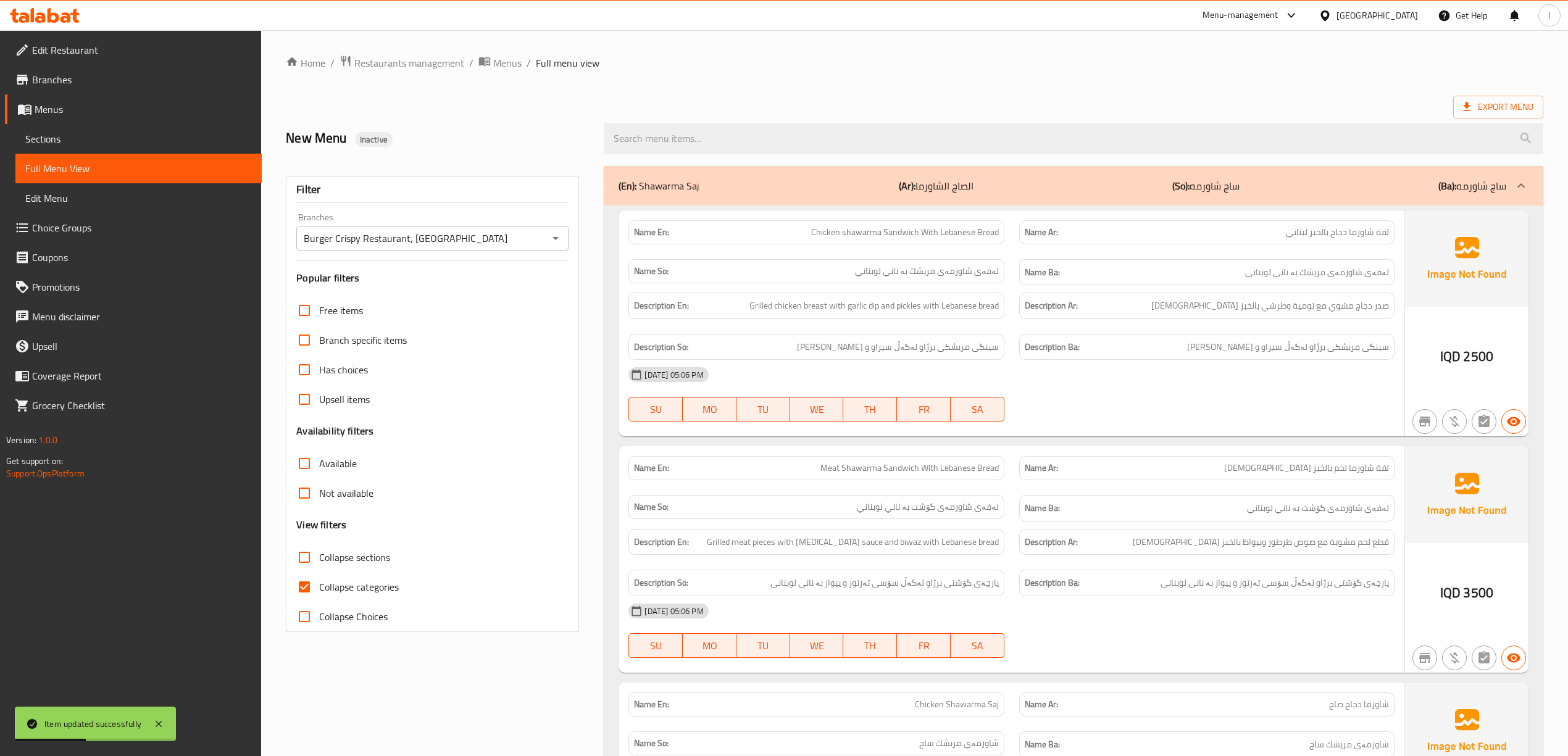
checkbox input "false"
click at [354, 538] on div "Free items Branch specific items Has choices Upsell items Availability filters …" at bounding box center [433, 464] width 272 height 336
click at [346, 556] on span "Collapse sections" at bounding box center [354, 558] width 71 height 15
click at [319, 556] on input "Collapse sections" at bounding box center [304, 558] width 29 height 29
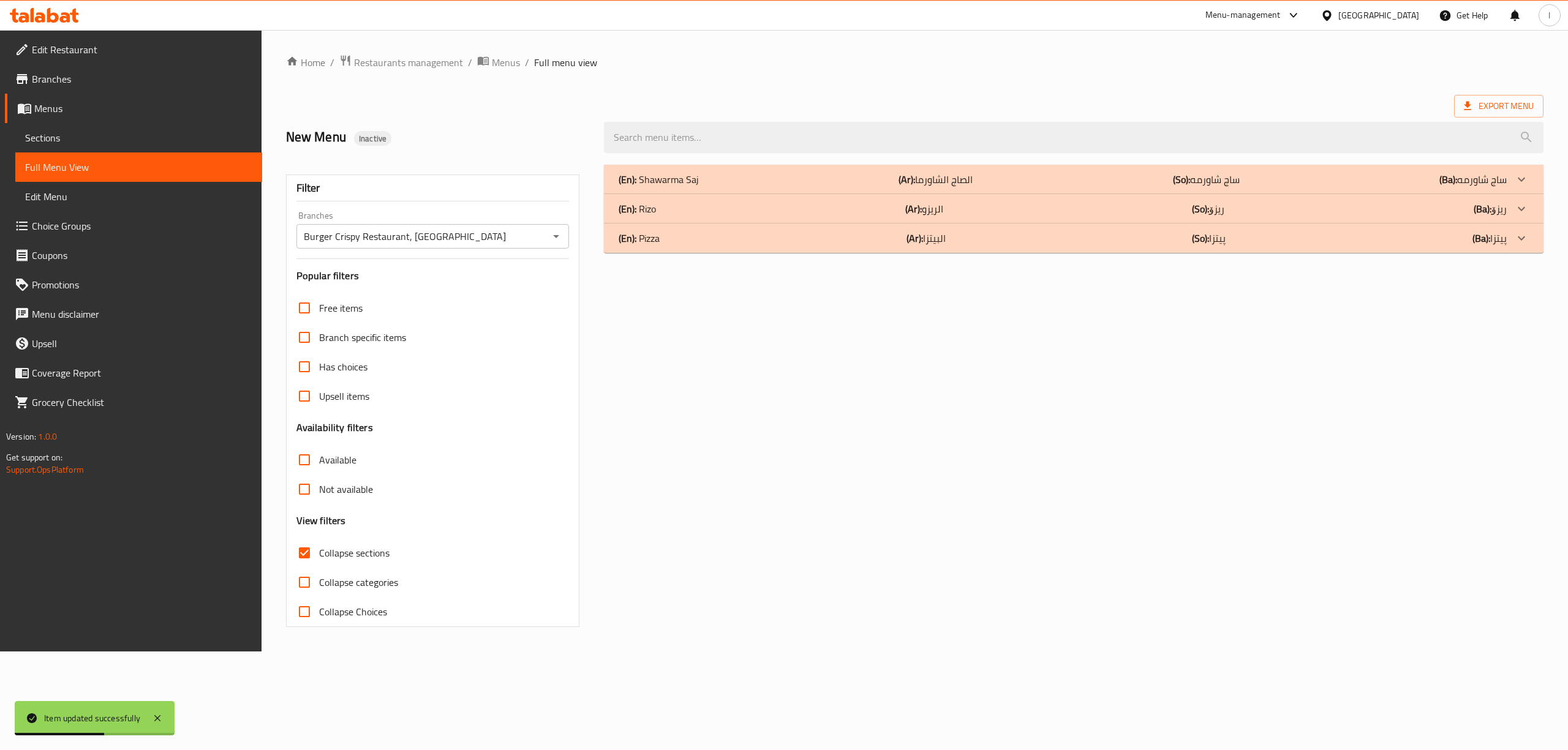
click at [343, 551] on span "Collapse sections" at bounding box center [354, 553] width 70 height 15
click at [319, 551] on input "Collapse sections" at bounding box center [304, 553] width 29 height 29
checkbox input "false"
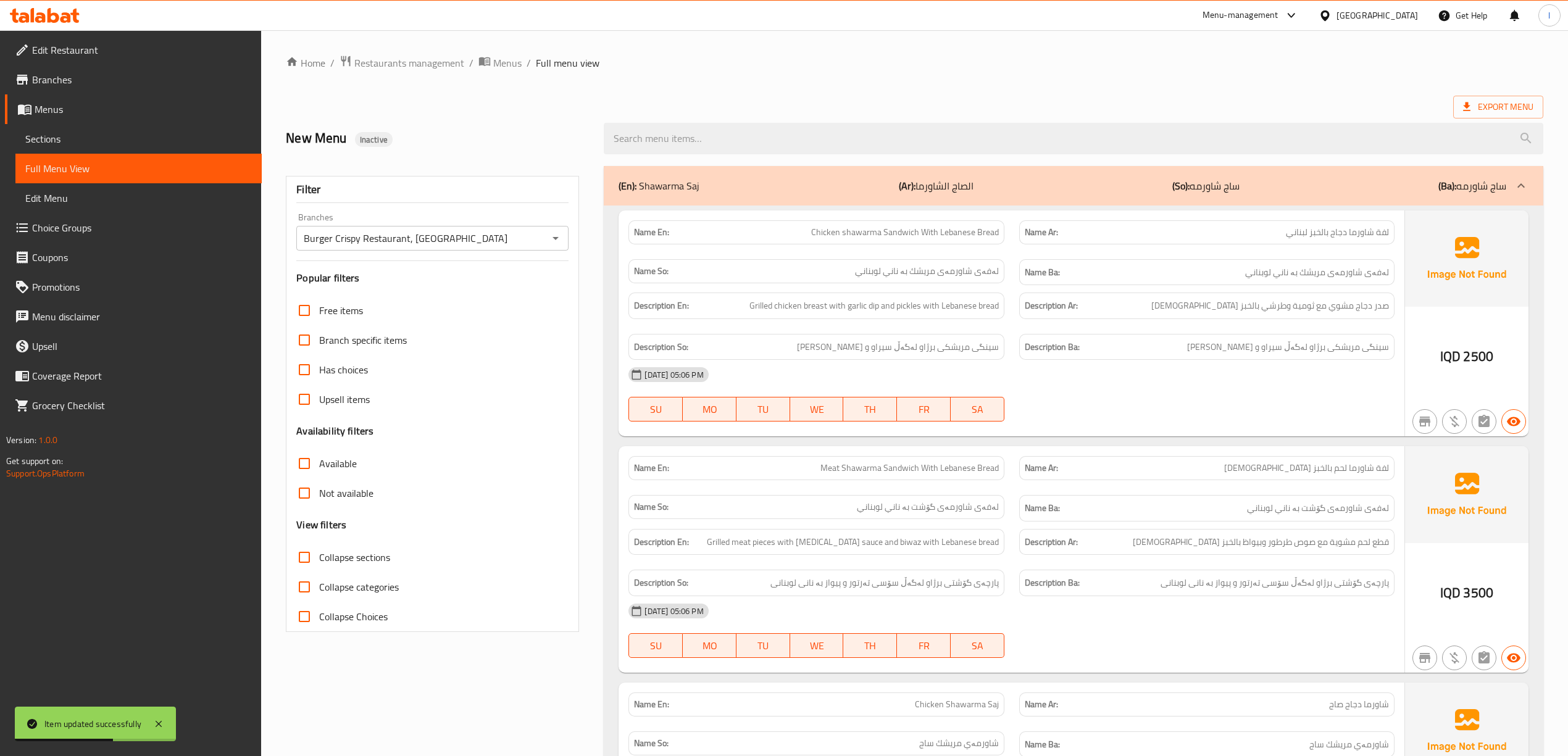
click at [1218, 458] on div "Name Ar: لفة شاورما لحم بالخبز [DEMOGRAPHIC_DATA]" at bounding box center [1206, 468] width 376 height 24
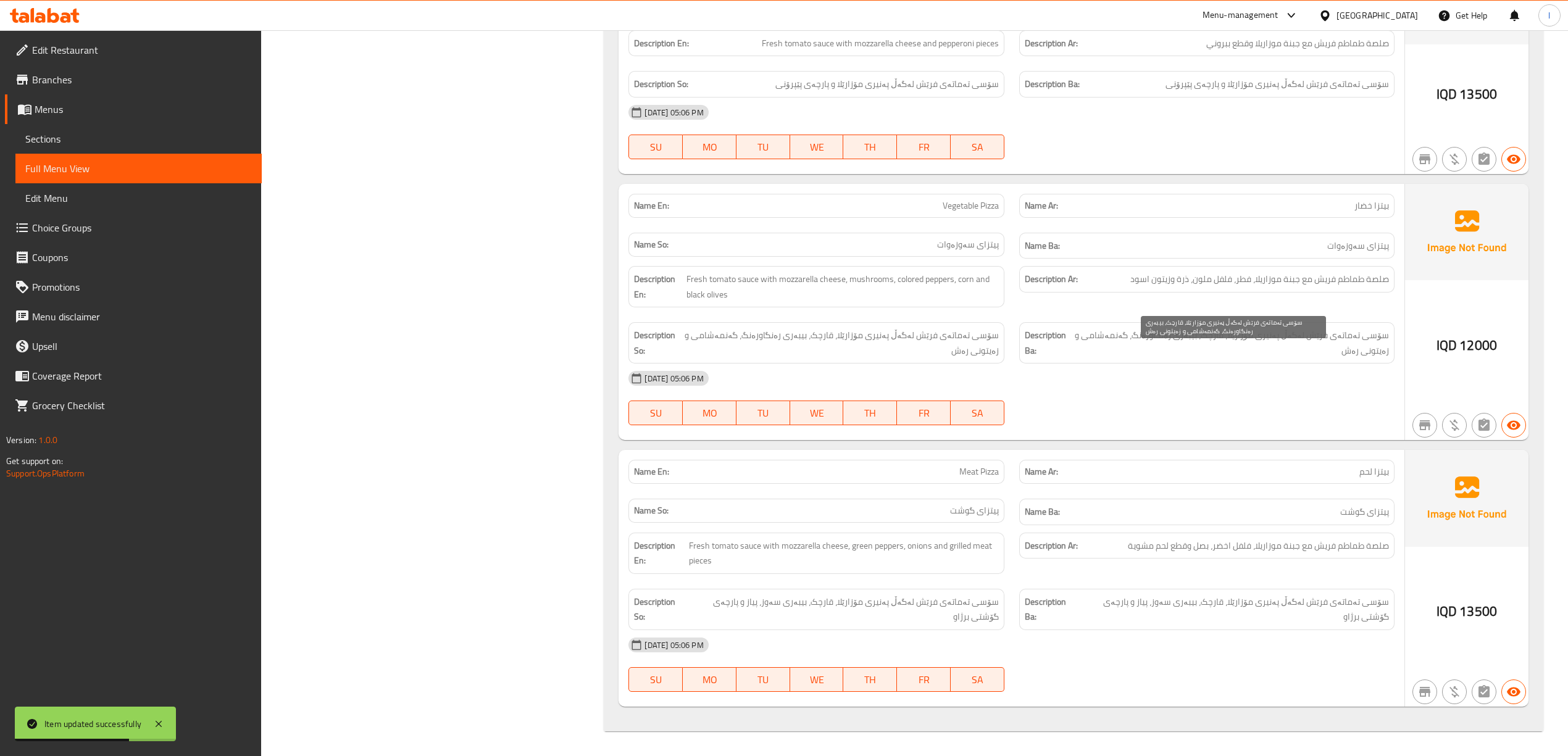
scroll to position [2606, 0]
click at [62, 134] on span "Sections" at bounding box center [139, 139] width 227 height 15
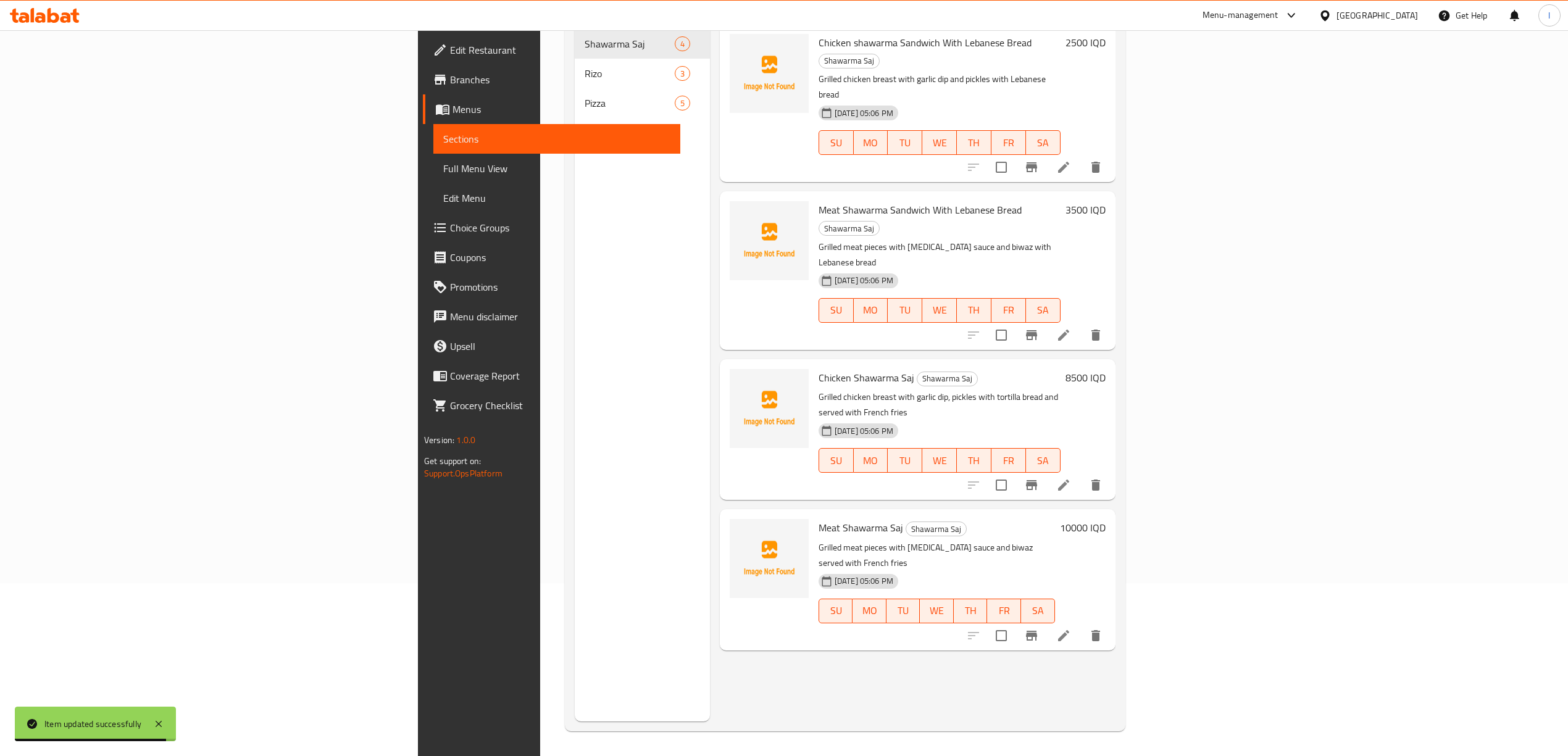
scroll to position [174, 0]
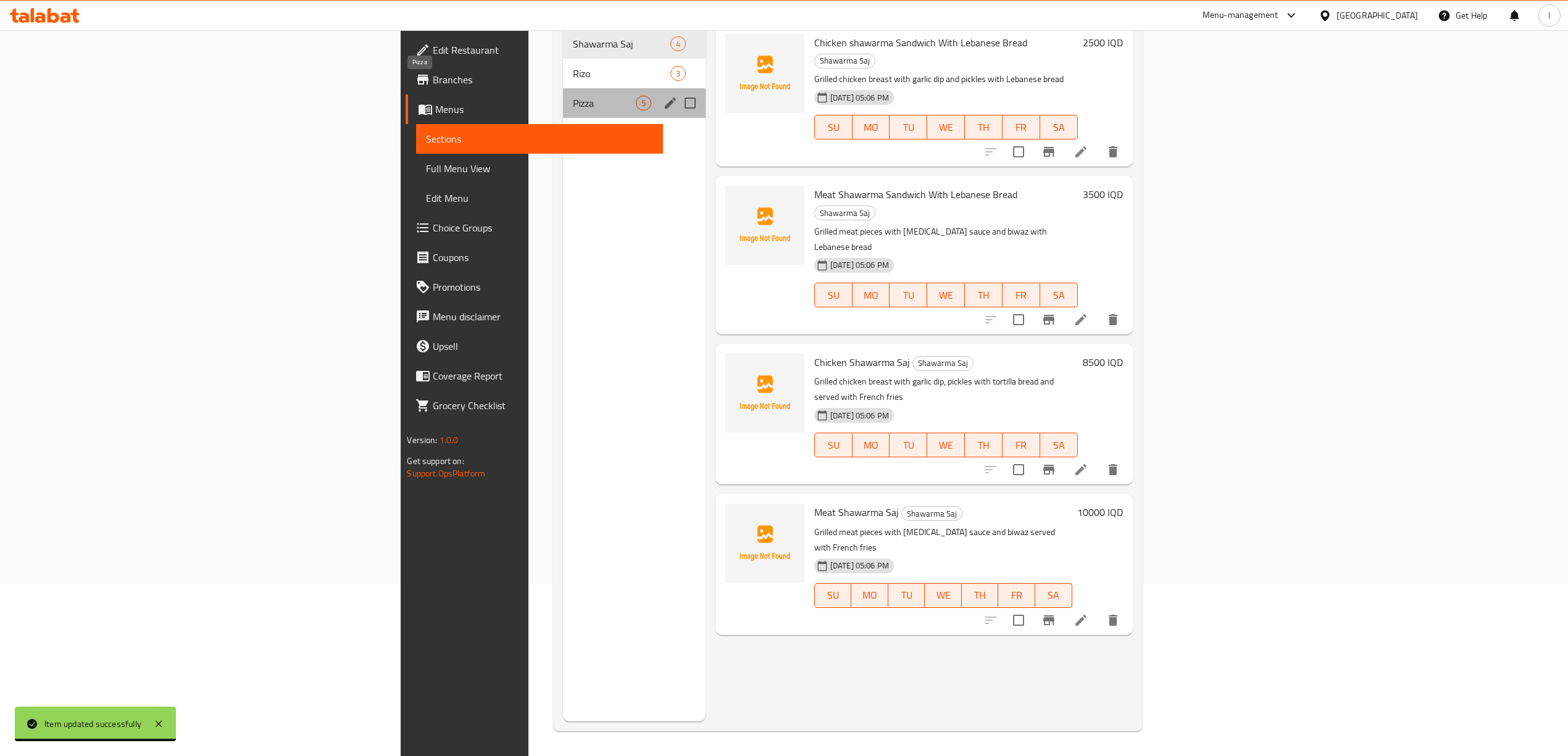
click at [573, 96] on span "Pizza" at bounding box center [604, 103] width 62 height 15
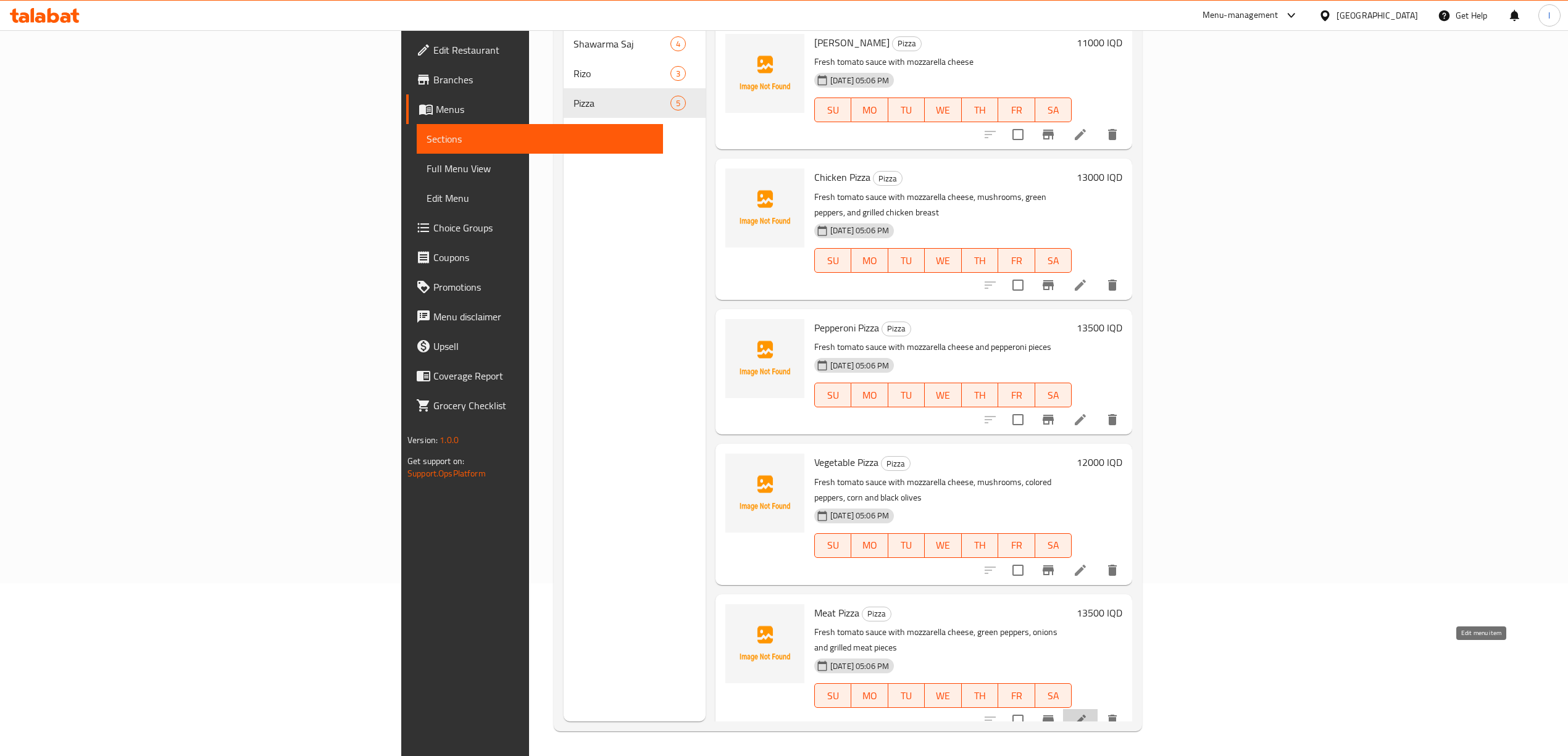
click at [1086, 715] on icon at bounding box center [1080, 720] width 11 height 11
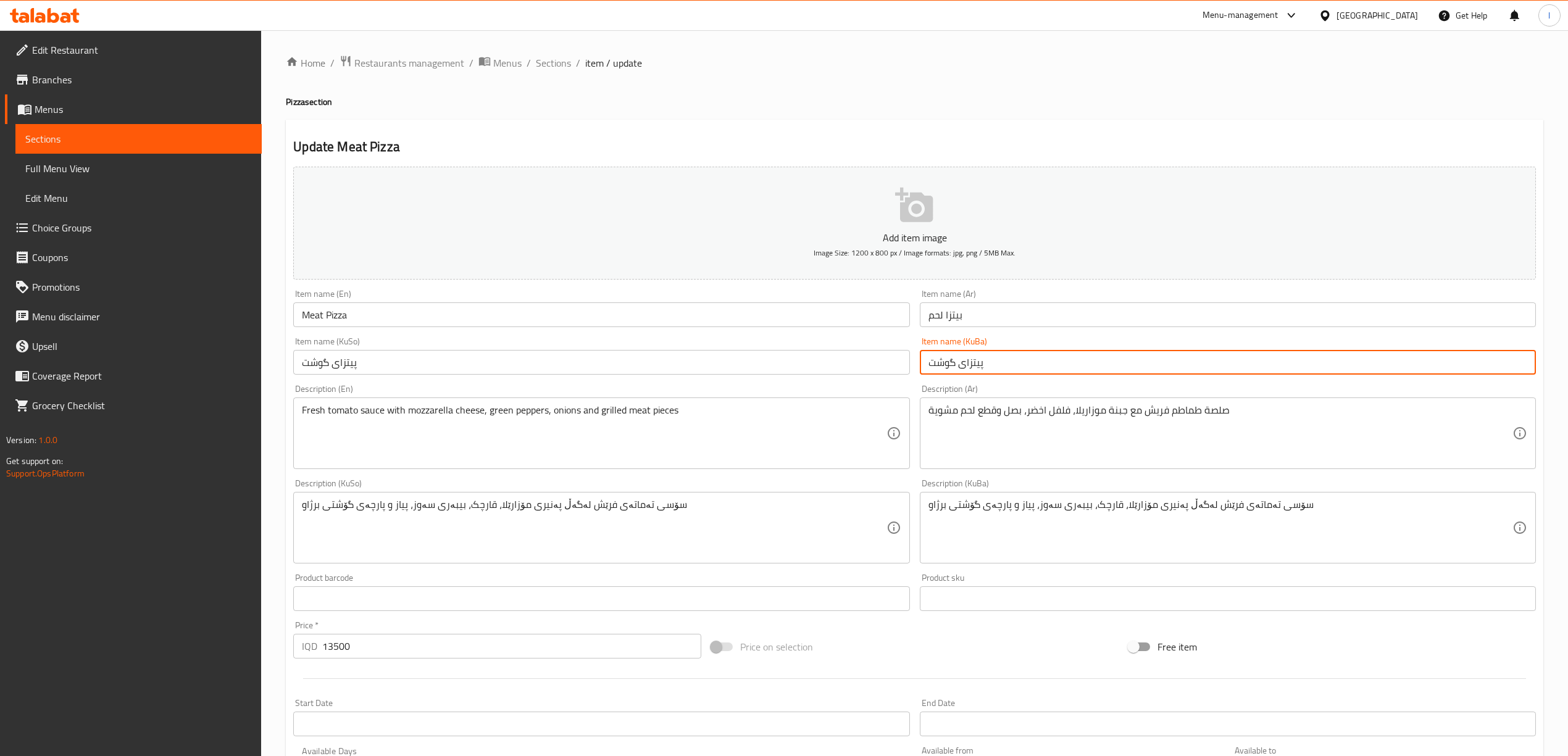
drag, startPoint x: 946, startPoint y: 366, endPoint x: 959, endPoint y: 383, distance: 21.4
click at [959, 383] on div "Add item image Image Size: 1200 x 800 px / Image formats: jpg, png / 5MB Max. I…" at bounding box center [914, 499] width 1252 height 674
click at [1005, 366] on input "پیتزای گۆشت" at bounding box center [1227, 362] width 616 height 25
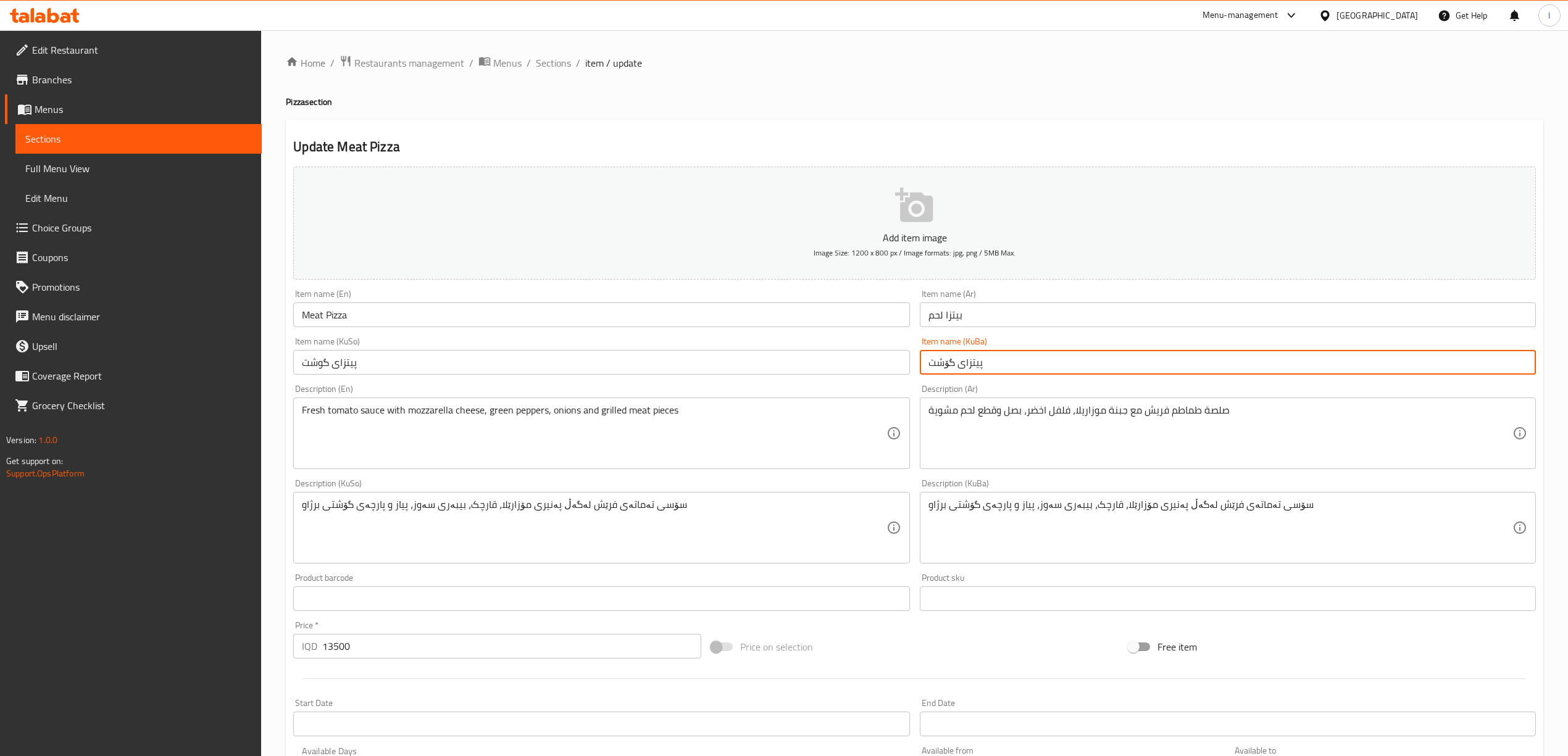
type input "پیتزای گۆشت"
drag, startPoint x: 723, startPoint y: 344, endPoint x: 699, endPoint y: 360, distance: 28.8
click at [723, 344] on div "Item name (KuSo) پیتزای گوشت Item name (KuSo)" at bounding box center [601, 355] width 616 height 38
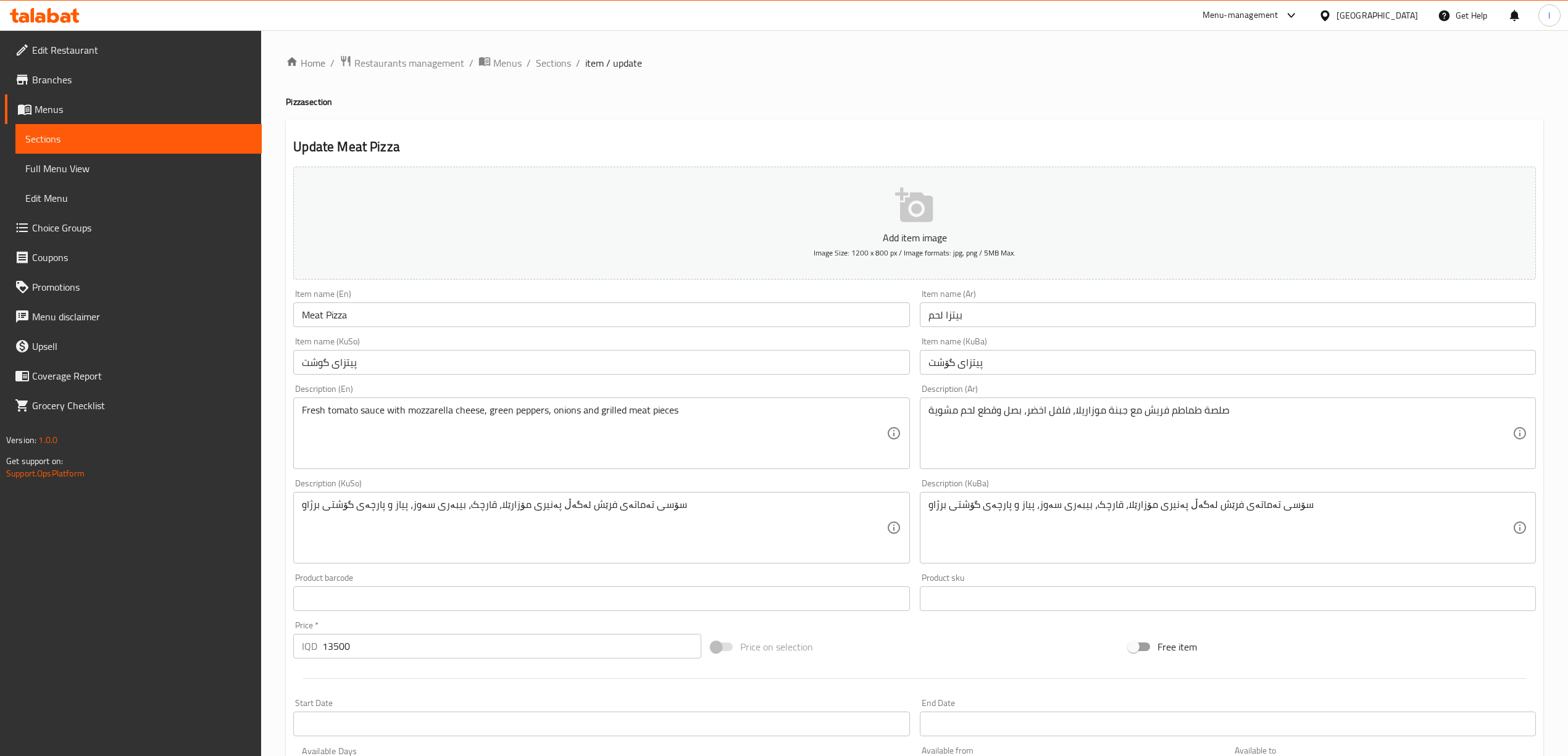
click at [688, 370] on input "پیتزای گوشت" at bounding box center [601, 362] width 616 height 25
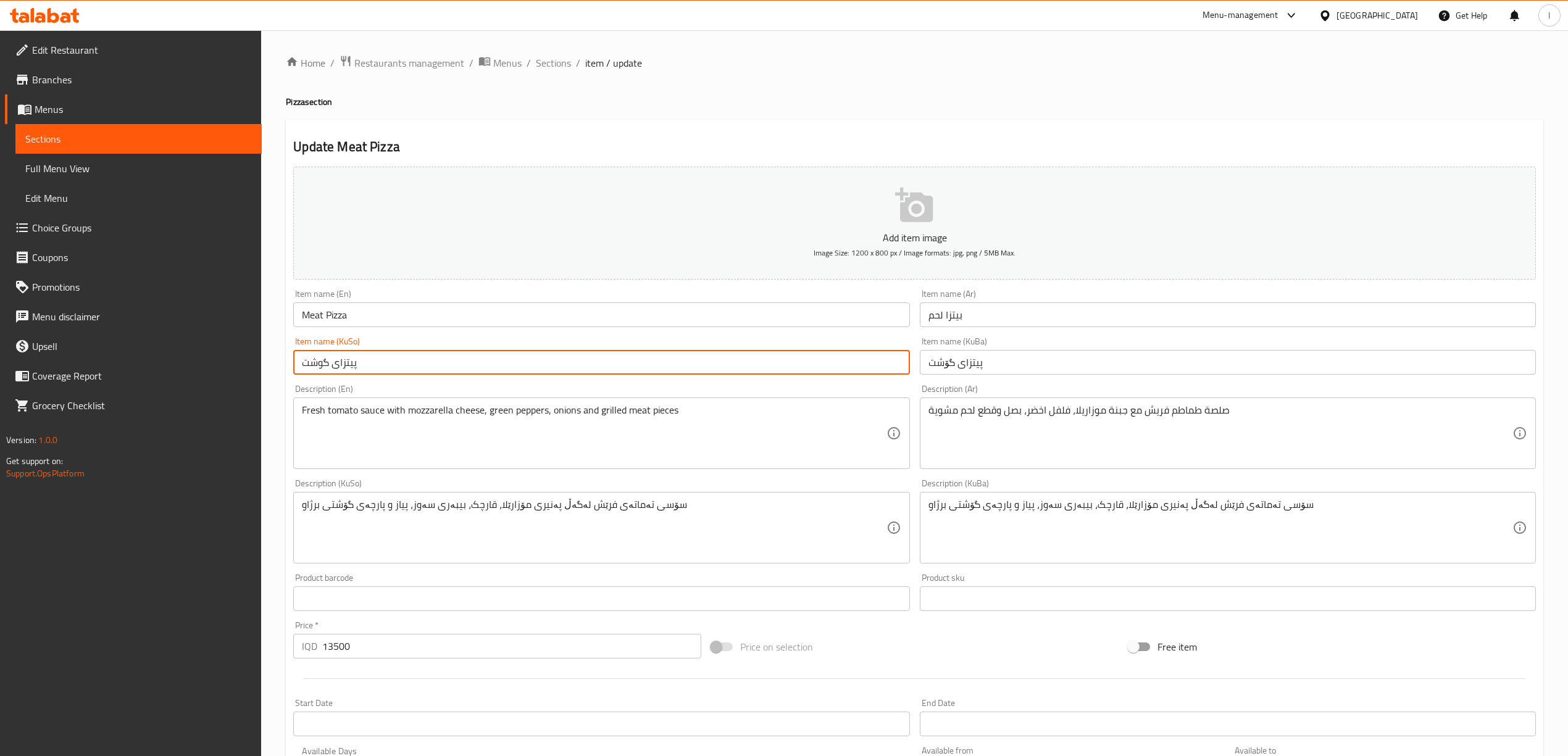
click at [688, 370] on input "پیتزای گوشت" at bounding box center [601, 362] width 616 height 25
paste input "ۆ"
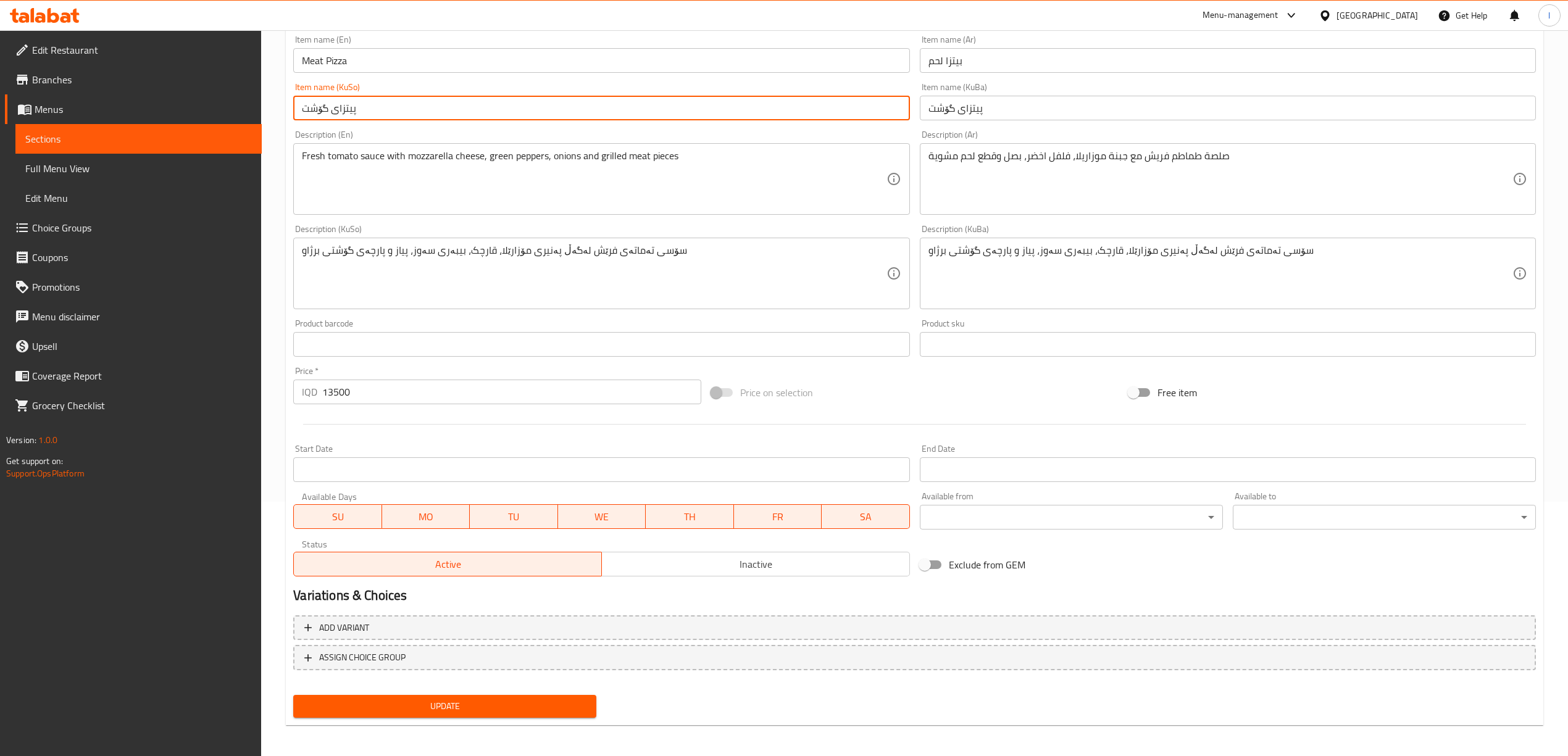
scroll to position [257, 0]
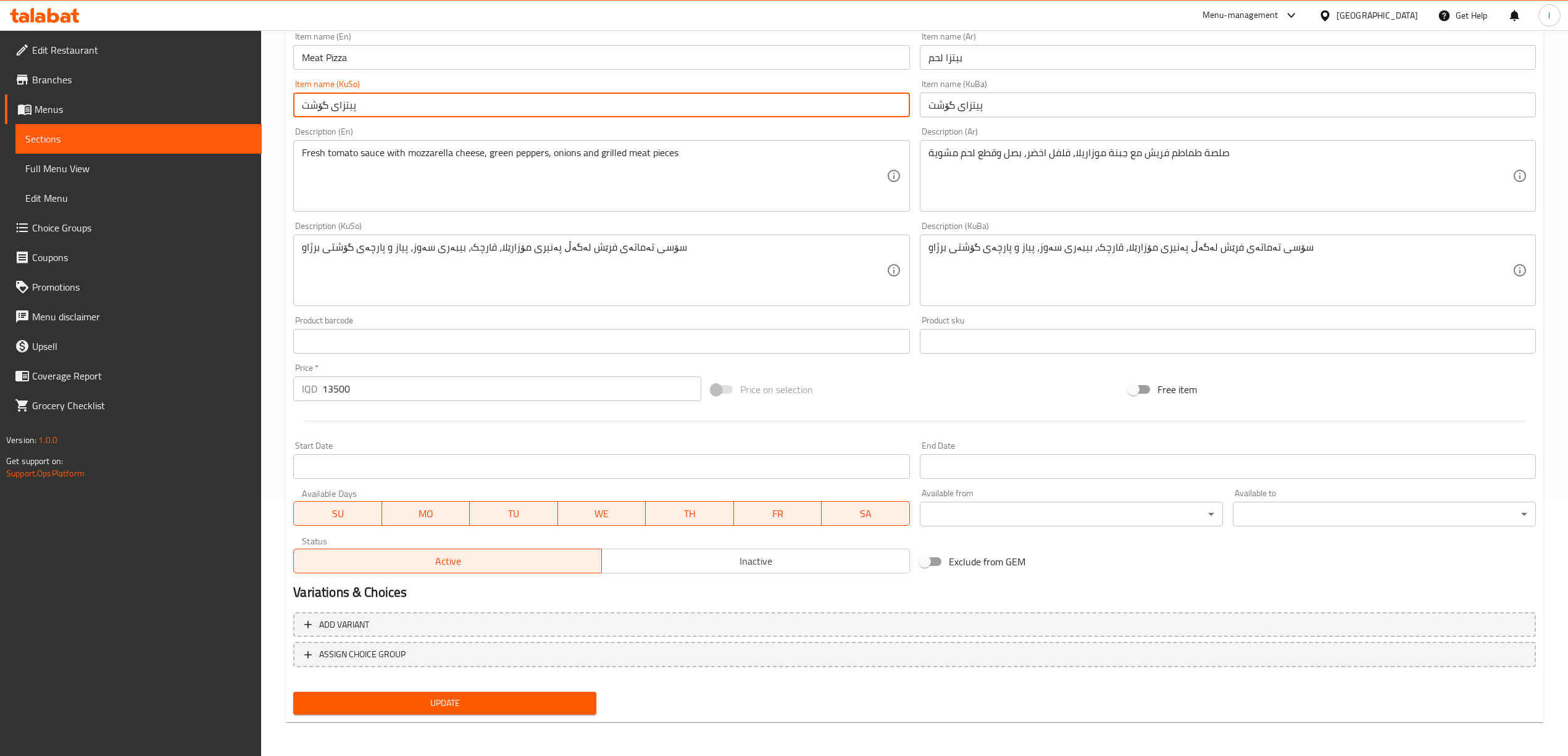
type input "پیتزای گۆشت"
drag, startPoint x: 527, startPoint y: 754, endPoint x: 535, endPoint y: 726, distance: 29.1
click at [527, 744] on div "Home / Restaurants management / Menus / Sections / item / update Pizza section …" at bounding box center [914, 265] width 1306 height 984
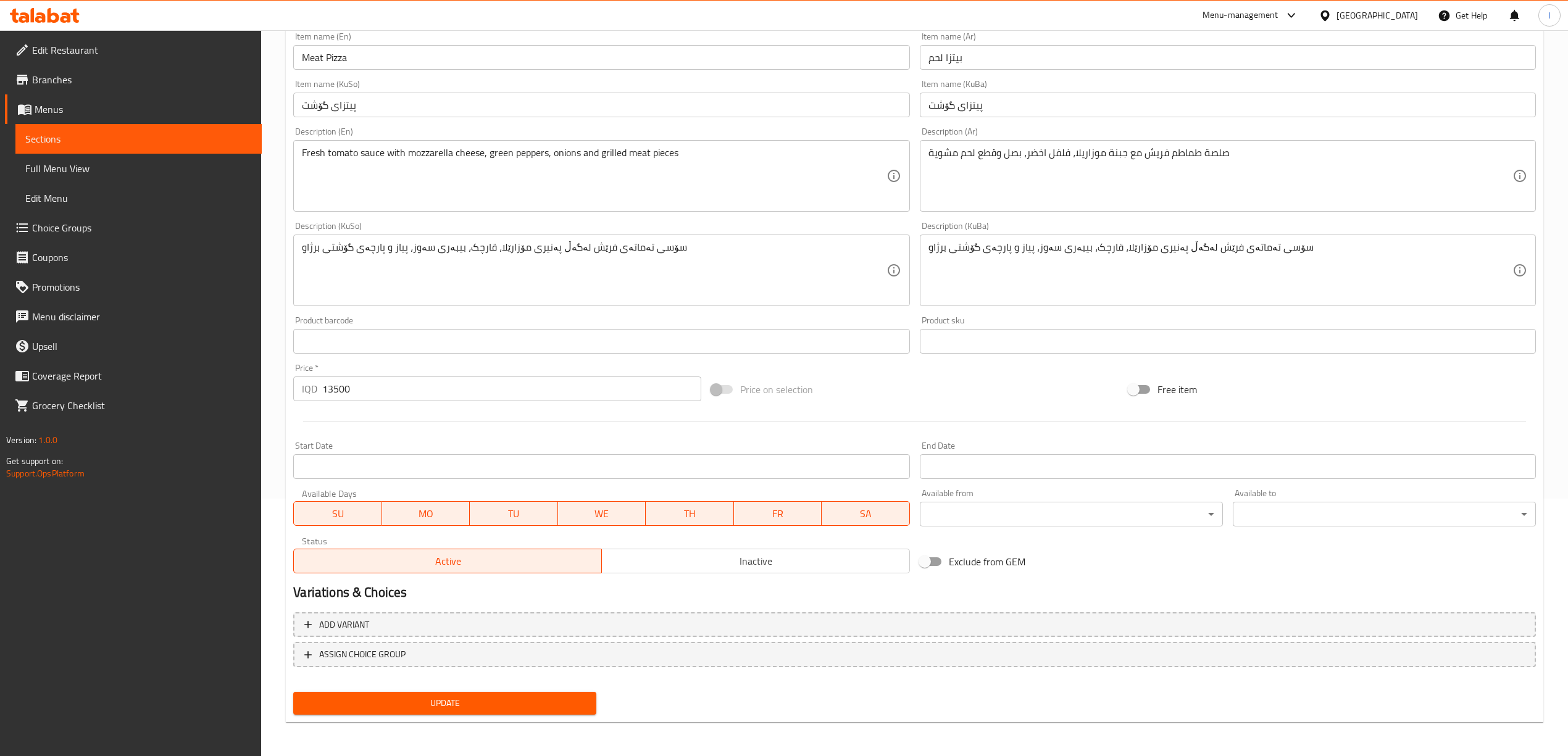
click at [535, 726] on div "Home / Restaurants management / Menus / Sections / item / update Pizza section …" at bounding box center [914, 265] width 1258 height 934
click at [541, 712] on button "Update" at bounding box center [445, 703] width 303 height 23
click at [52, 169] on span "Full Menu View" at bounding box center [139, 168] width 227 height 15
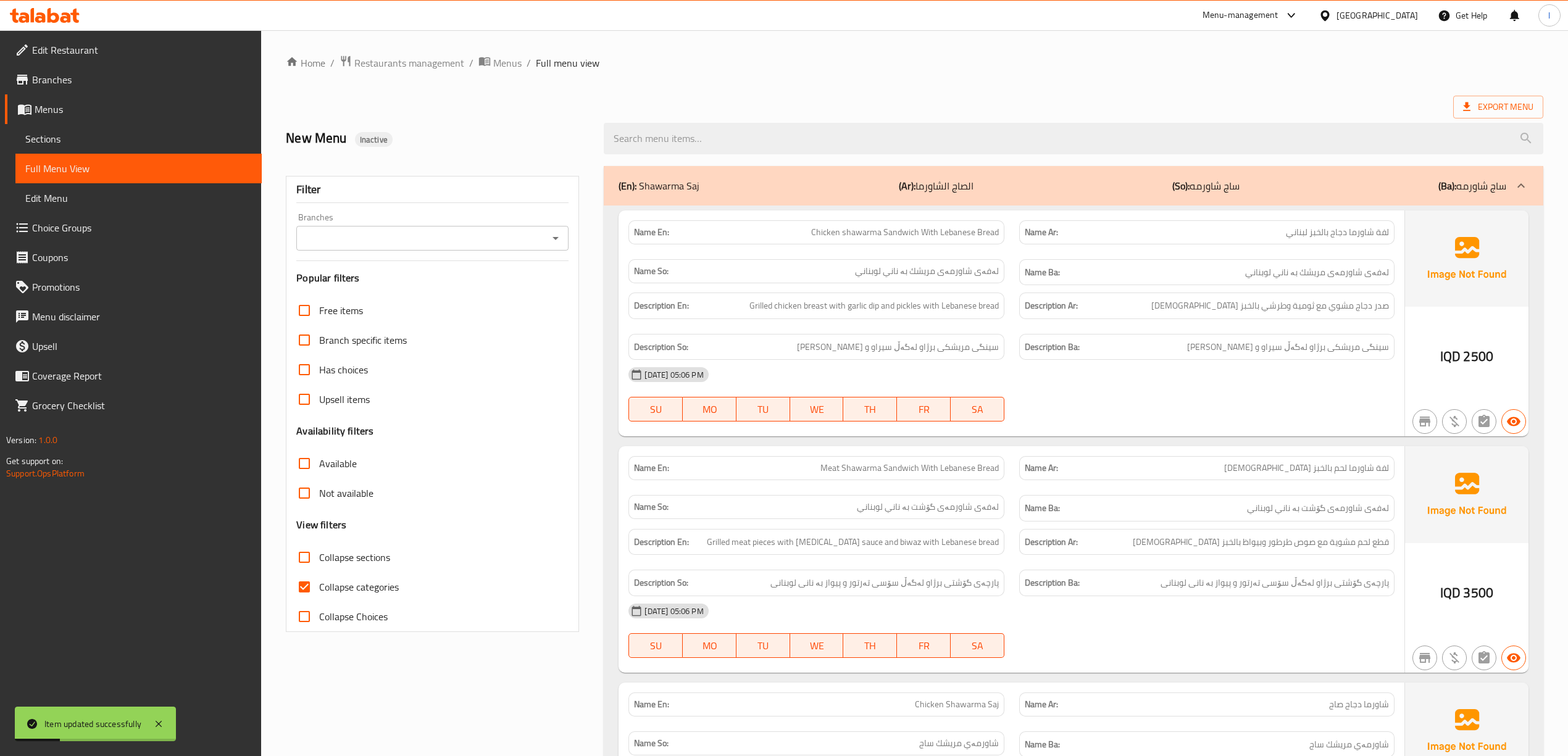
click at [356, 234] on input "Branches" at bounding box center [423, 238] width 244 height 17
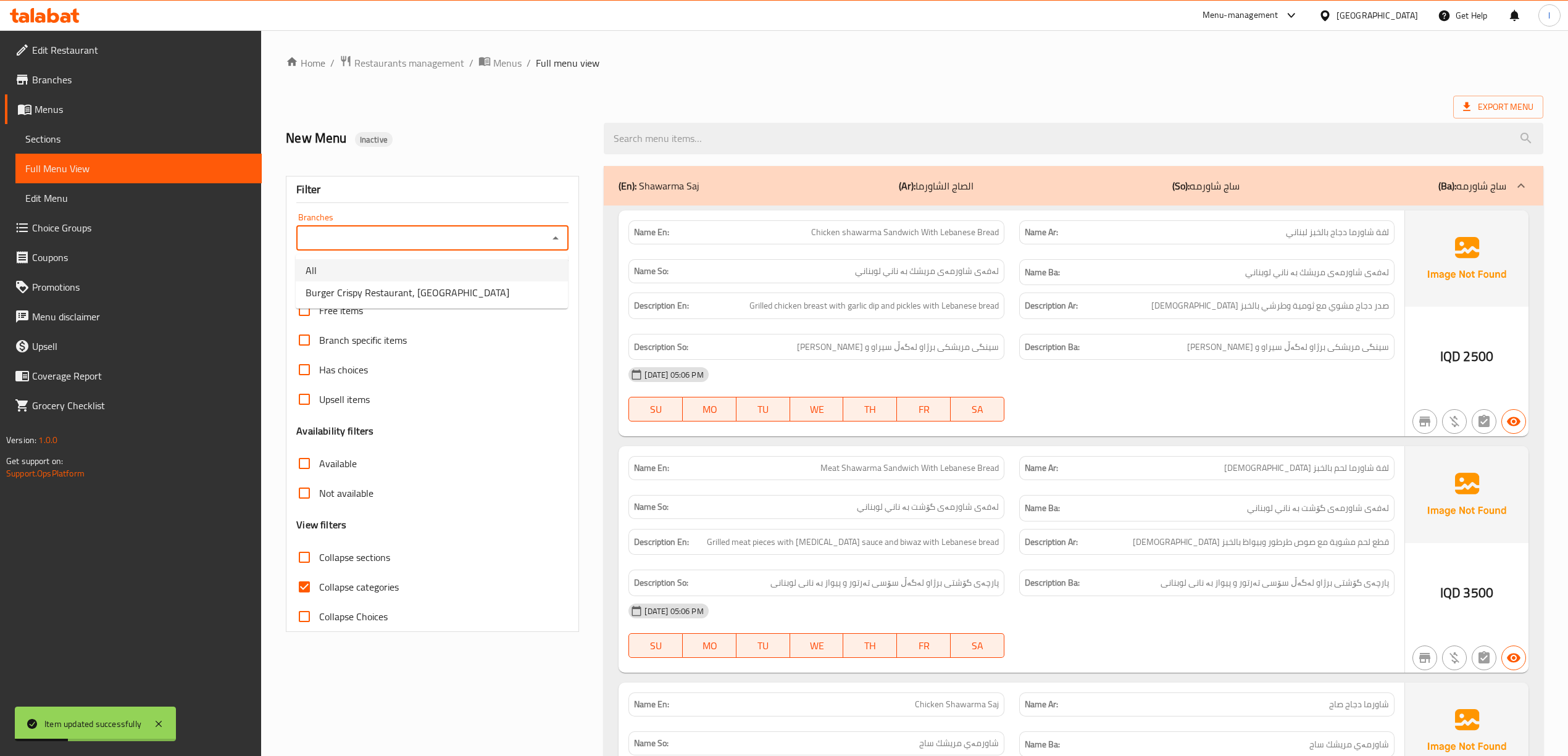
click at [344, 280] on li "All" at bounding box center [432, 270] width 272 height 22
click at [334, 247] on input "All" at bounding box center [423, 238] width 244 height 17
click at [539, 232] on input "All" at bounding box center [423, 238] width 244 height 17
click at [560, 237] on icon "Open" at bounding box center [556, 238] width 15 height 15
click at [385, 292] on span "Burger Crispy Restaurant, [GEOGRAPHIC_DATA]" at bounding box center [408, 292] width 204 height 15
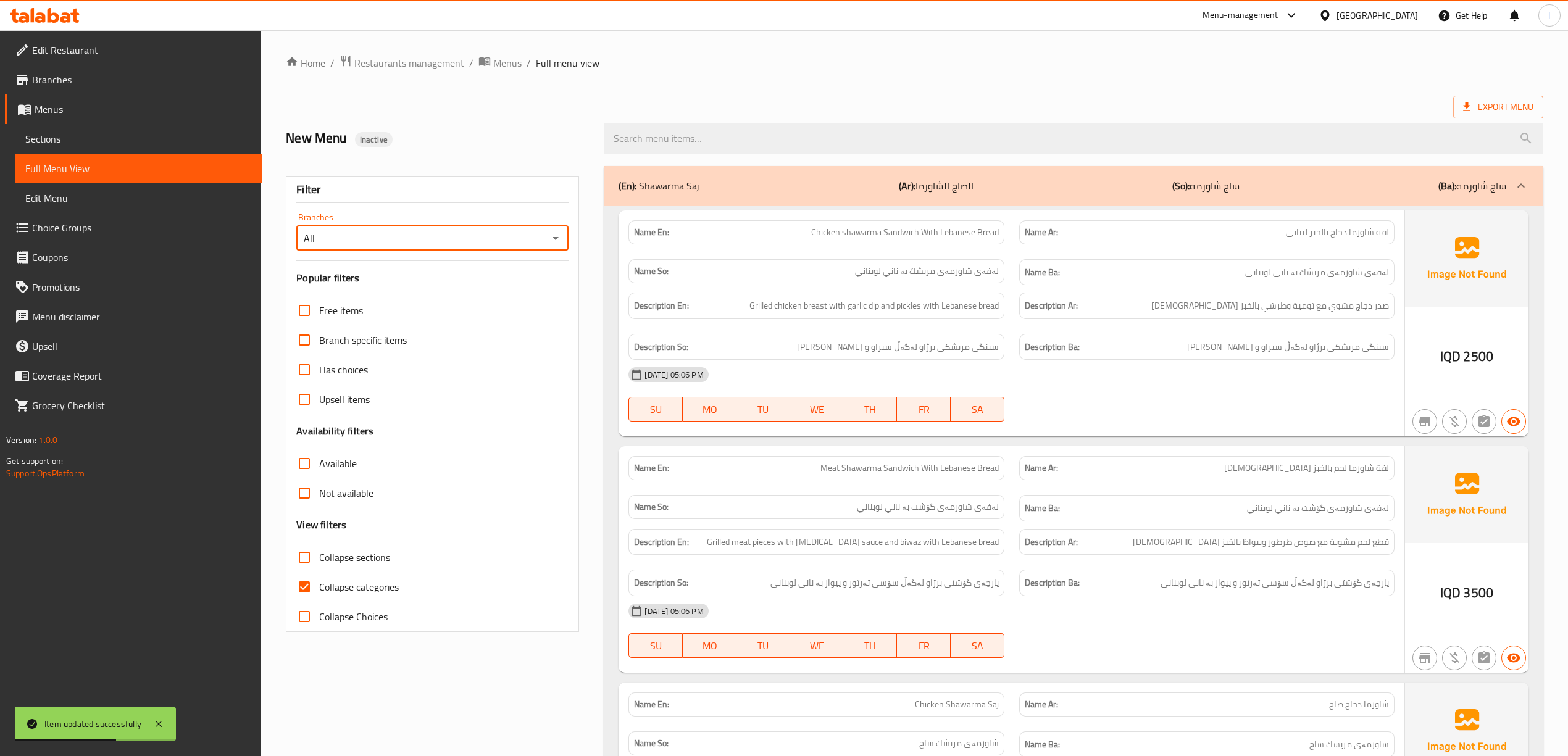
type input "Burger Crispy Restaurant, [GEOGRAPHIC_DATA]"
click at [345, 591] on span "Collapse categories" at bounding box center [358, 587] width 80 height 15
click at [319, 591] on input "Collapse categories" at bounding box center [304, 587] width 29 height 29
checkbox input "false"
click at [345, 554] on span "Collapse sections" at bounding box center [354, 558] width 71 height 15
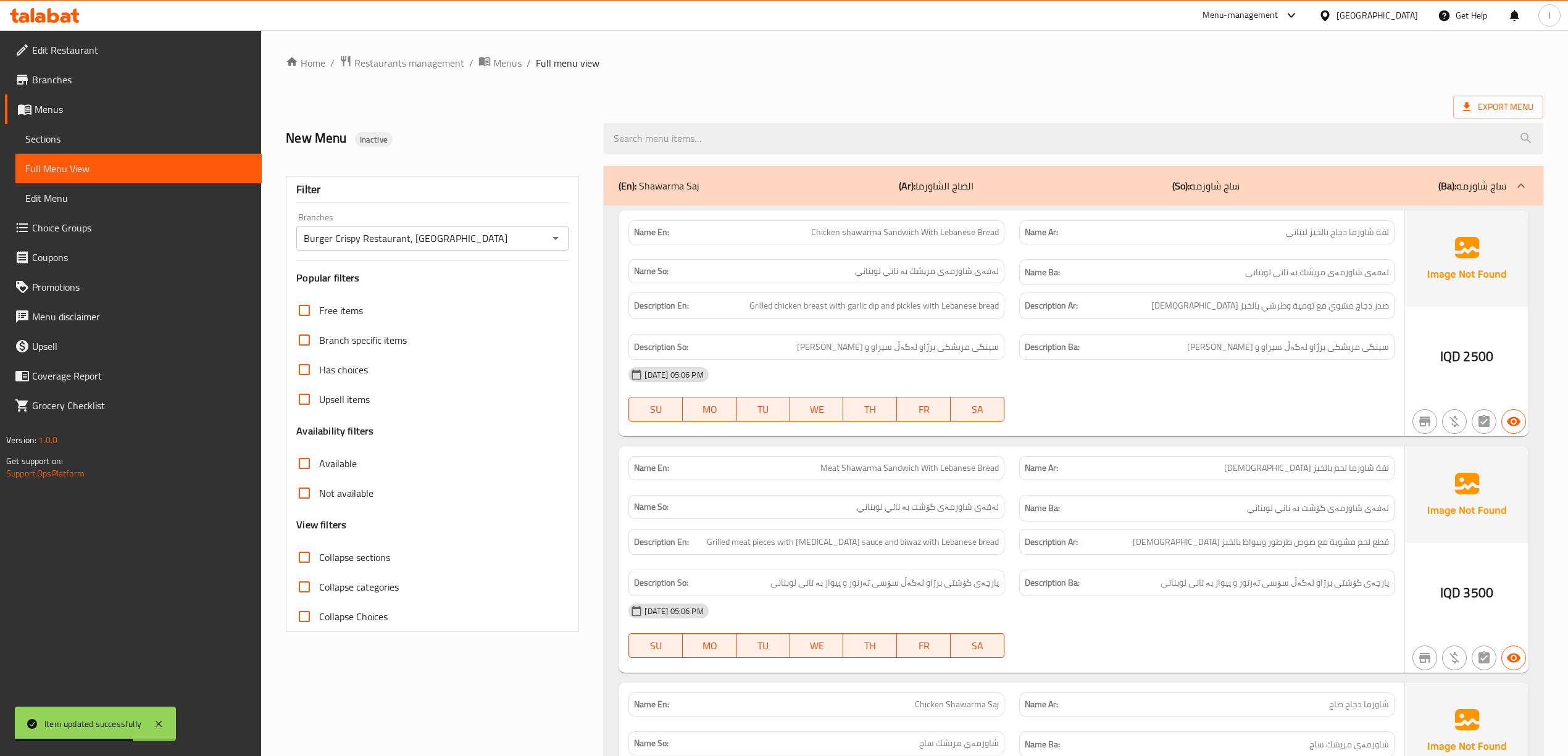
click at [319, 554] on input "Collapse sections" at bounding box center [304, 558] width 29 height 29
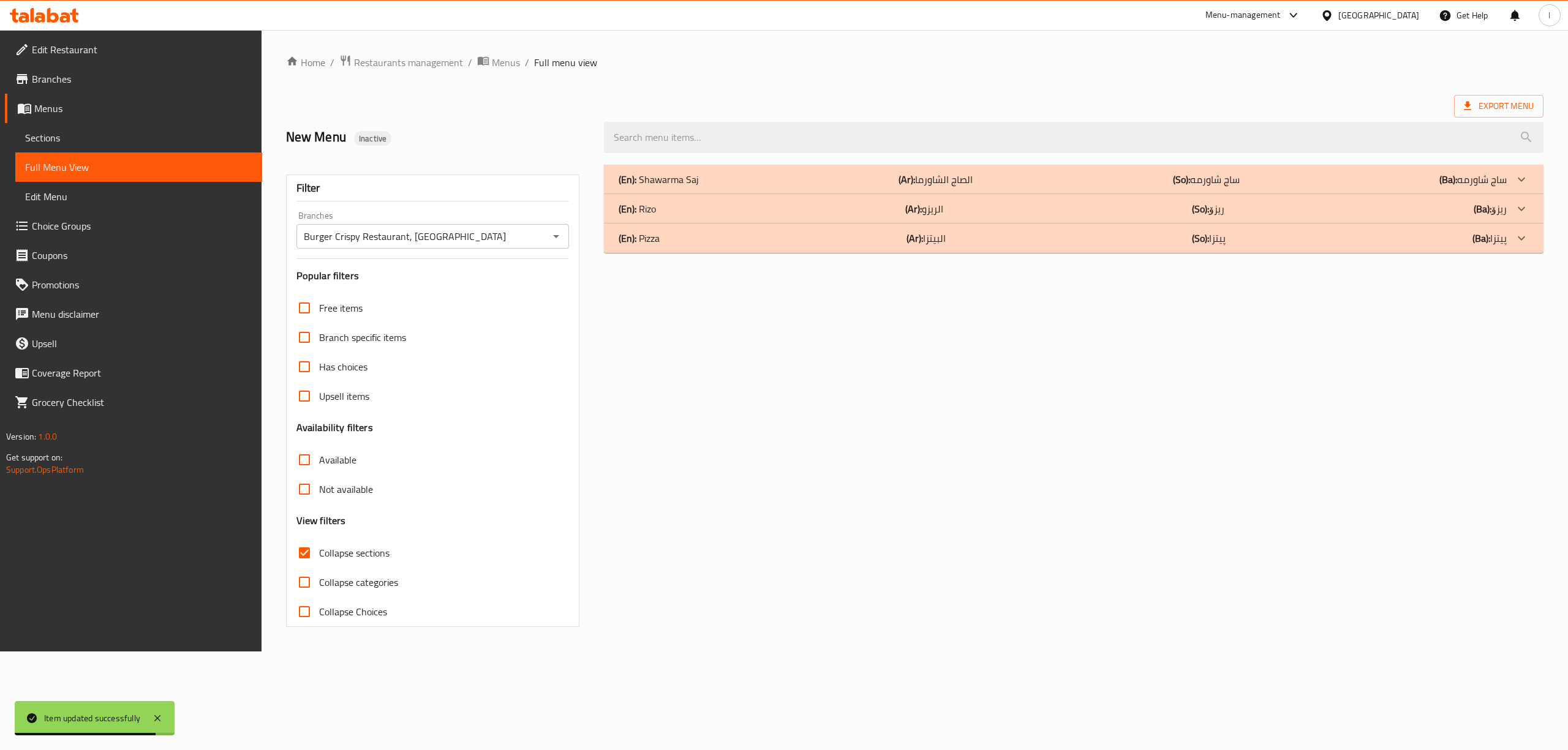
click at [326, 553] on span "Collapse sections" at bounding box center [354, 553] width 70 height 15
click at [319, 553] on input "Collapse sections" at bounding box center [304, 553] width 29 height 29
checkbox input "false"
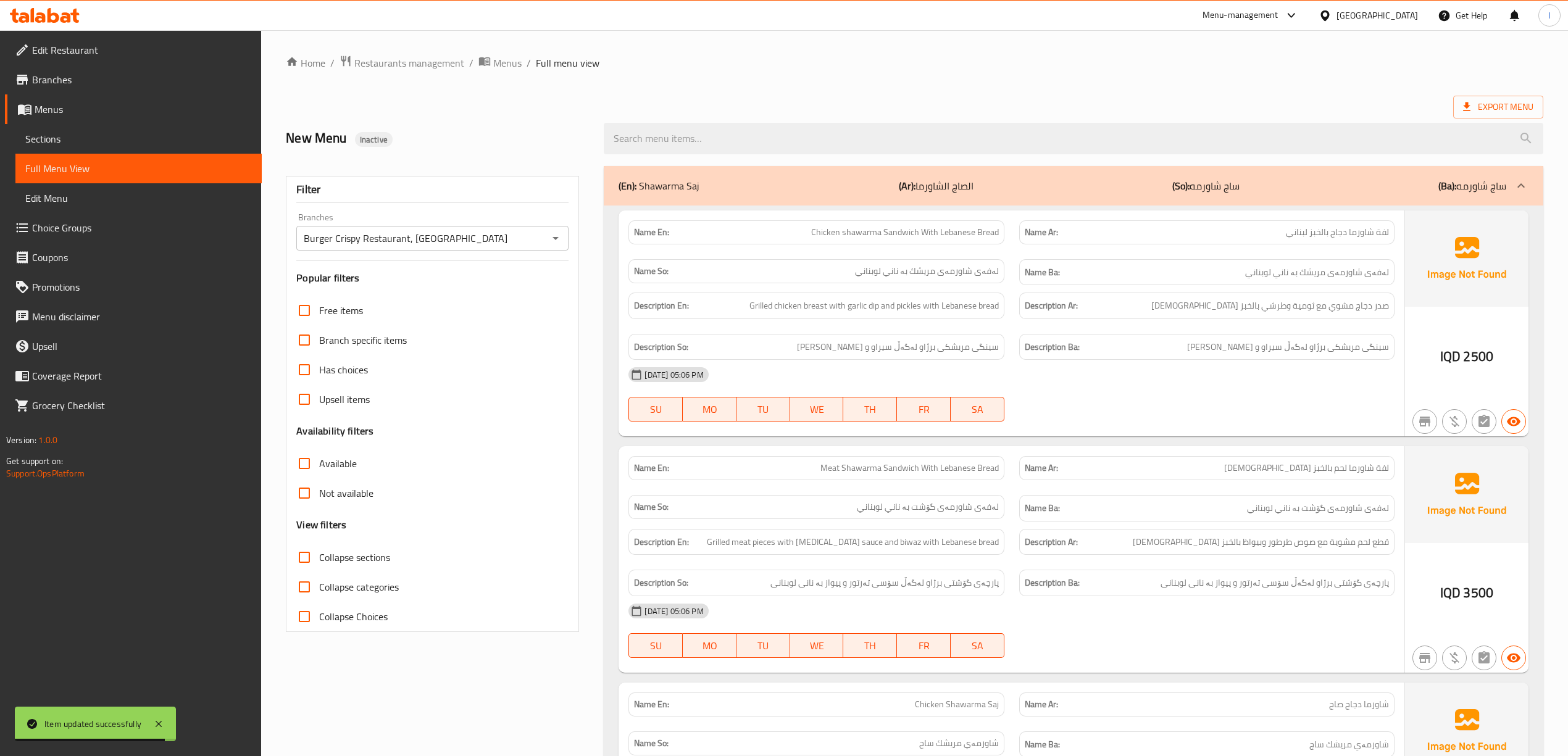
click at [1127, 399] on div "[DATE] 05:06 PM SU MO TU WE TH FR SA" at bounding box center [1010, 394] width 780 height 69
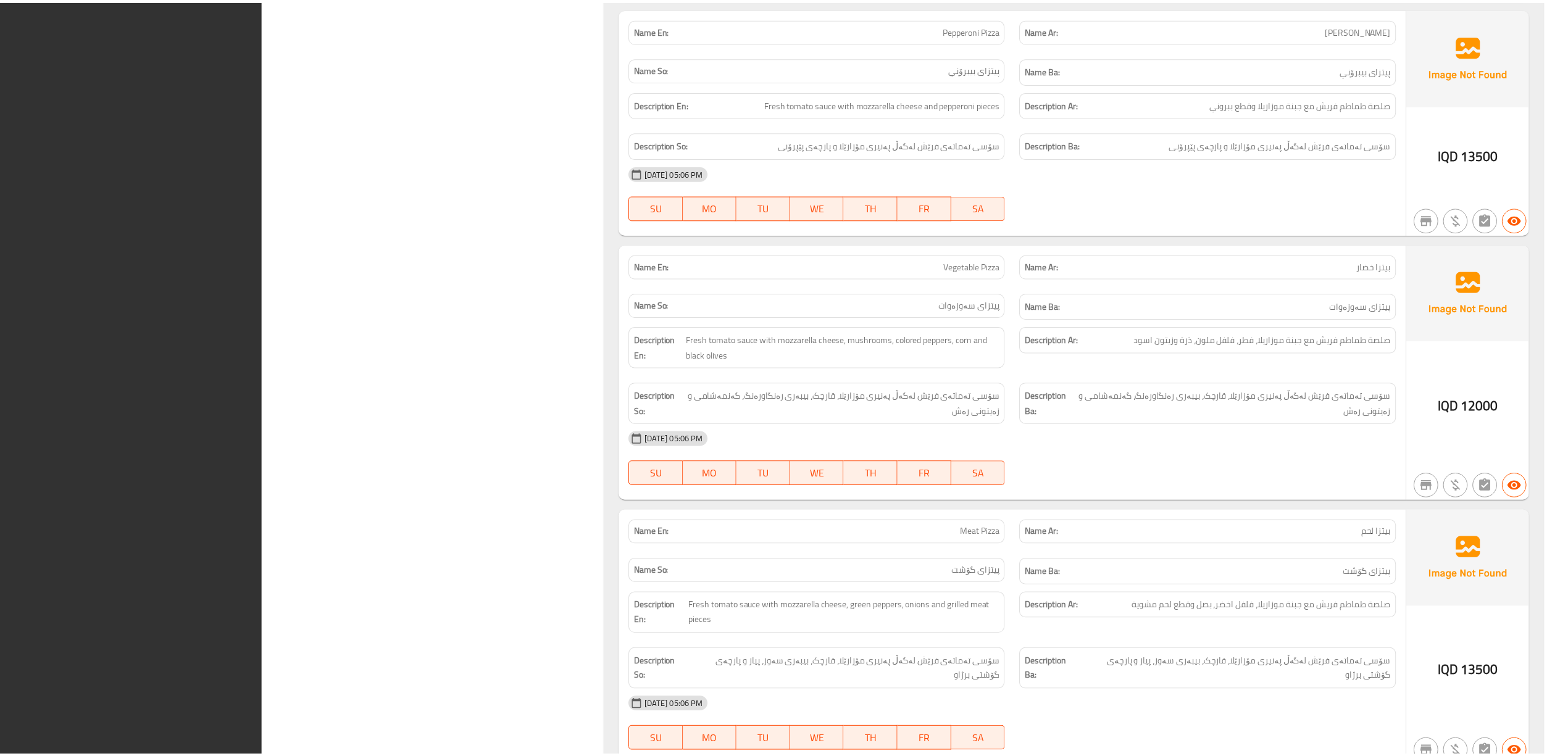
scroll to position [2576, 0]
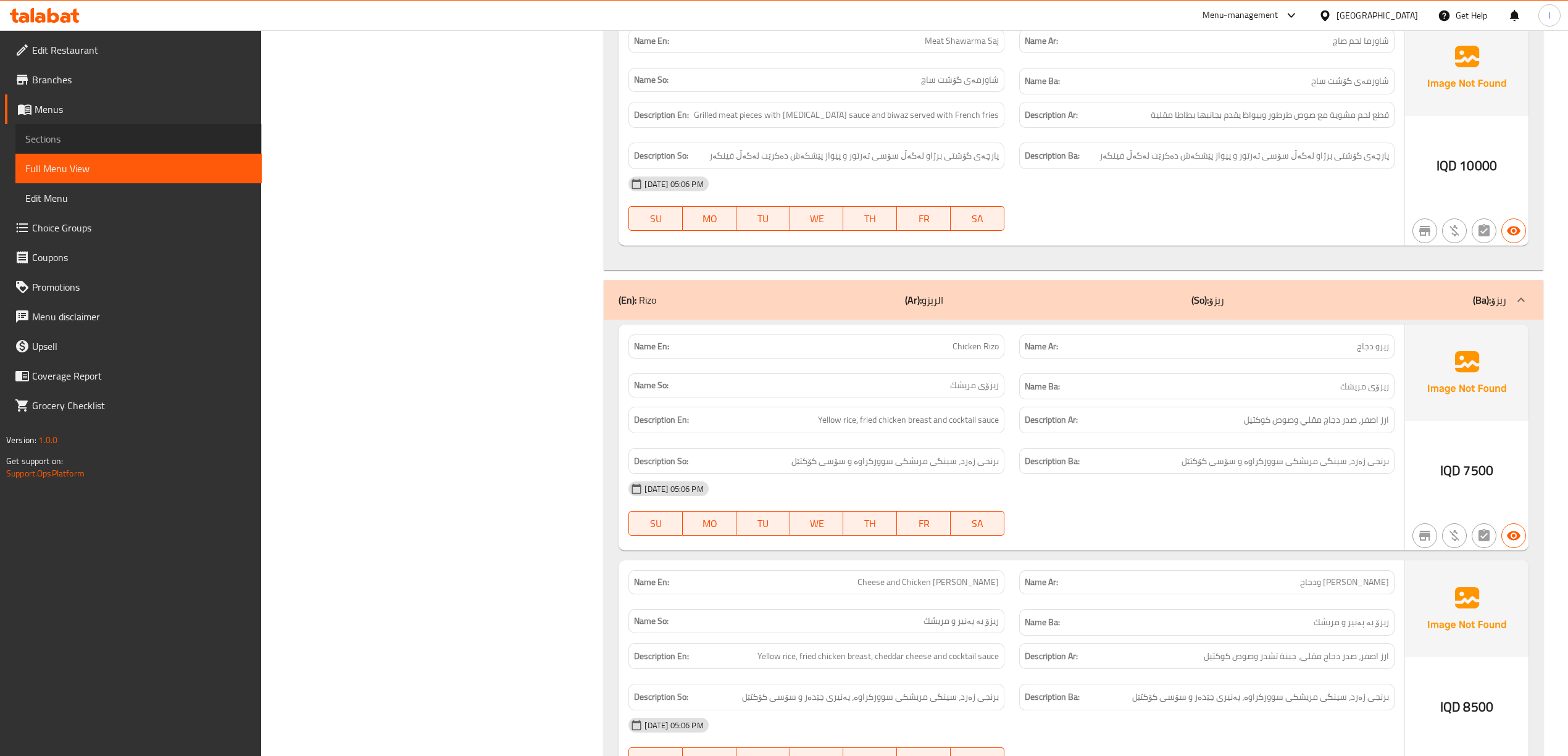
click at [146, 140] on span "Sections" at bounding box center [139, 139] width 227 height 15
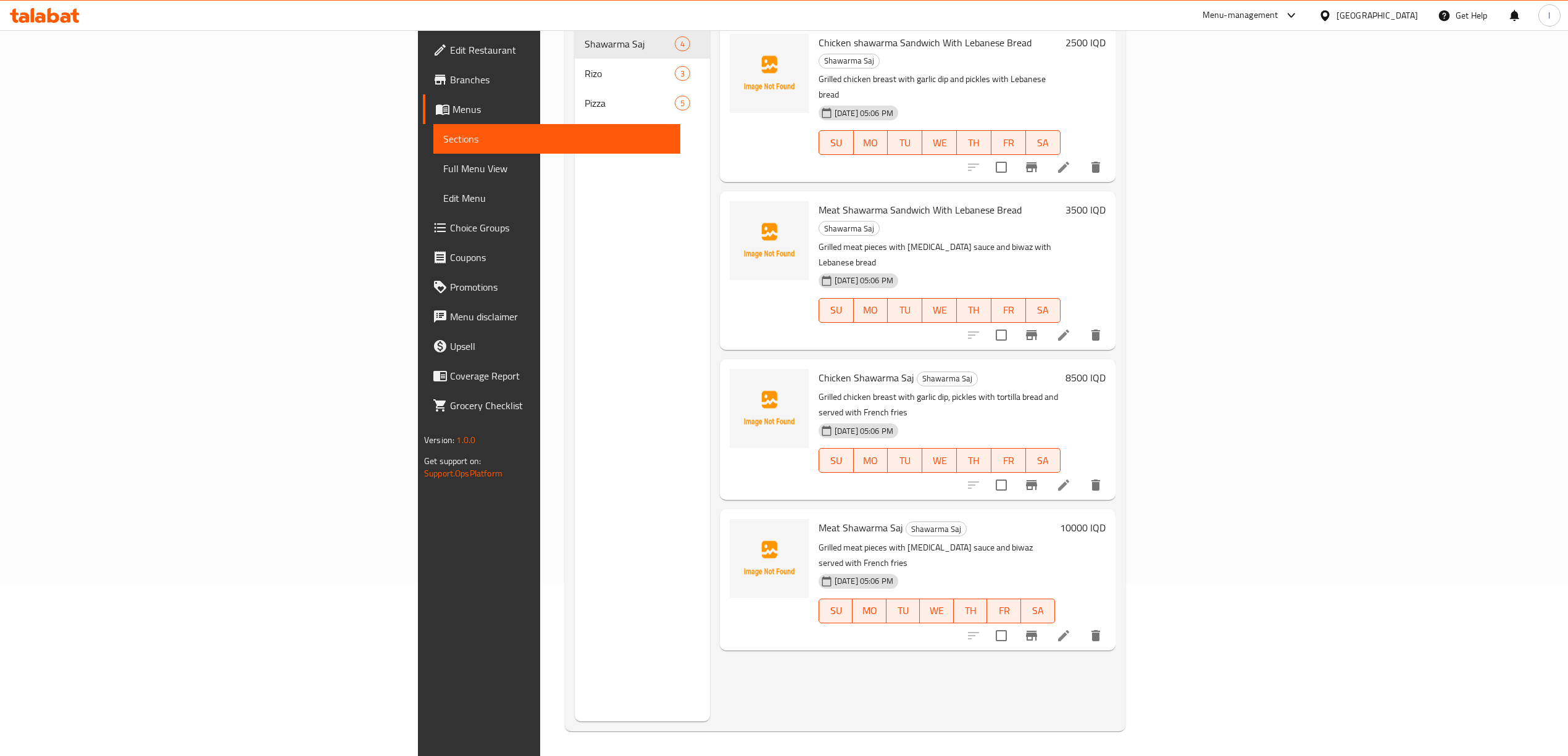
click at [453, 109] on span "Menus" at bounding box center [561, 109] width 218 height 15
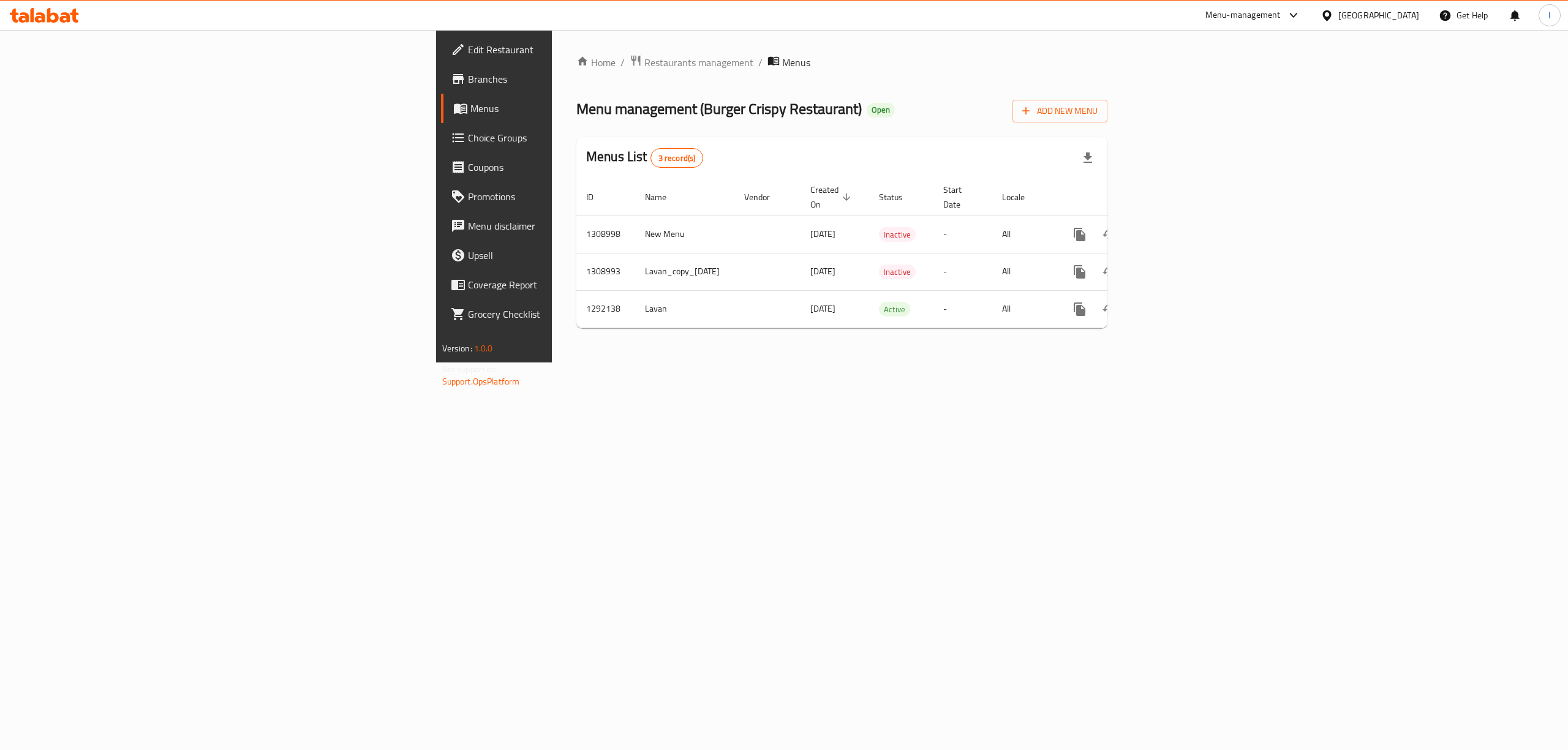
click at [57, 15] on icon at bounding box center [53, 15] width 12 height 15
